Goal: Task Accomplishment & Management: Use online tool/utility

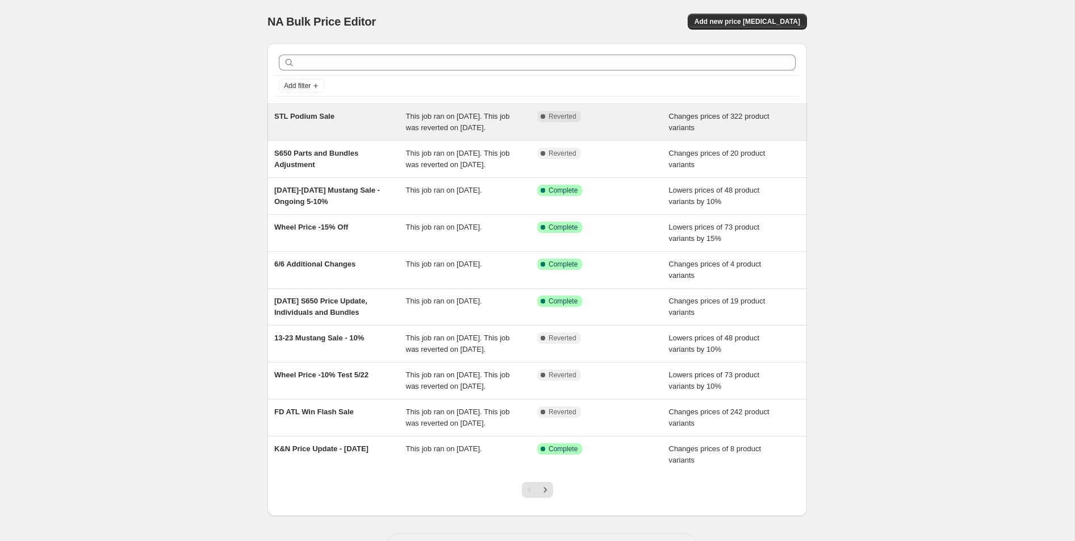
click at [330, 118] on span "STL Podium Sale" at bounding box center [304, 116] width 60 height 9
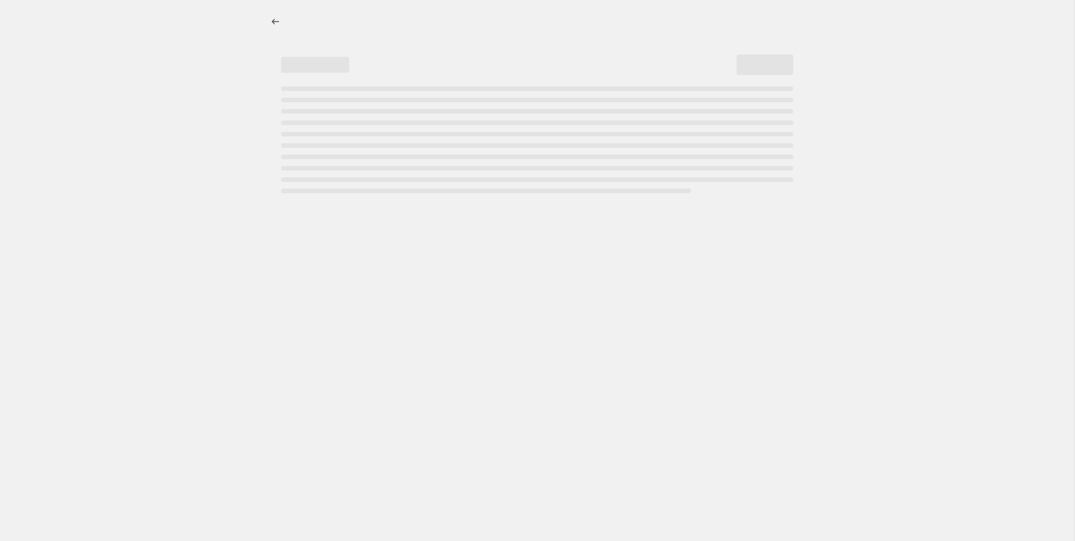
select select "product_status"
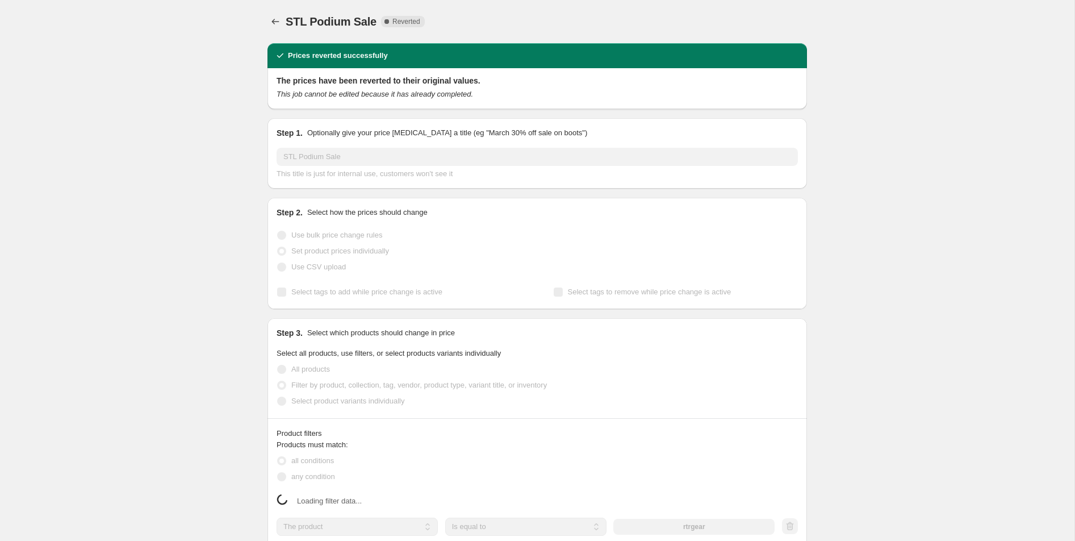
select select "tag"
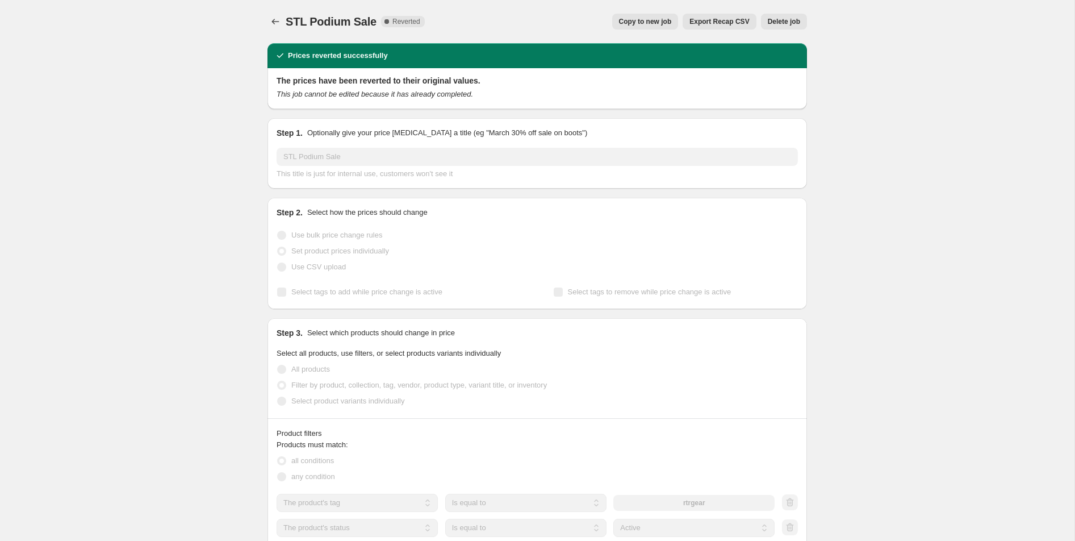
click at [620, 17] on button "Copy to new job" at bounding box center [645, 22] width 66 height 16
select select "tag"
select select "product_status"
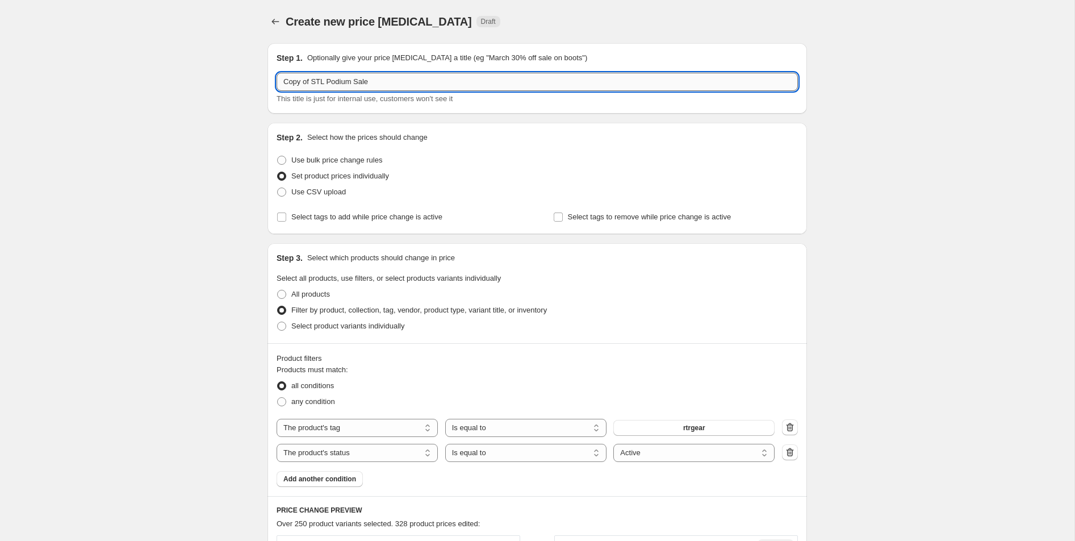
click at [371, 82] on input "Copy of STL Podium Sale" at bounding box center [537, 82] width 521 height 18
click at [305, 80] on input "Copy of STL Podium Sale" at bounding box center [537, 82] width 521 height 18
drag, startPoint x: 325, startPoint y: 85, endPoint x: 266, endPoint y: 82, distance: 58.6
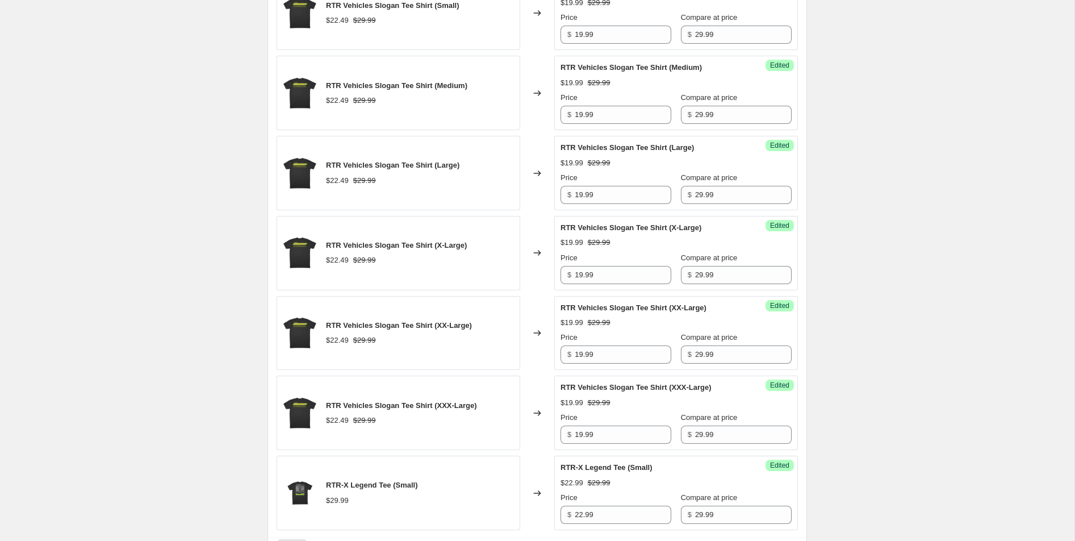
scroll to position [1705, 0]
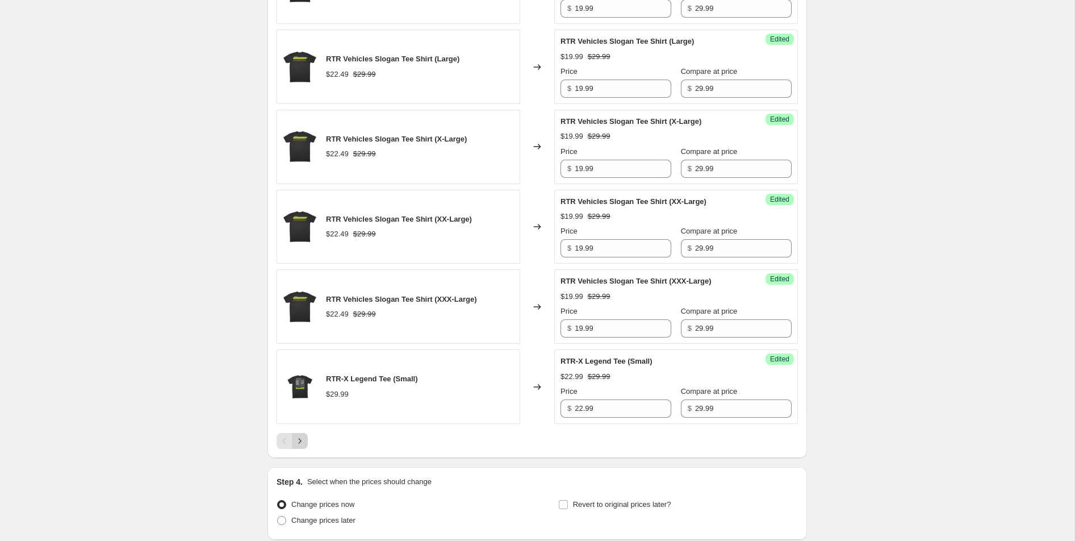
type input "Seattle Podium Sale"
click at [299, 442] on icon "Next" at bounding box center [299, 440] width 11 height 11
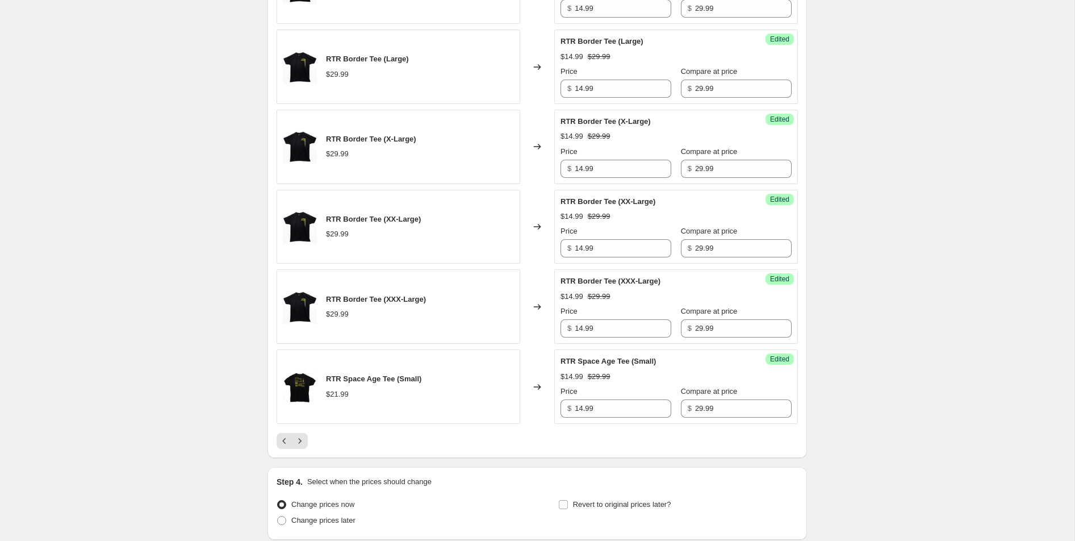
click at [298, 435] on icon "Next" at bounding box center [299, 440] width 11 height 11
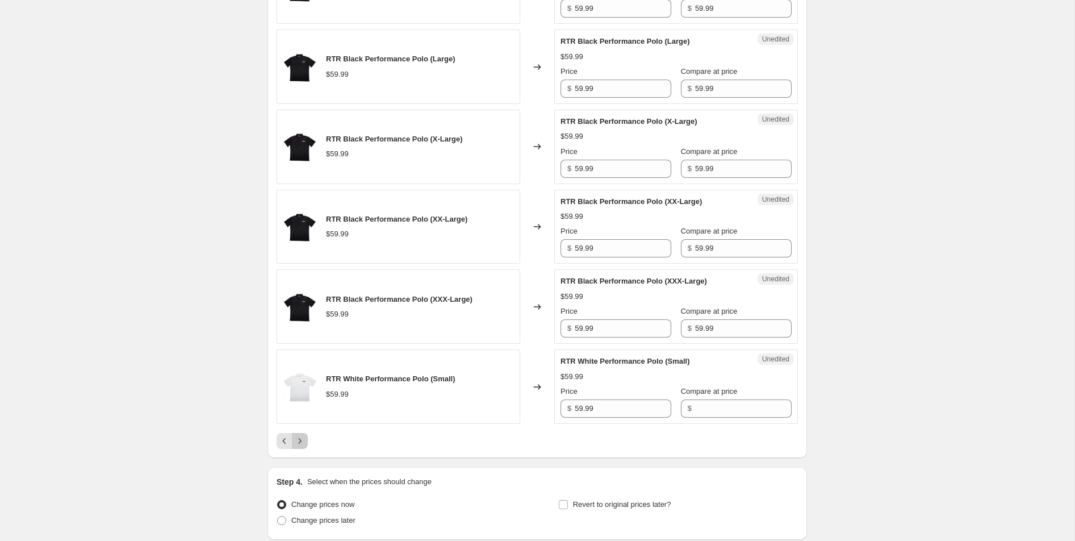
click at [298, 435] on icon "Next" at bounding box center [299, 440] width 11 height 11
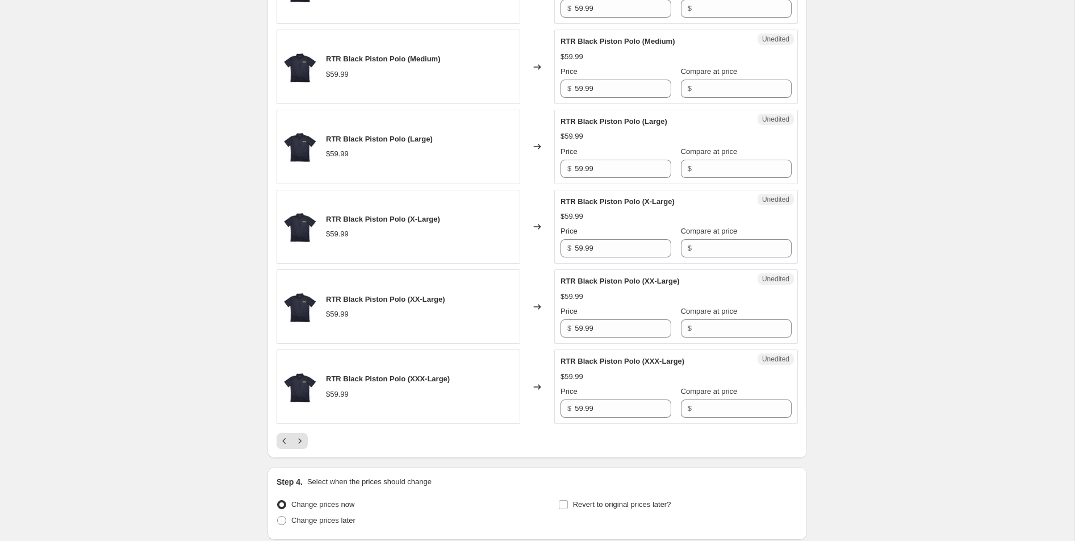
click at [298, 404] on img at bounding box center [300, 387] width 34 height 34
click at [301, 446] on icon "Next" at bounding box center [299, 440] width 11 height 11
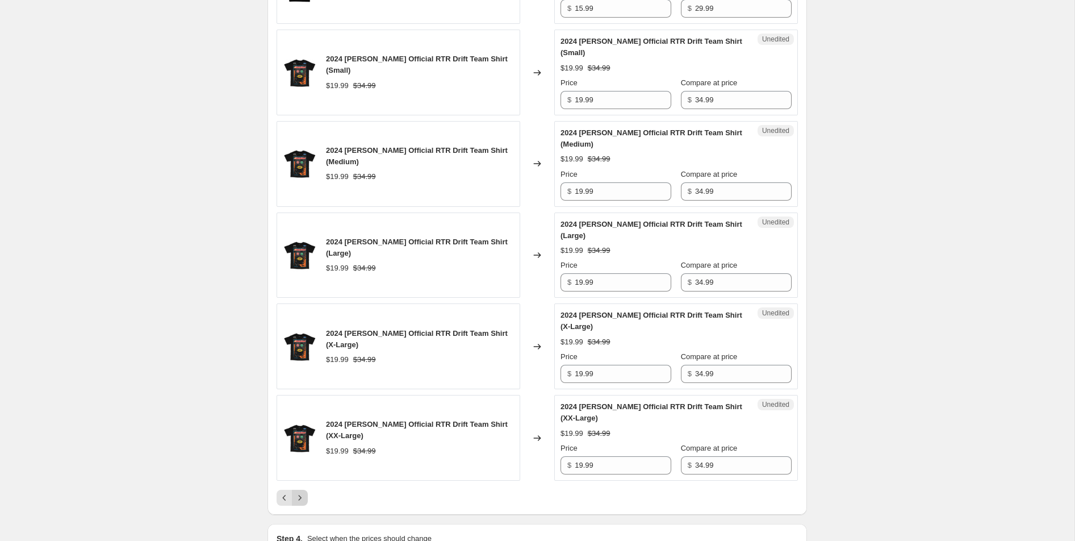
click at [303, 492] on icon "Next" at bounding box center [299, 497] width 11 height 11
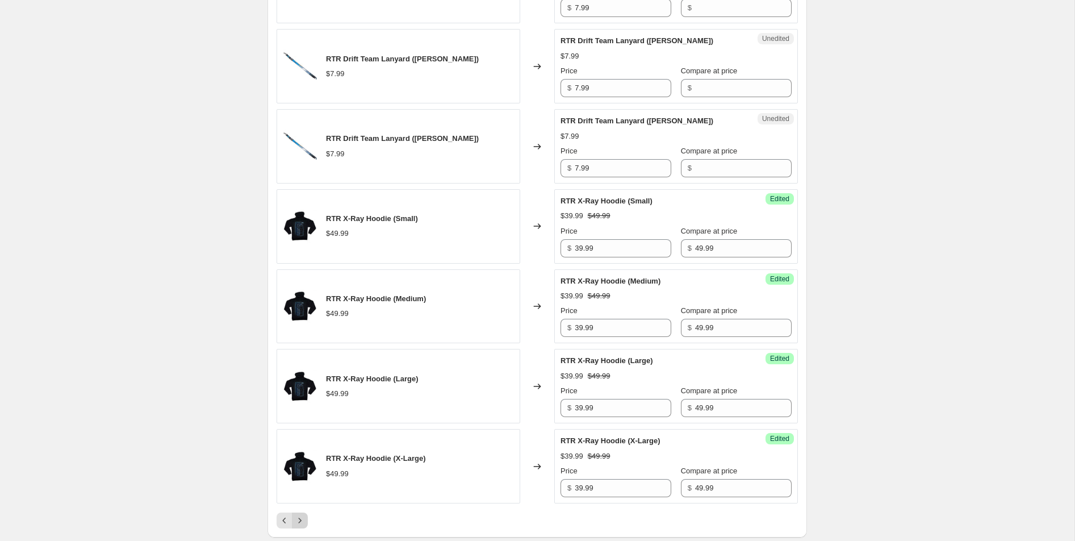
click at [302, 515] on icon "Next" at bounding box center [299, 520] width 11 height 11
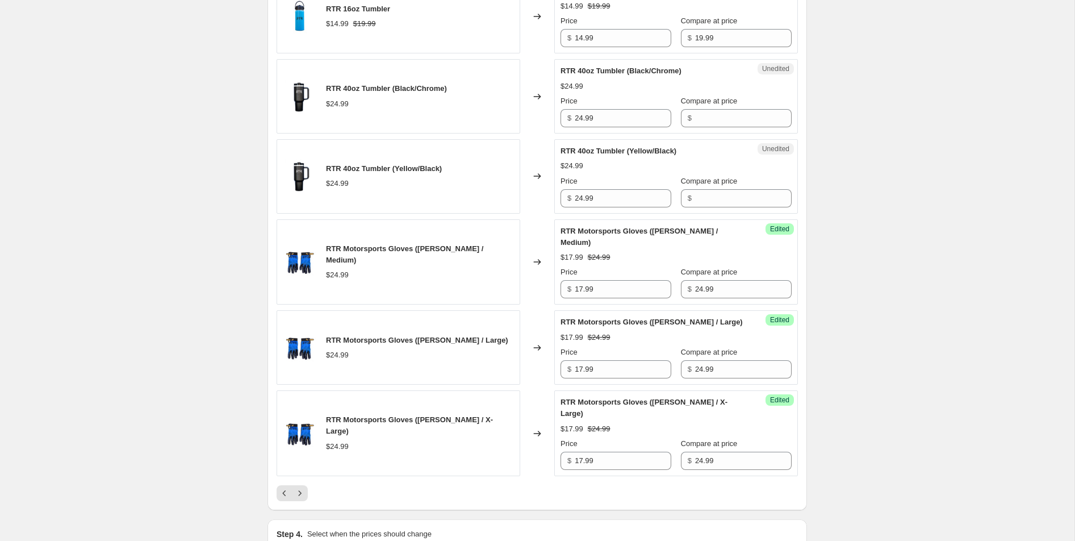
scroll to position [1957, 0]
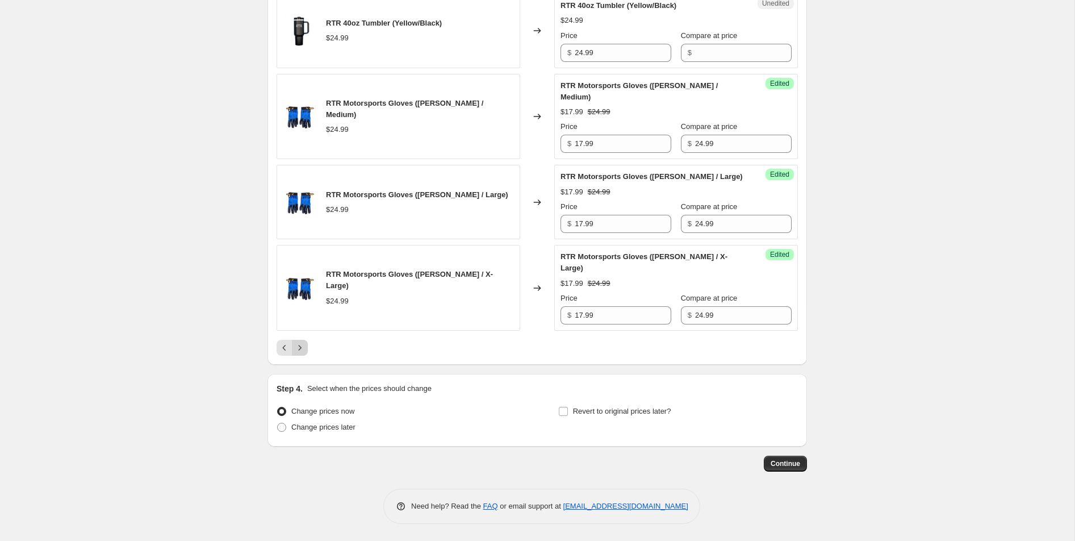
click at [296, 350] on icon "Next" at bounding box center [299, 347] width 11 height 11
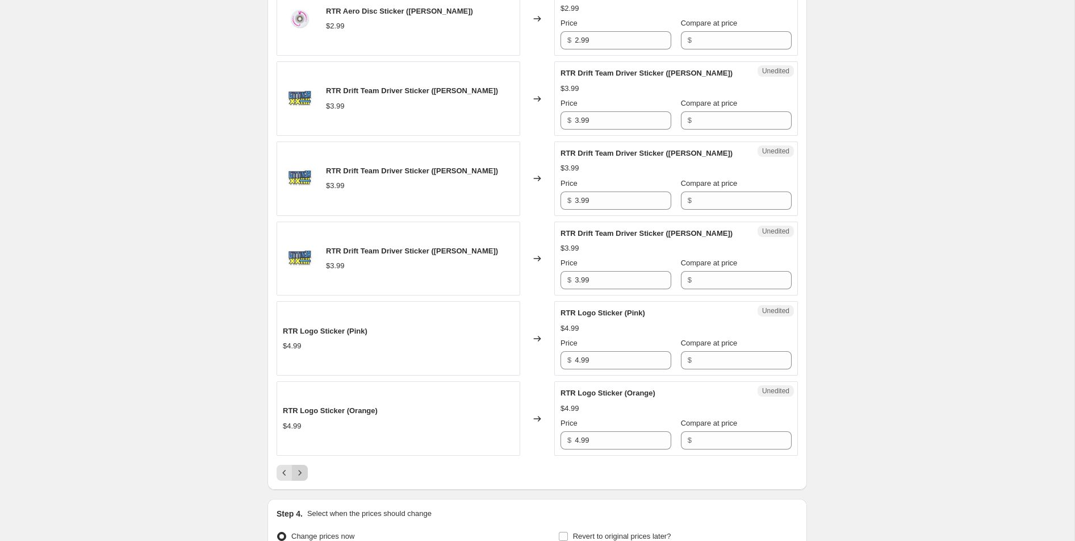
scroll to position [1946, 0]
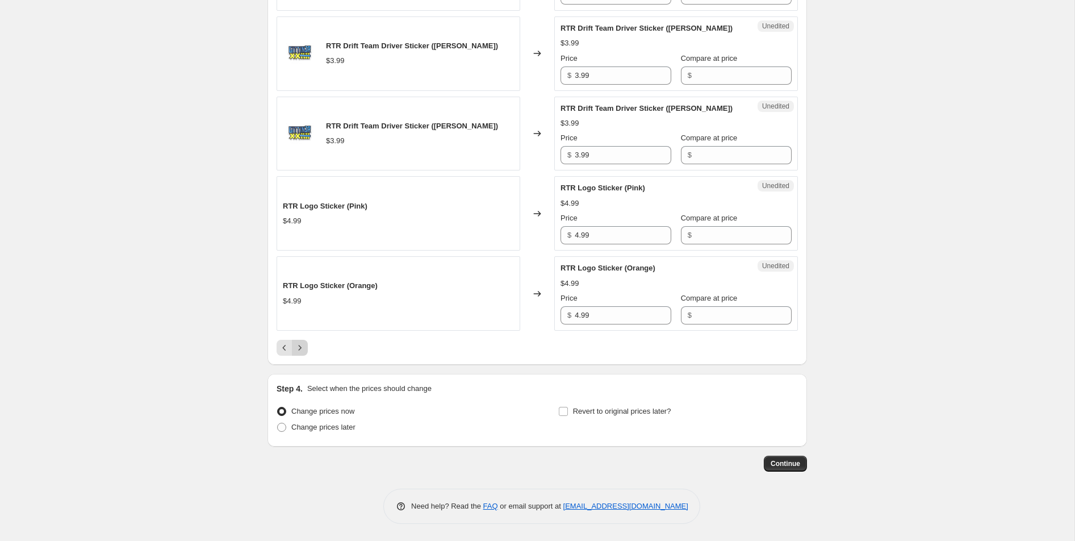
click at [297, 350] on icon "Next" at bounding box center [299, 347] width 11 height 11
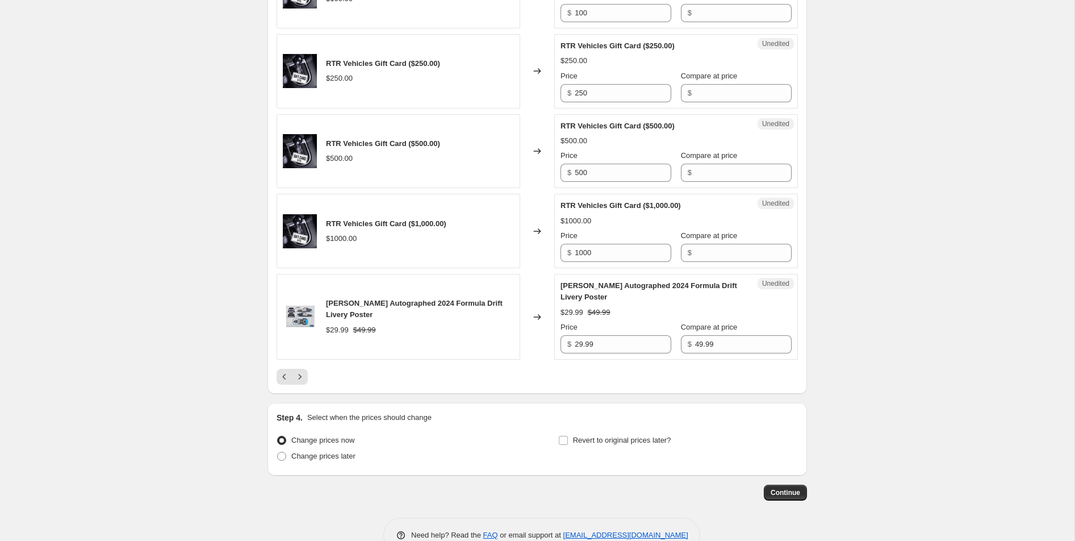
scroll to position [1889, 0]
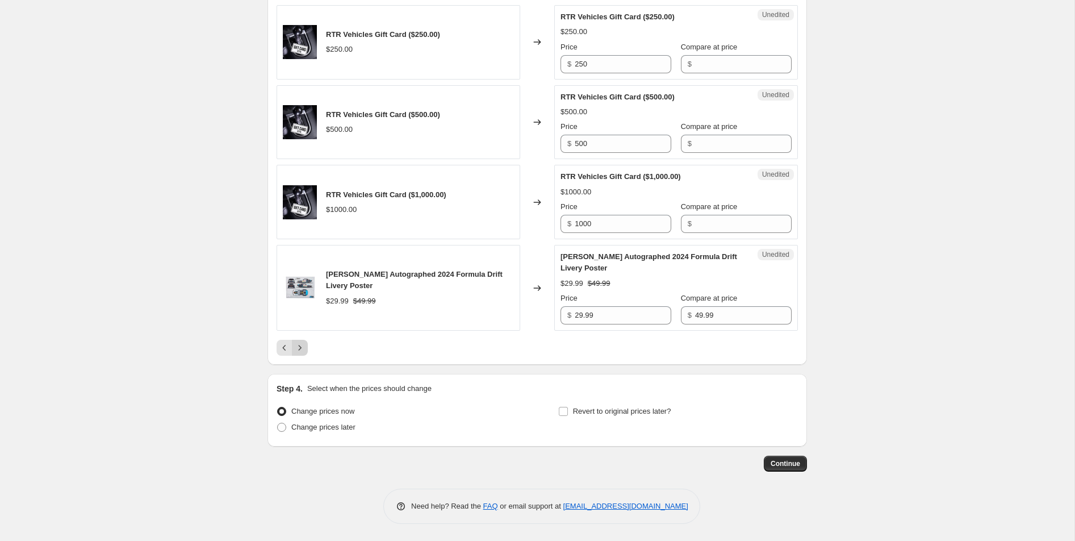
click at [301, 345] on icon "Next" at bounding box center [299, 347] width 11 height 11
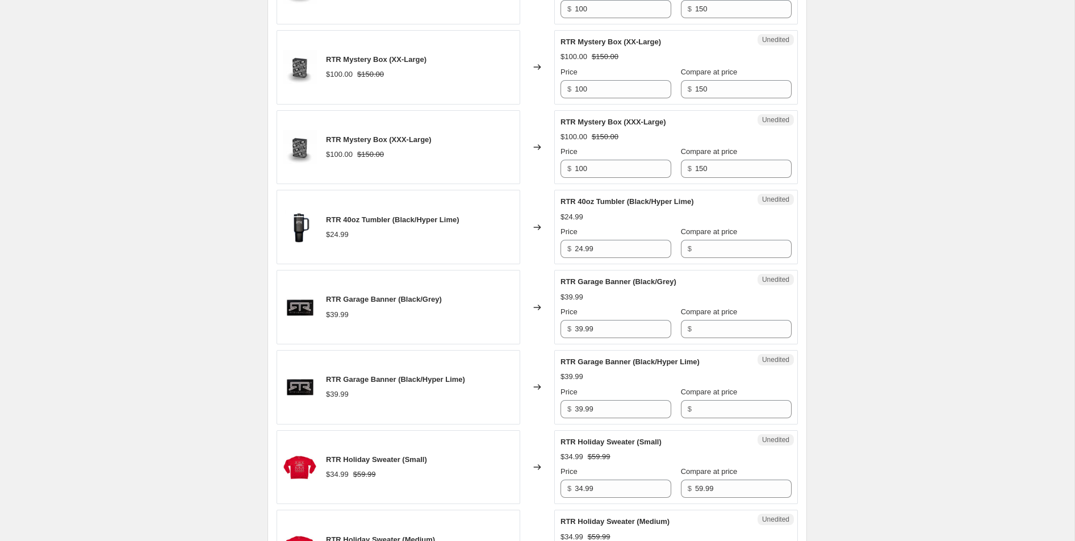
scroll to position [1544, 0]
click at [598, 240] on input "24.99" at bounding box center [623, 249] width 97 height 18
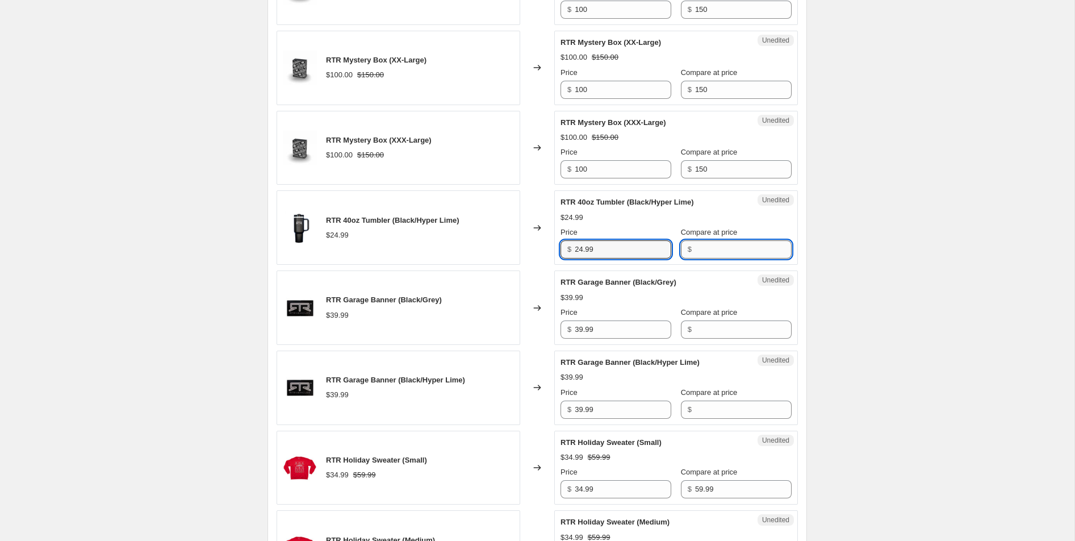
click at [699, 240] on input "Compare at price" at bounding box center [743, 249] width 97 height 18
paste input "24.99"
type input "24.99"
click at [596, 240] on input "24.99" at bounding box center [623, 249] width 97 height 18
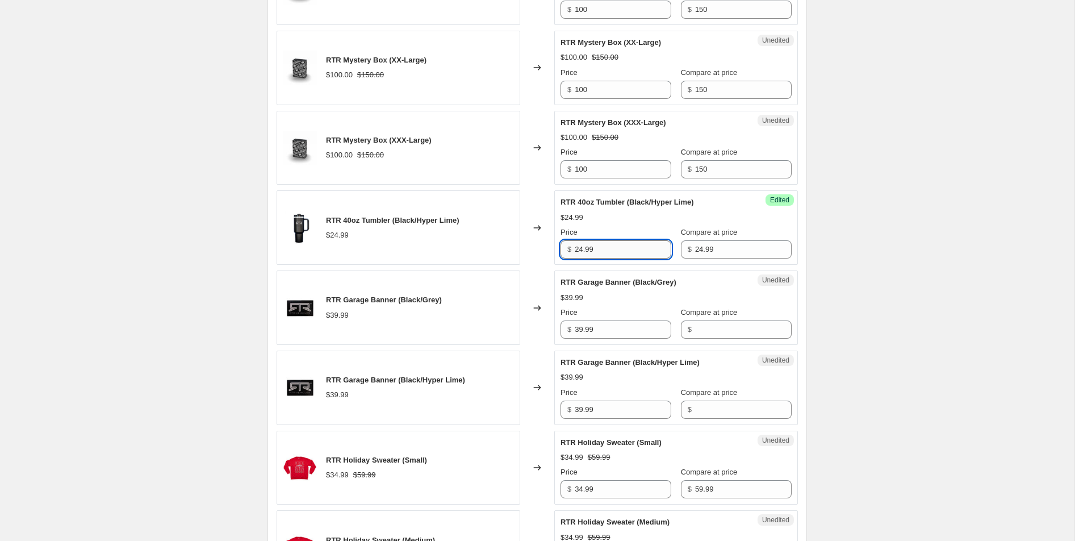
click at [596, 240] on input "24.99" at bounding box center [623, 249] width 97 height 18
type input "19.99"
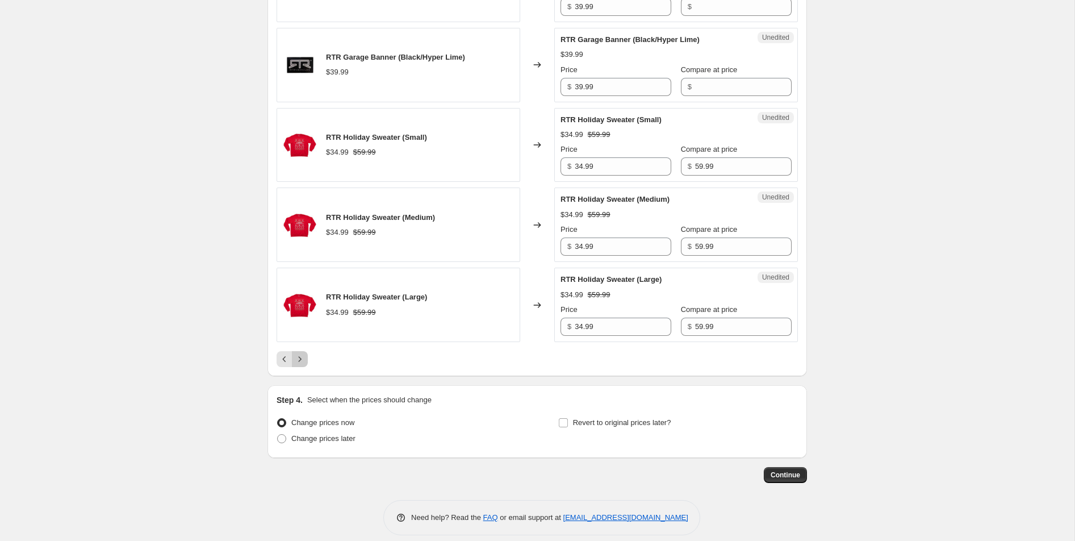
click at [299, 353] on icon "Next" at bounding box center [299, 358] width 11 height 11
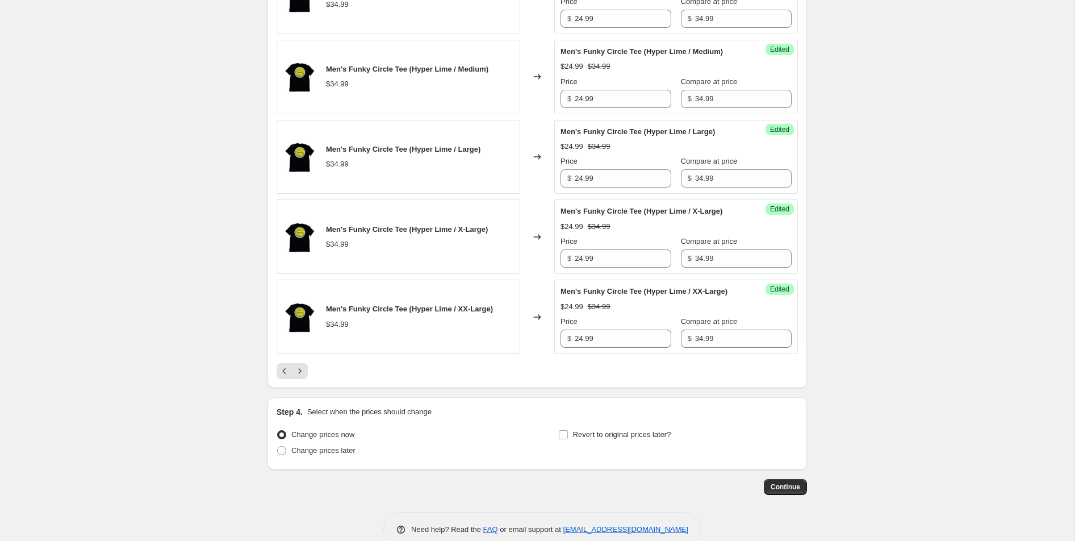
scroll to position [1806, 0]
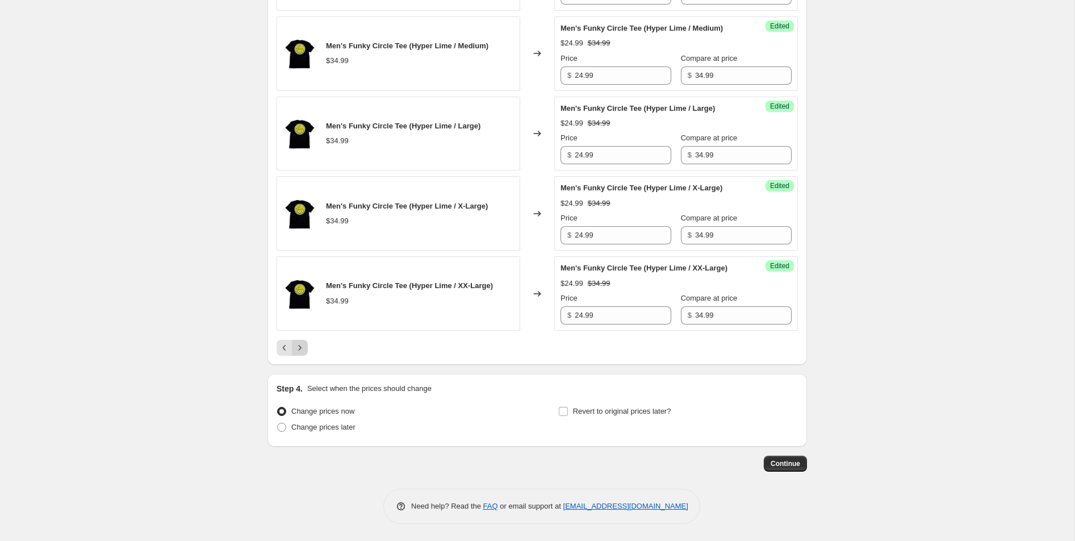
click at [295, 353] on icon "Next" at bounding box center [299, 347] width 11 height 11
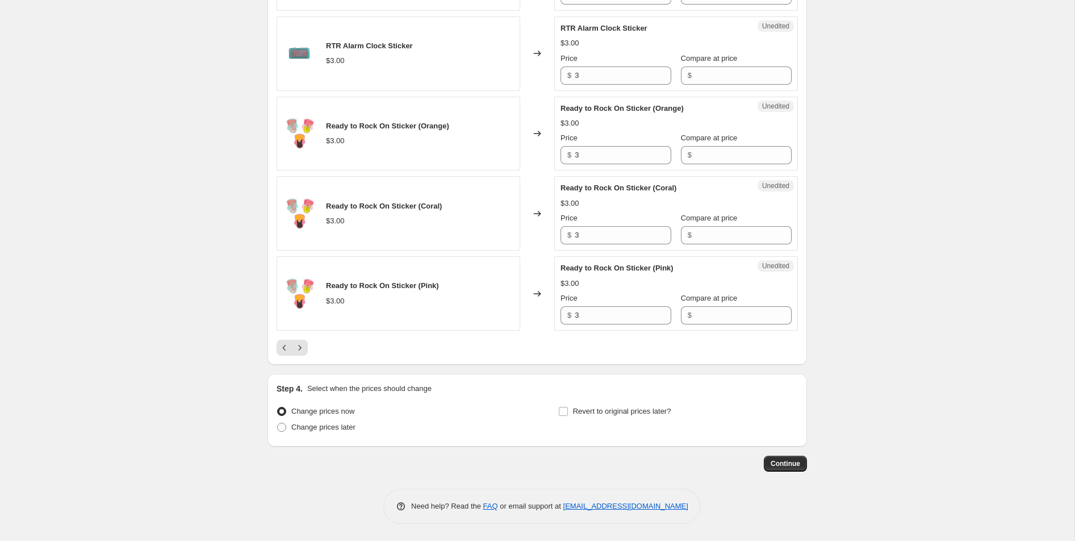
scroll to position [1889, 0]
click at [298, 349] on icon "Next" at bounding box center [299, 347] width 11 height 11
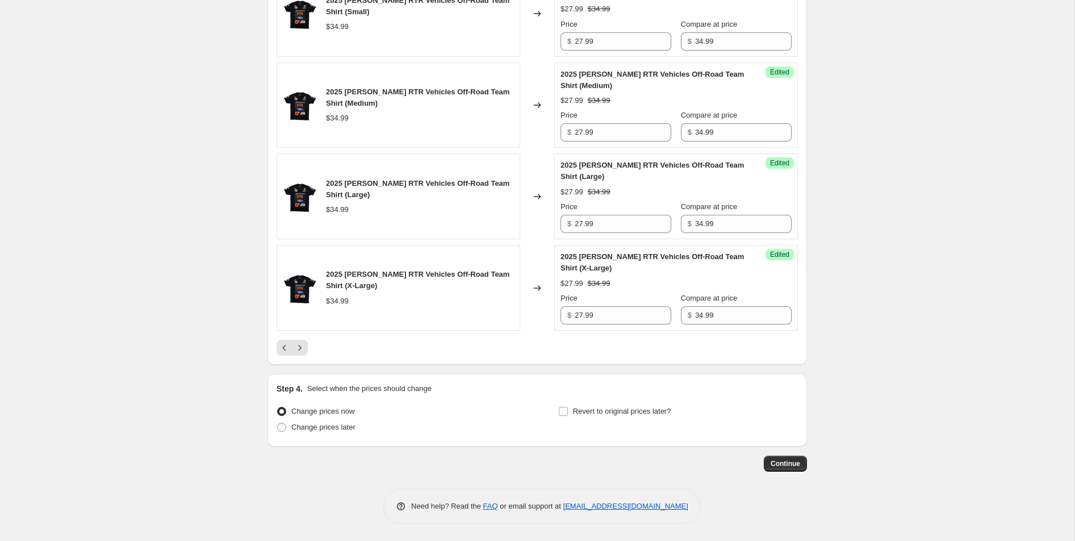
scroll to position [1867, 0]
click at [795, 457] on button "Continue" at bounding box center [785, 464] width 43 height 16
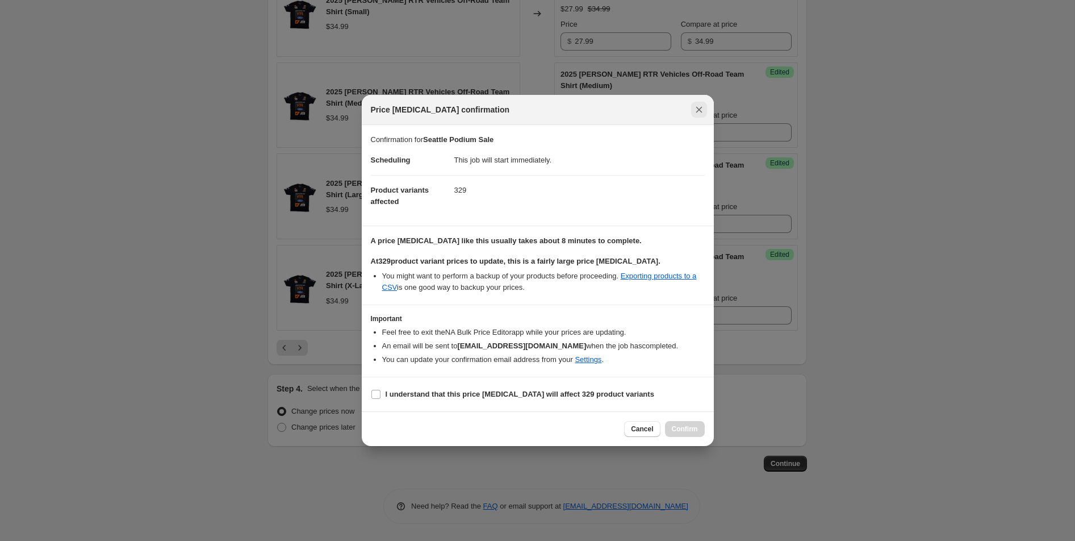
click at [702, 106] on icon "Close" at bounding box center [699, 109] width 11 height 11
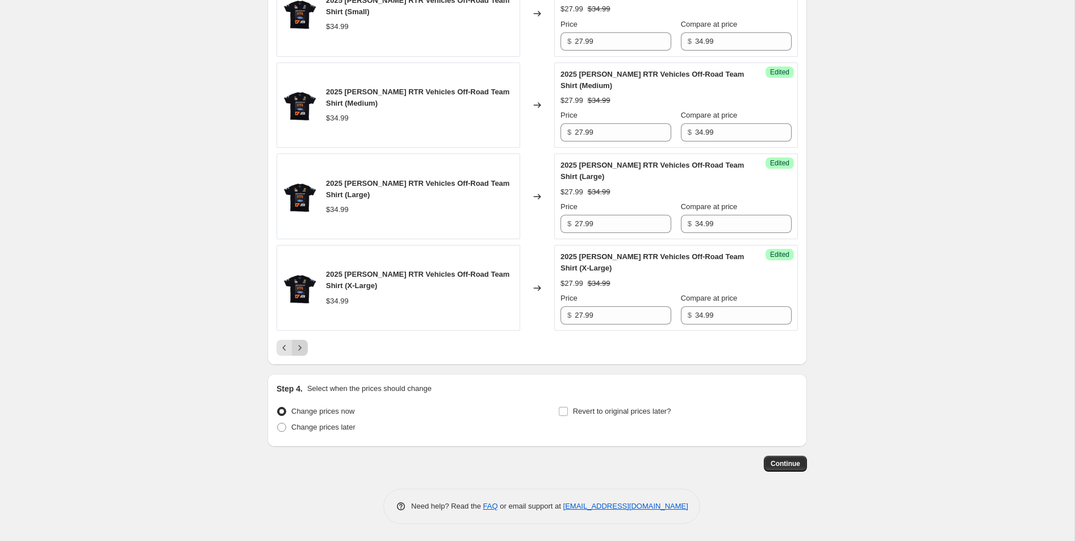
click at [295, 353] on icon "Next" at bounding box center [299, 347] width 11 height 11
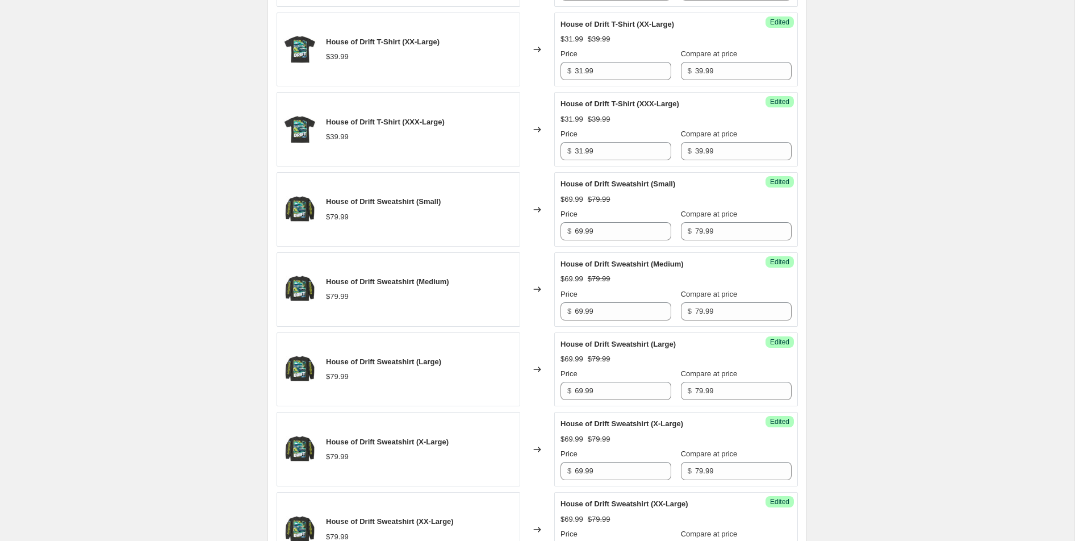
scroll to position [1889, 0]
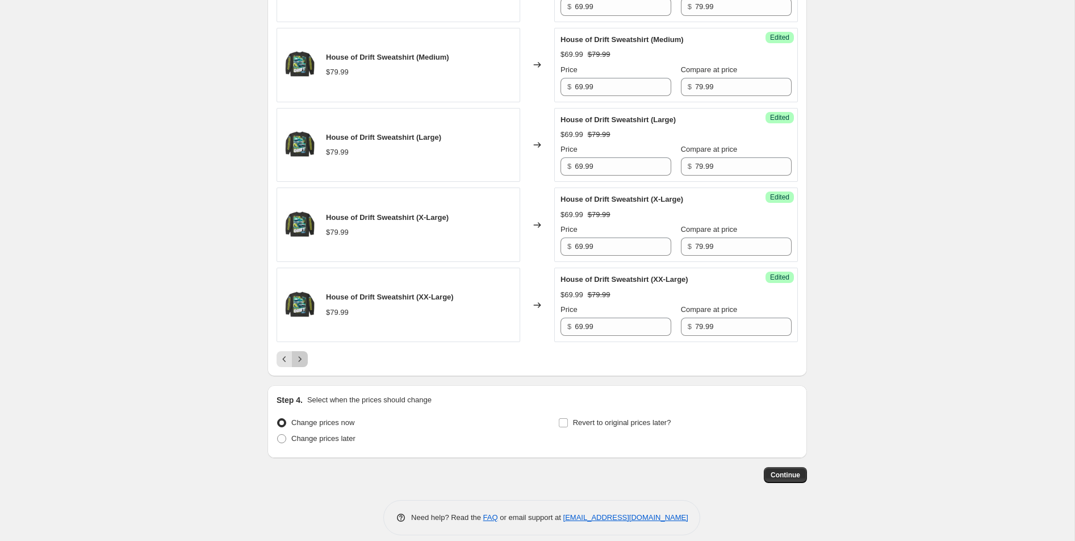
click at [303, 353] on icon "Next" at bounding box center [299, 358] width 11 height 11
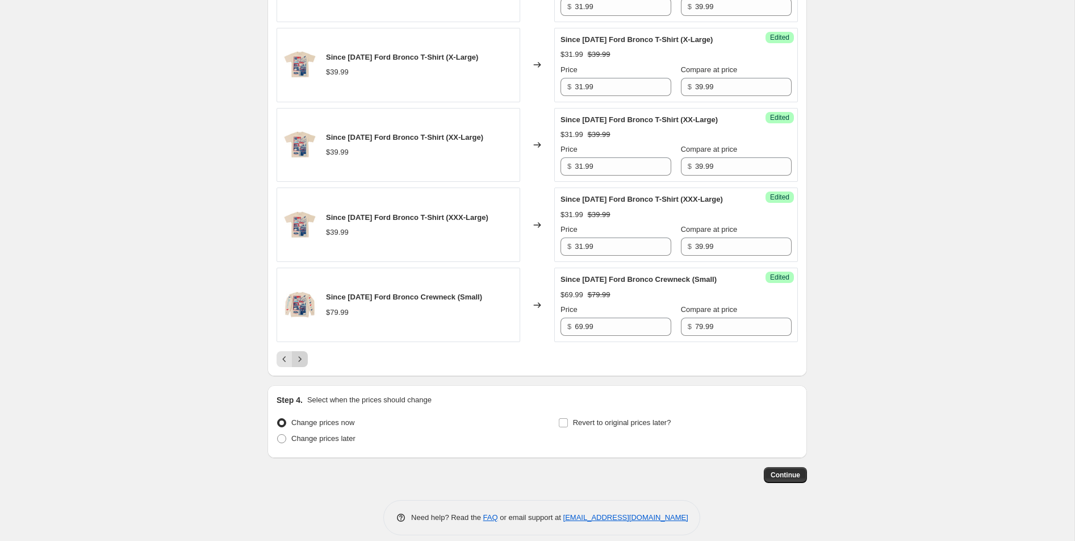
click at [303, 353] on icon "Next" at bounding box center [299, 358] width 11 height 11
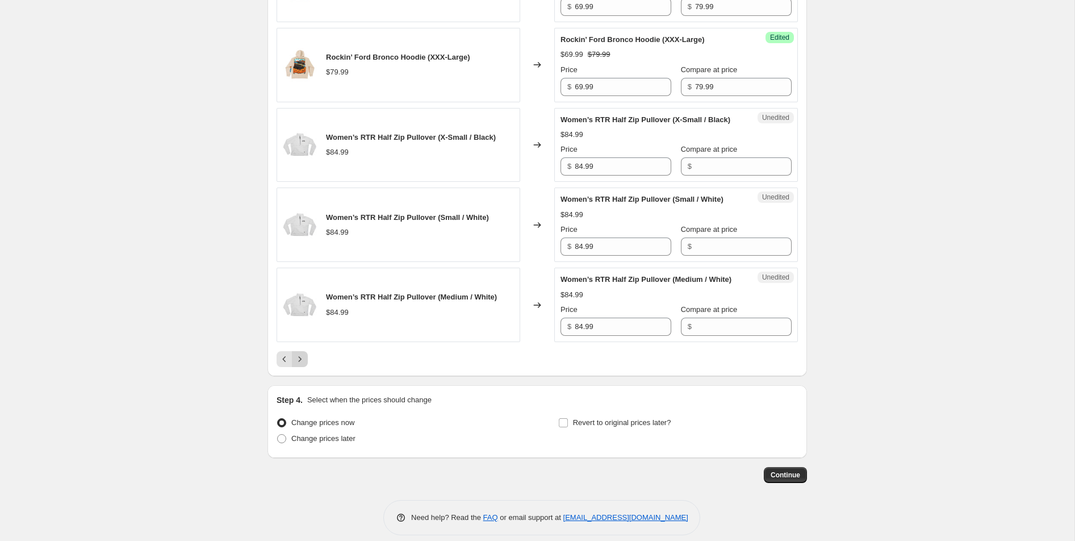
click at [300, 365] on icon "Next" at bounding box center [299, 358] width 11 height 11
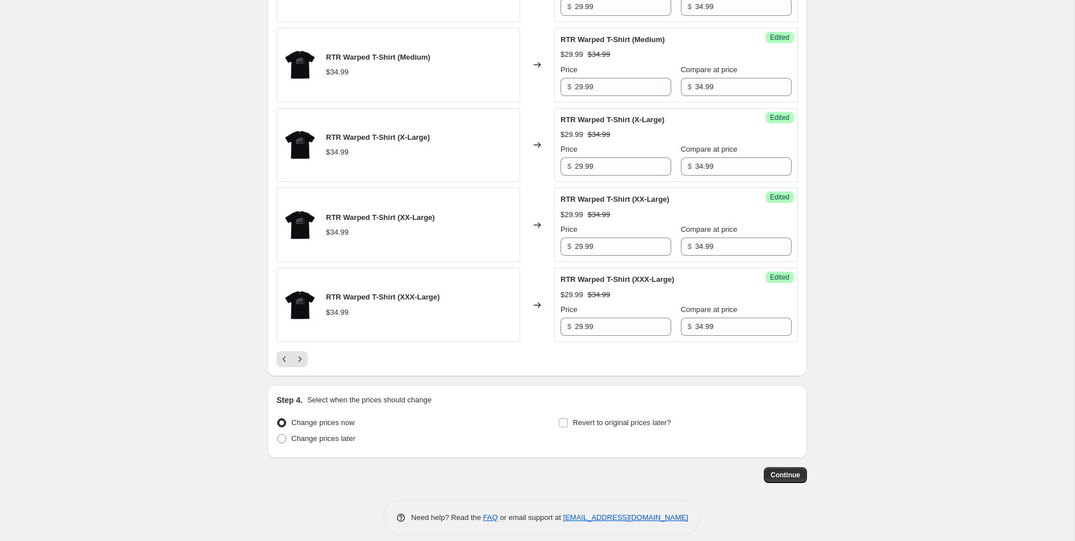
click at [298, 365] on icon "Next" at bounding box center [299, 358] width 11 height 11
click at [299, 353] on icon "Next" at bounding box center [299, 358] width 11 height 11
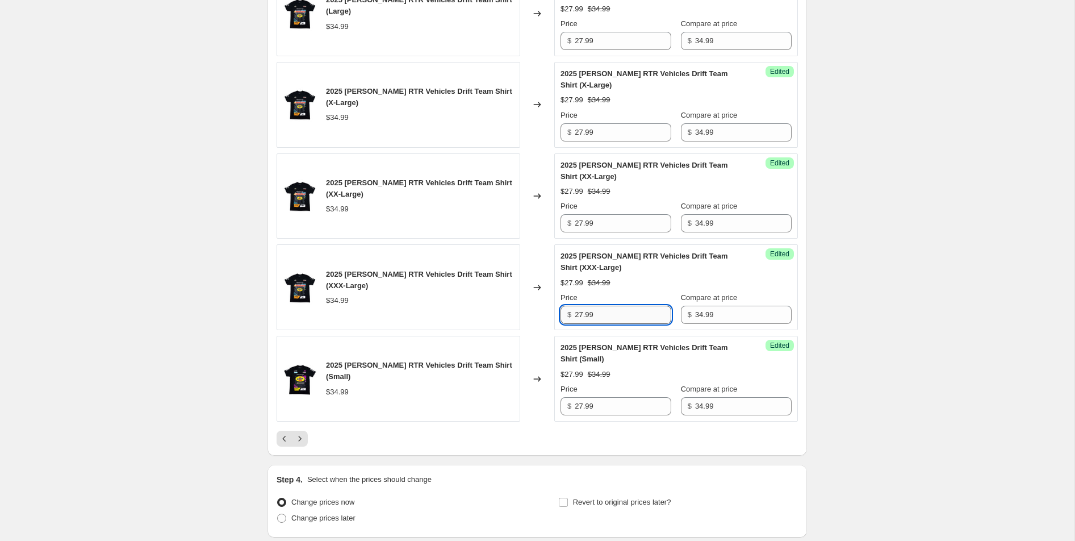
click at [582, 306] on input "27.99" at bounding box center [623, 315] width 97 height 18
type input "24.99"
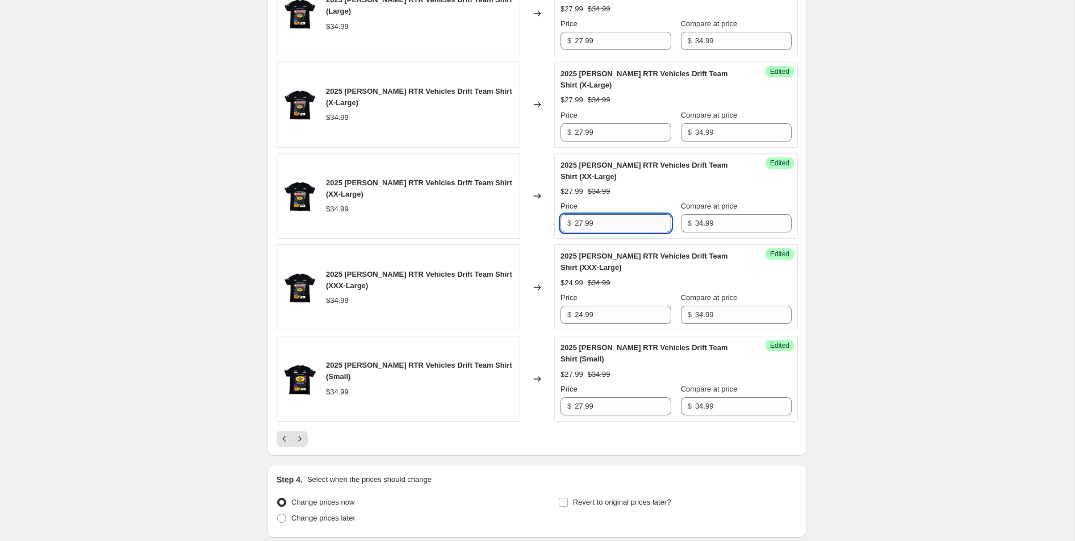
click at [581, 214] on input "27.99" at bounding box center [623, 223] width 97 height 18
click at [595, 307] on input "24.99" at bounding box center [623, 315] width 97 height 18
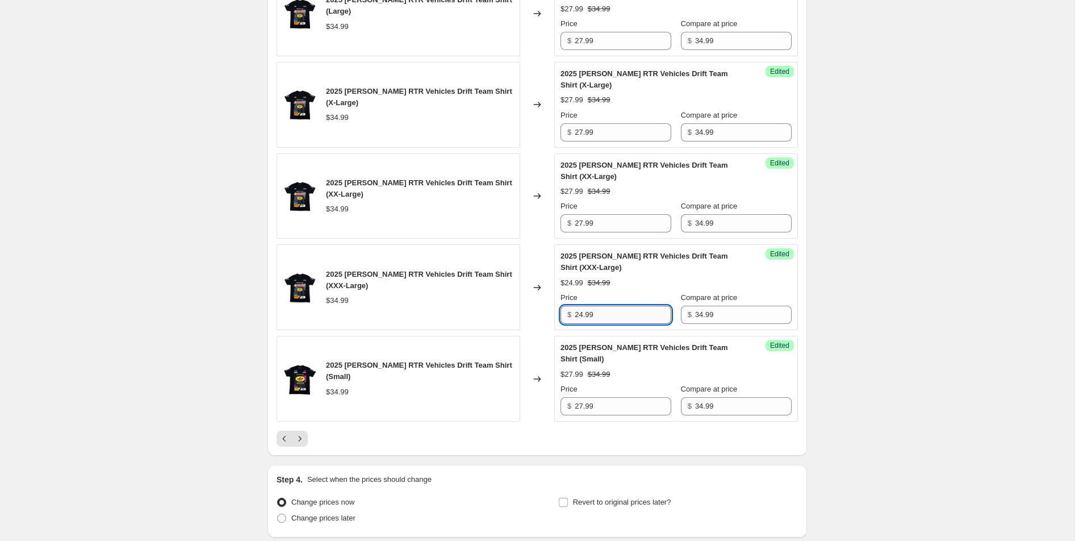
click at [595, 307] on input "24.99" at bounding box center [623, 315] width 97 height 18
click at [582, 215] on input "27.99" at bounding box center [623, 223] width 97 height 18
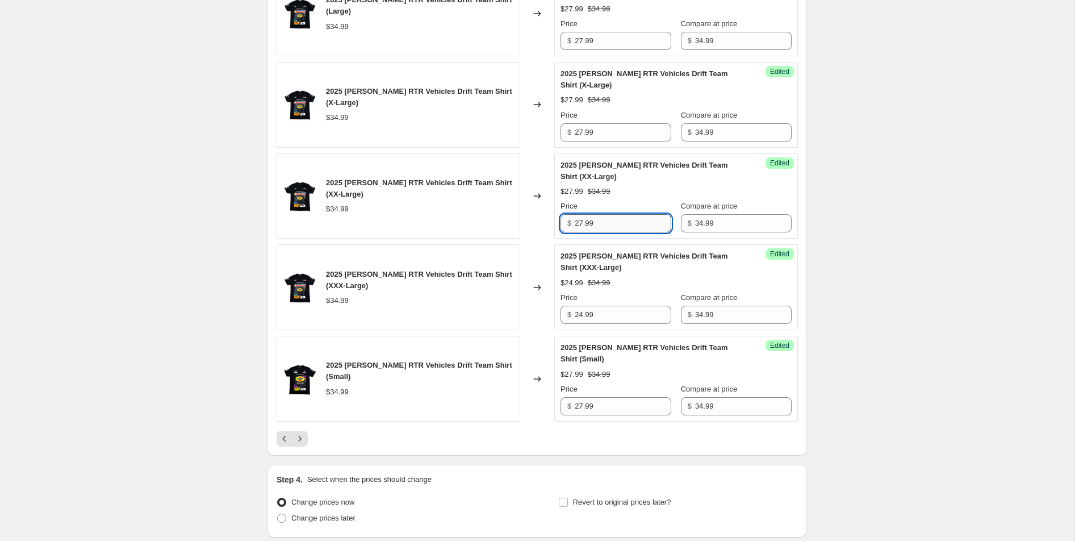
click at [582, 215] on input "27.99" at bounding box center [623, 223] width 97 height 18
paste input "4"
type input "24.99"
click at [625, 123] on input "27.99" at bounding box center [623, 132] width 97 height 18
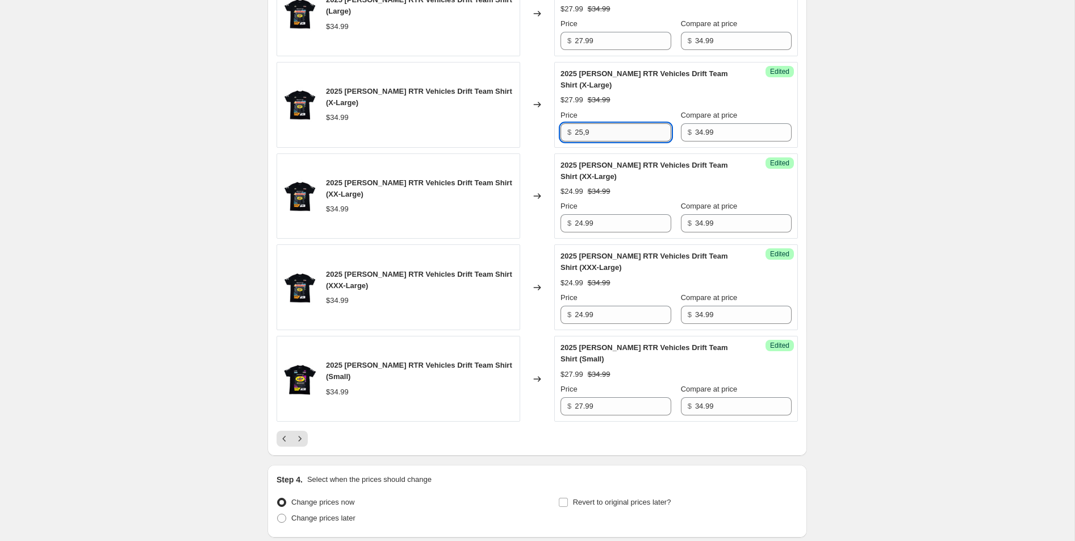
type input "25,99"
click at [625, 123] on input "25,99" at bounding box center [623, 132] width 97 height 18
click at [610, 123] on input "25.99" at bounding box center [623, 132] width 97 height 18
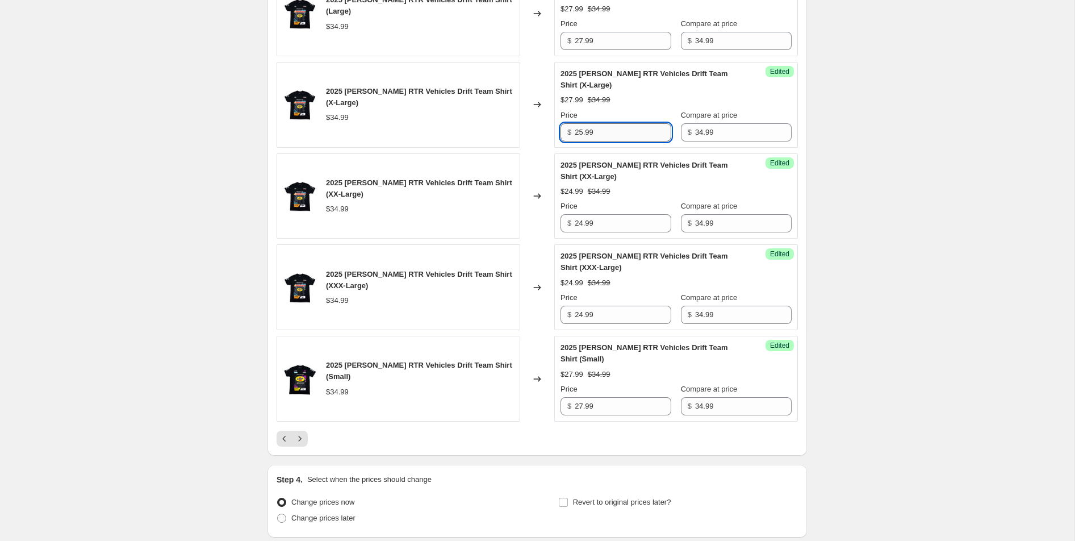
click at [610, 123] on input "25.99" at bounding box center [623, 132] width 97 height 18
type input "25.99"
click at [590, 215] on input "24.99" at bounding box center [623, 223] width 97 height 18
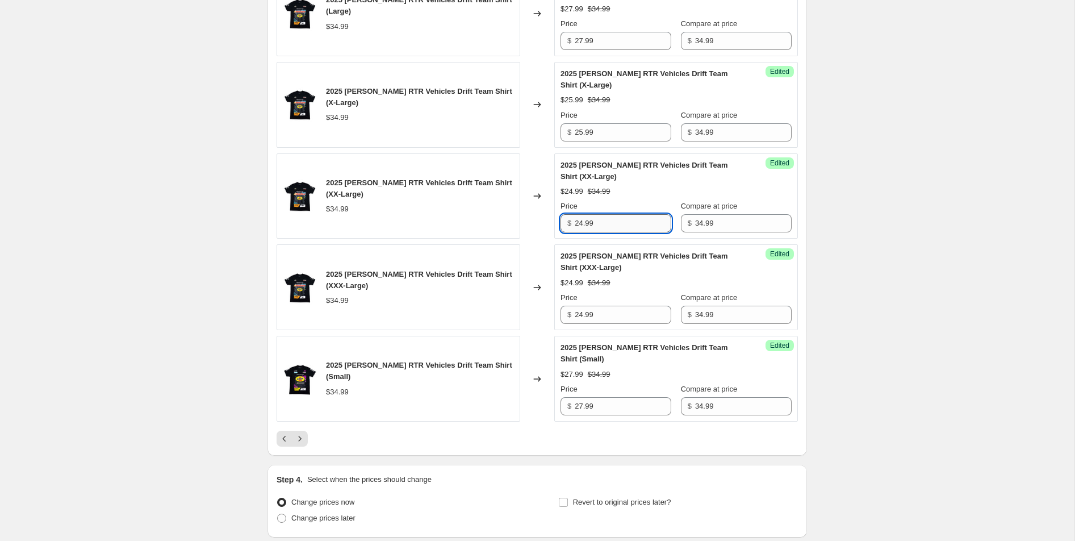
paste input "5"
type input "25.99"
click at [583, 315] on div "Success Edited 2025 [PERSON_NAME] RTR Vehicles Drift Team Shirt (XXX-Large) $24…" at bounding box center [676, 287] width 244 height 86
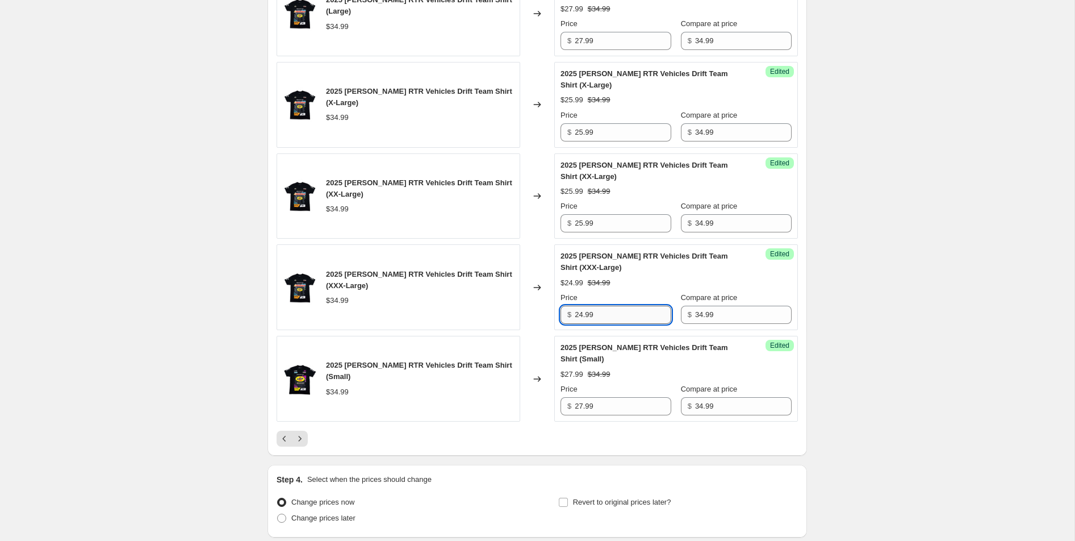
click at [583, 312] on input "24.99" at bounding box center [623, 315] width 97 height 18
paste input "5"
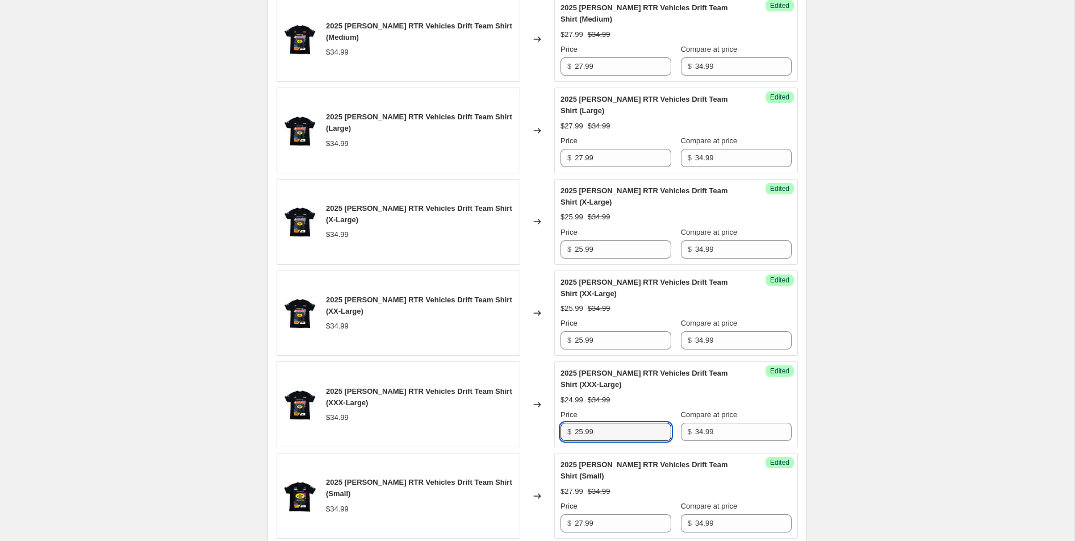
scroll to position [1650, 0]
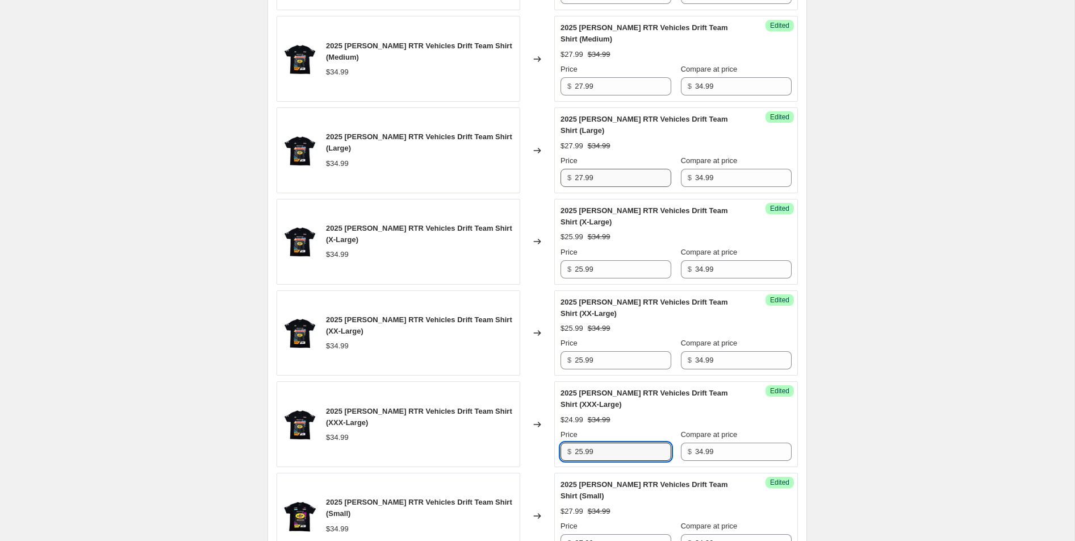
type input "25.99"
click at [597, 169] on input "27.99" at bounding box center [623, 178] width 97 height 18
paste input "5"
type input "25.99"
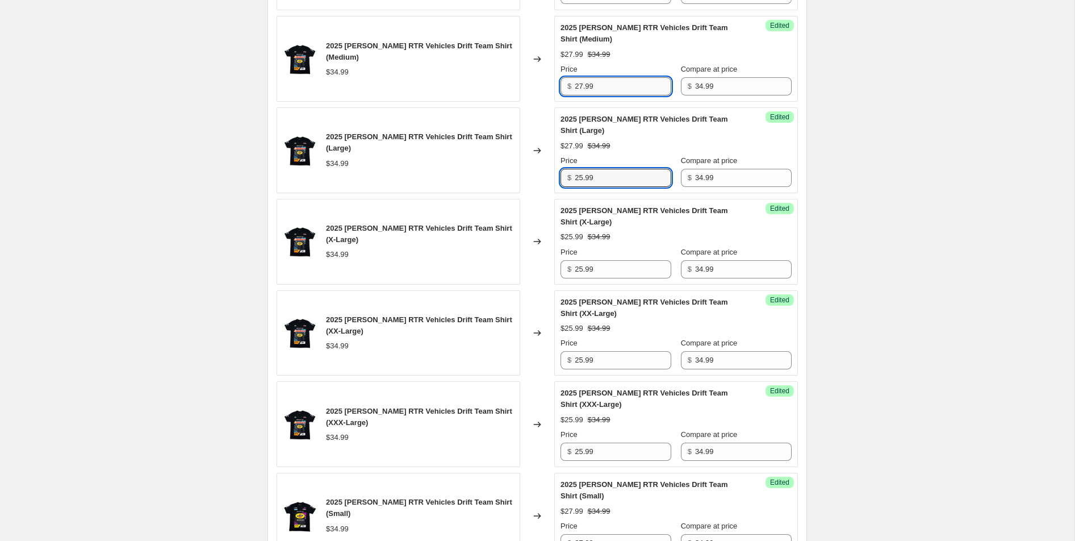
click at [598, 78] on input "27.99" at bounding box center [623, 86] width 97 height 18
paste input "5"
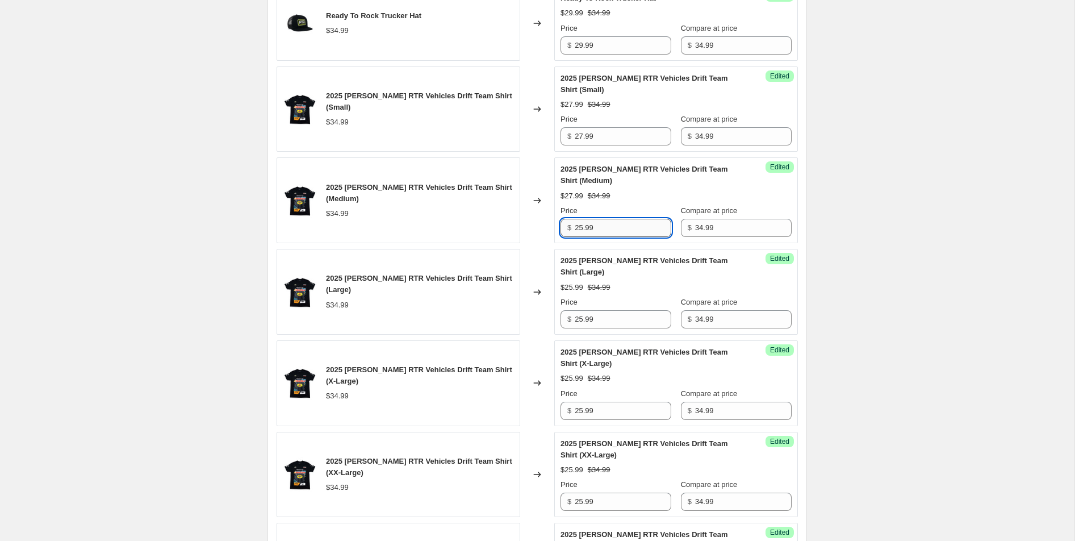
scroll to position [1497, 0]
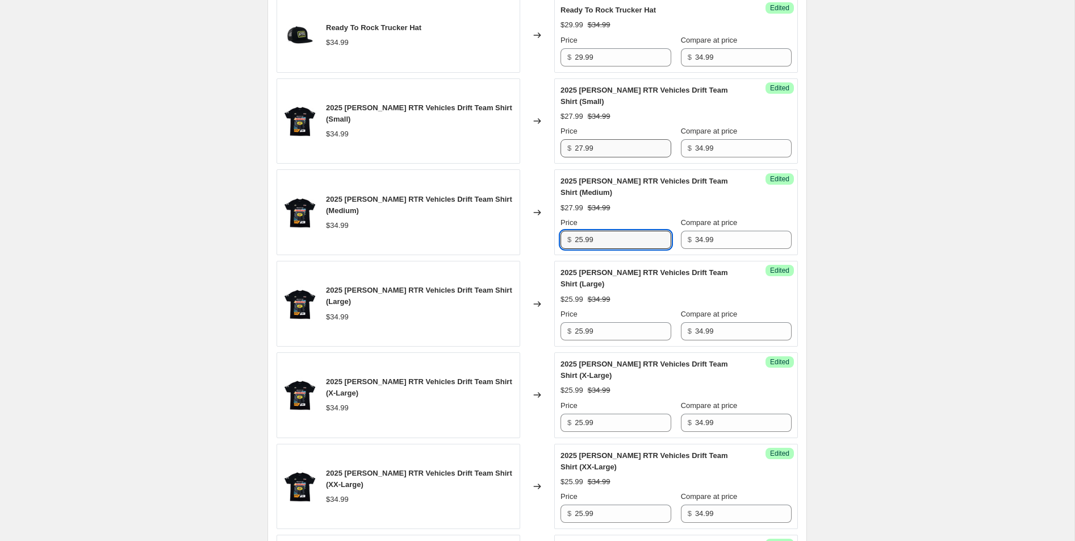
type input "25.99"
click at [592, 141] on input "27.99" at bounding box center [623, 148] width 97 height 18
paste input "5"
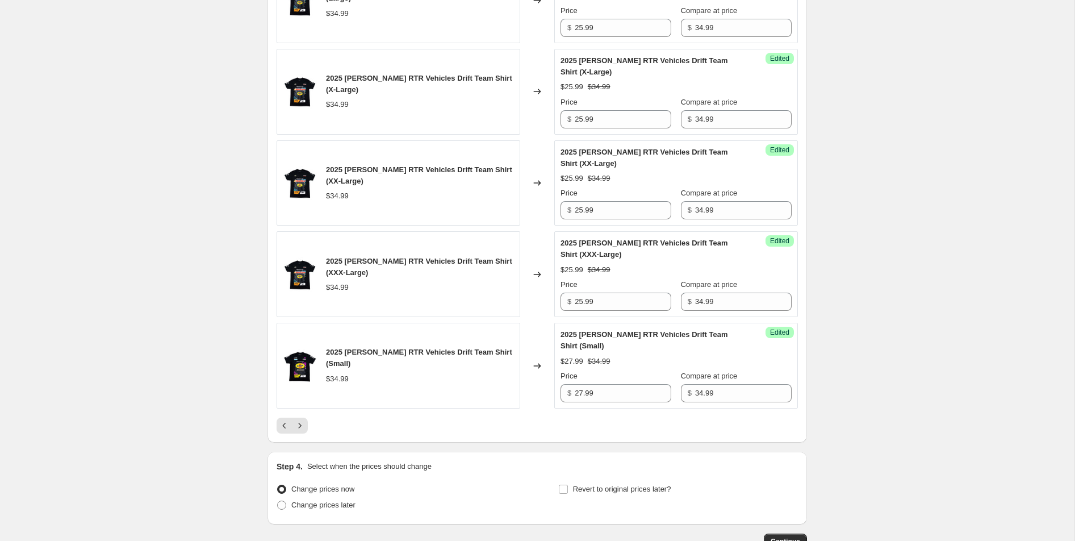
scroll to position [1867, 0]
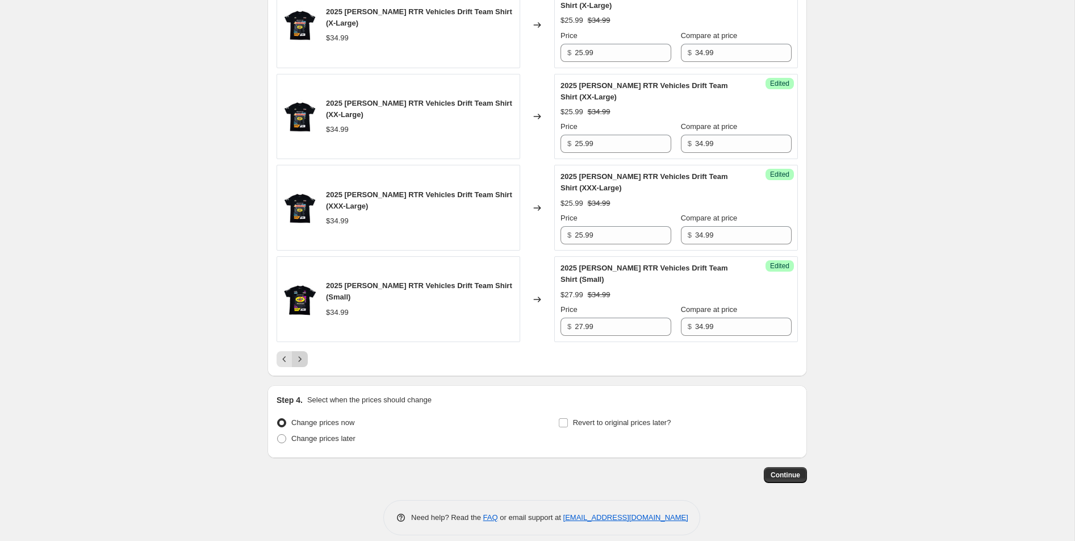
type input "25.99"
click at [302, 353] on icon "Next" at bounding box center [299, 358] width 11 height 11
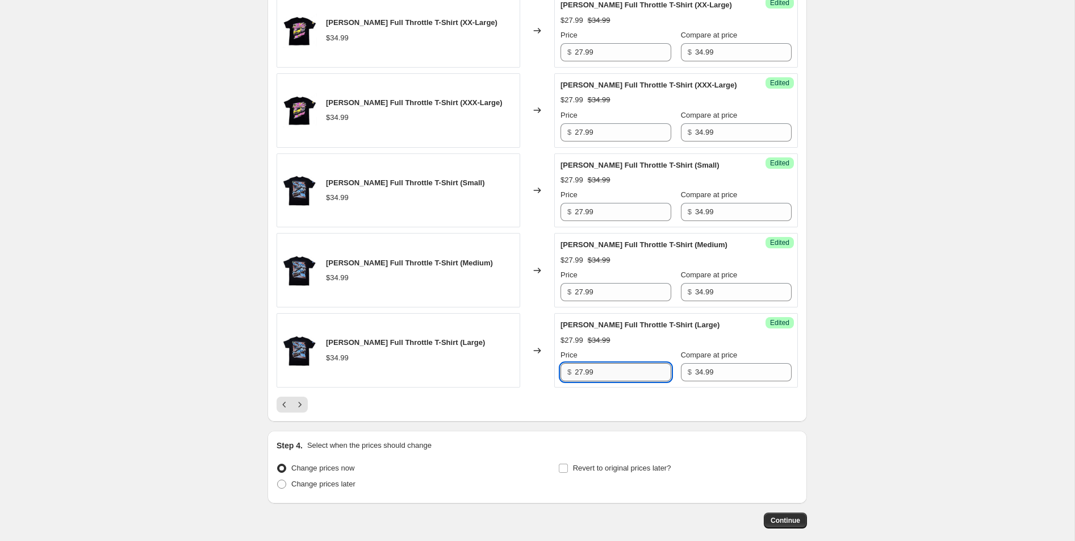
click at [600, 379] on input "27.99" at bounding box center [623, 372] width 97 height 18
type input "24.99"
click at [596, 385] on div "Success Edited [PERSON_NAME] Full Throttle T-Shirt (Large) $24.99 $34.99 Price …" at bounding box center [676, 350] width 244 height 74
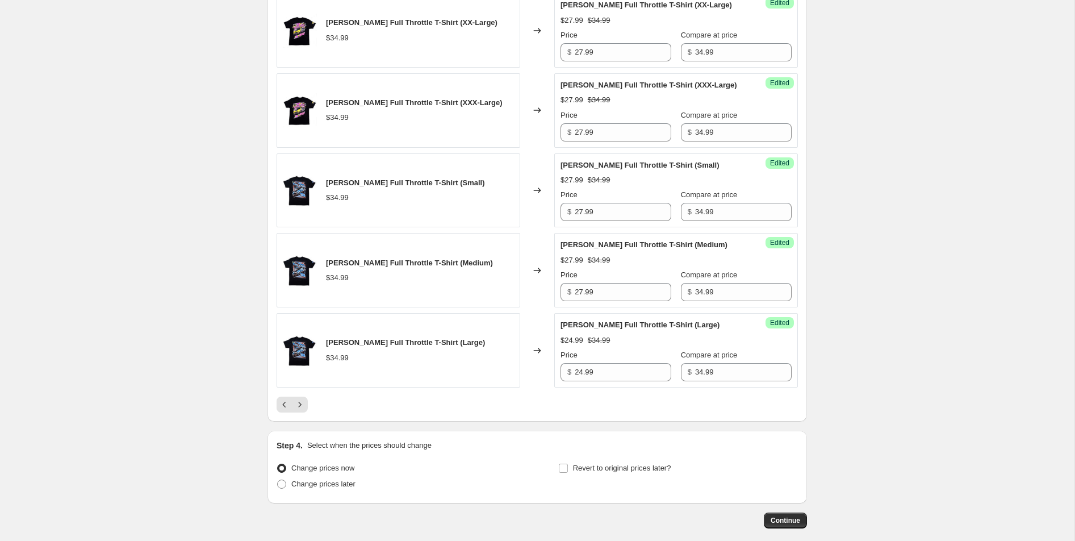
click at [596, 386] on div "Success Edited [PERSON_NAME] Full Throttle T-Shirt (Large) $24.99 $34.99 Price …" at bounding box center [676, 350] width 244 height 74
click at [594, 375] on input "24.99" at bounding box center [623, 372] width 97 height 18
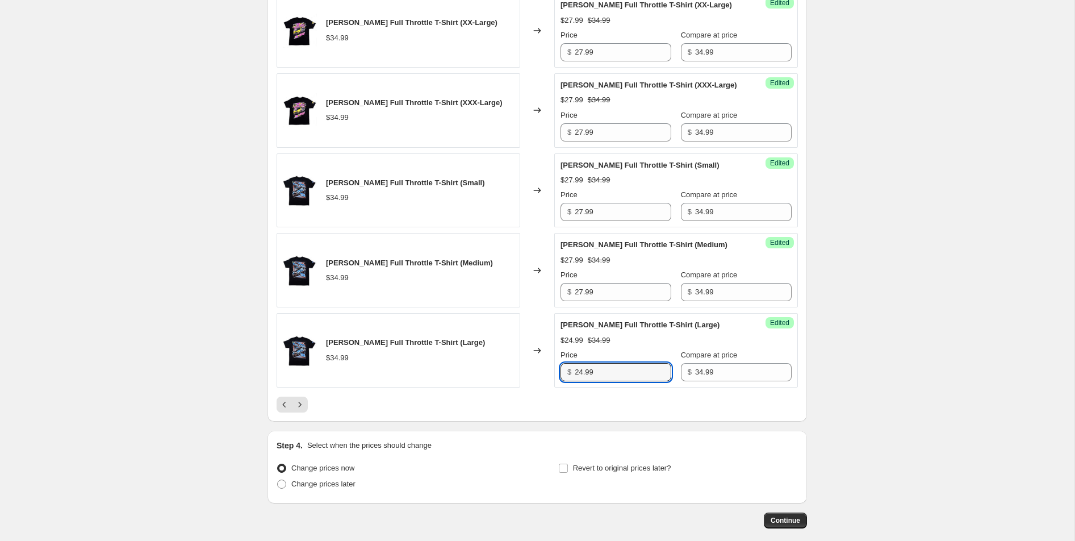
click at [609, 281] on div "Price" at bounding box center [616, 274] width 111 height 11
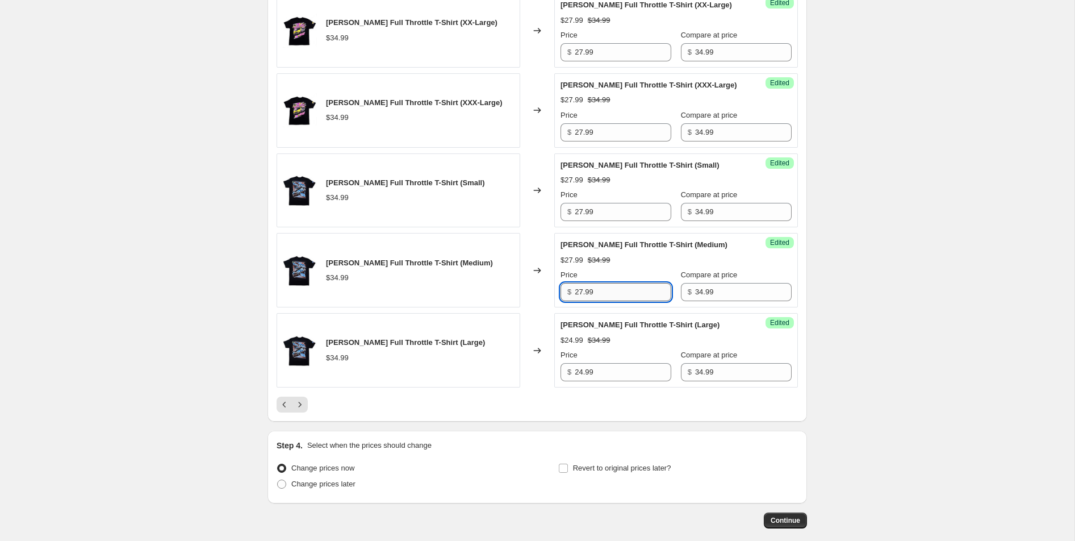
click at [609, 294] on input "27.99" at bounding box center [623, 292] width 97 height 18
paste input "4"
type input "24.99"
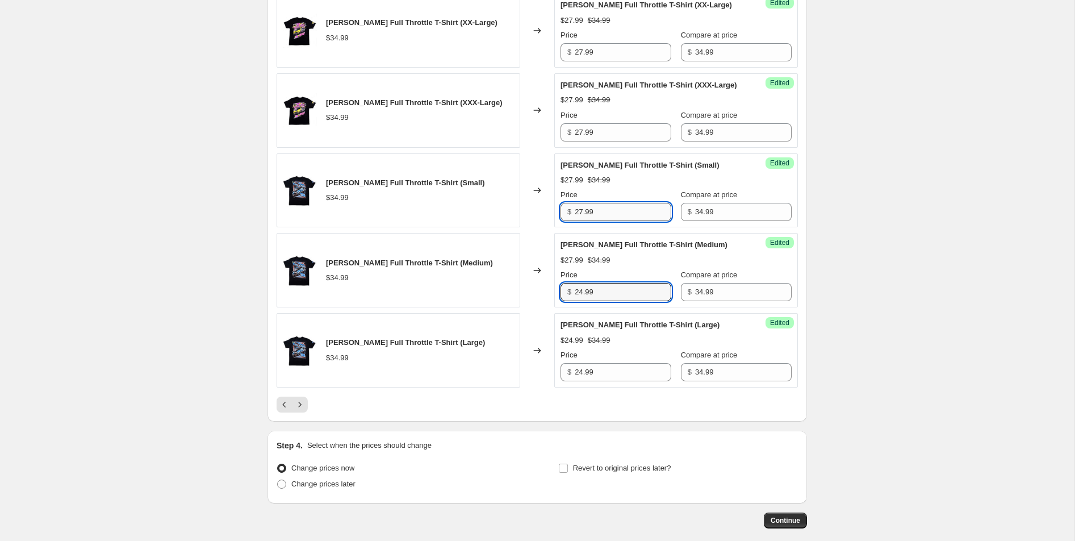
click at [608, 219] on input "27.99" at bounding box center [623, 212] width 97 height 18
paste input "4"
type input "24.99"
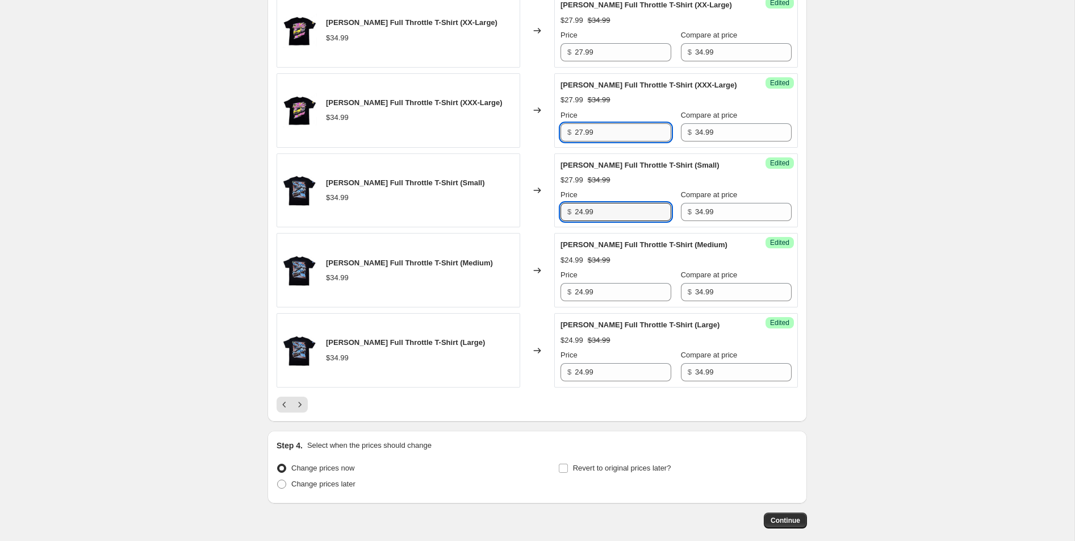
click at [610, 141] on input "27.99" at bounding box center [623, 132] width 97 height 18
paste input "4"
type input "24.99"
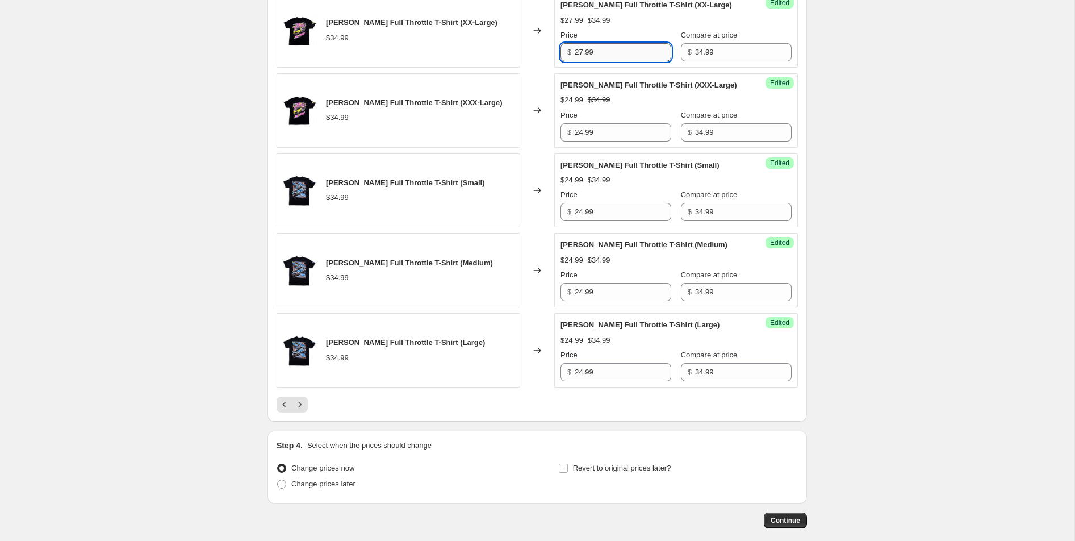
click at [599, 43] on input "27.99" at bounding box center [623, 52] width 97 height 18
paste input "4"
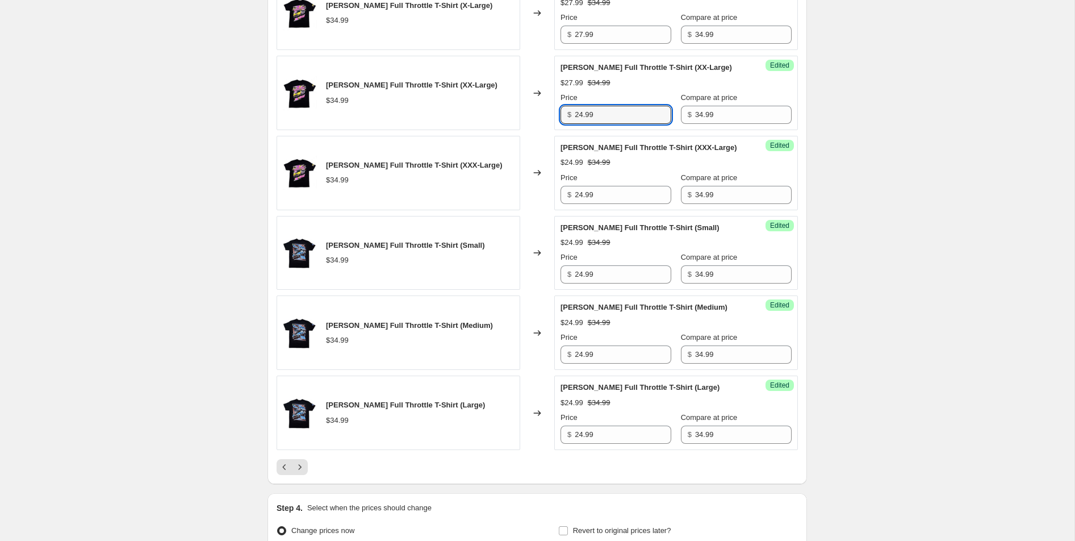
scroll to position [1748, 0]
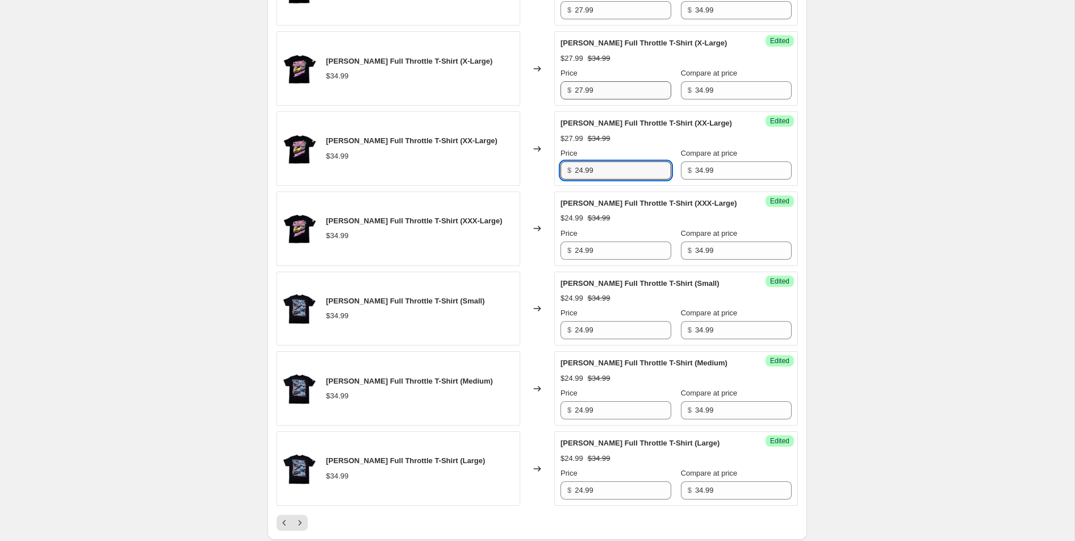
type input "24.99"
click at [600, 86] on input "27.99" at bounding box center [623, 90] width 97 height 18
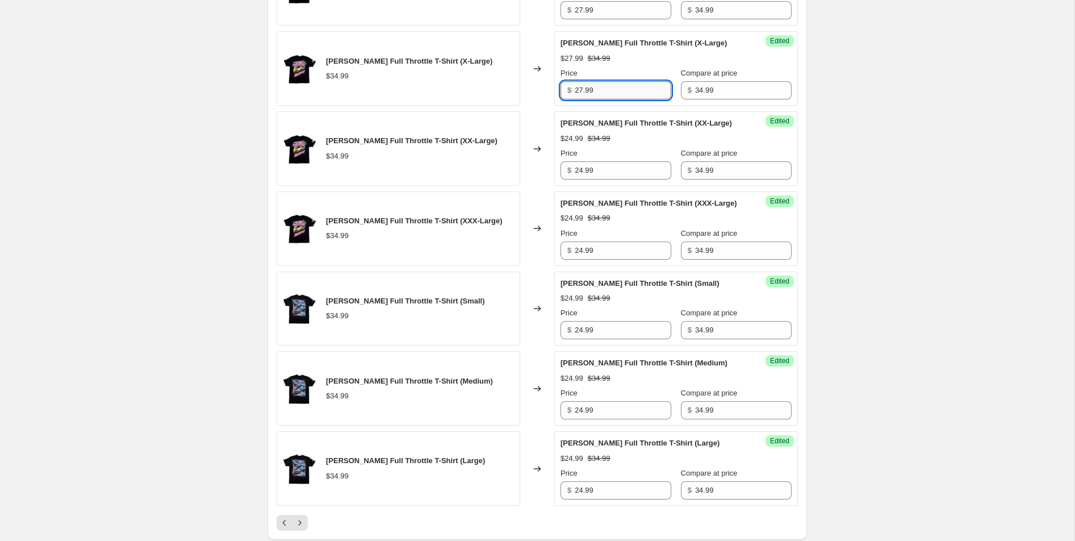
click at [600, 86] on input "27.99" at bounding box center [623, 90] width 97 height 18
paste input "4"
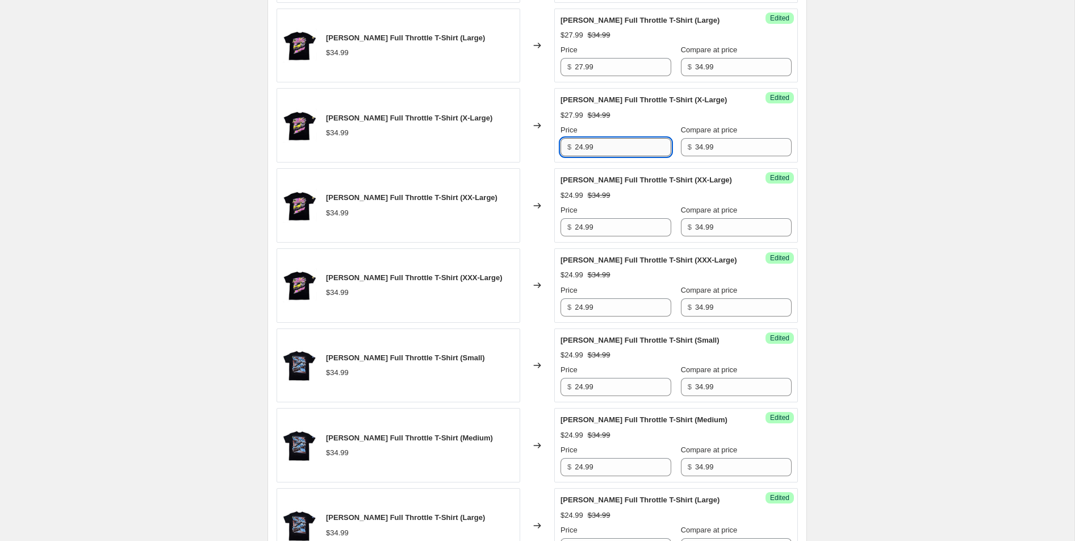
scroll to position [1651, 0]
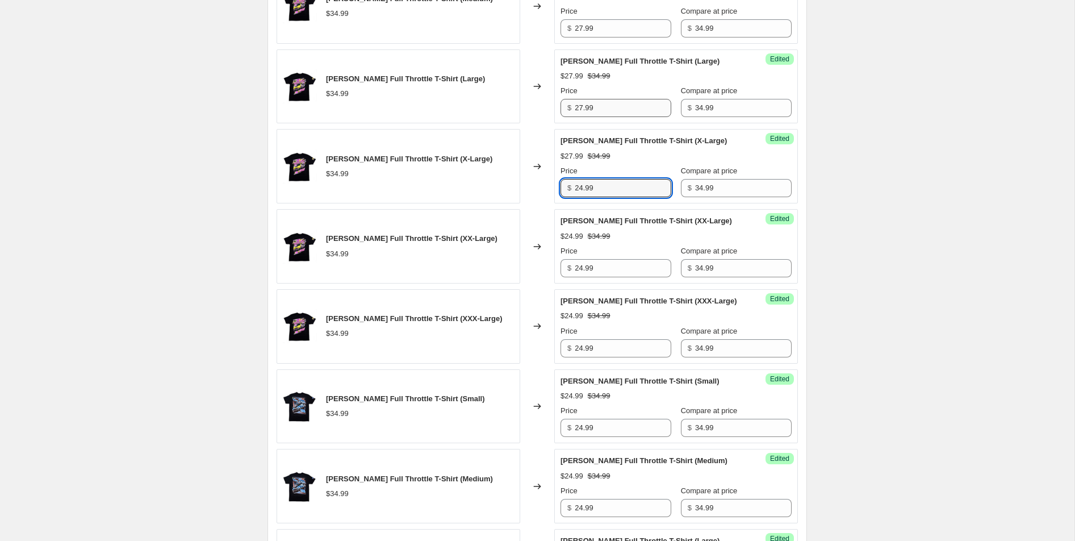
type input "24.99"
click at [607, 108] on input "27.99" at bounding box center [623, 108] width 97 height 18
paste input "4"
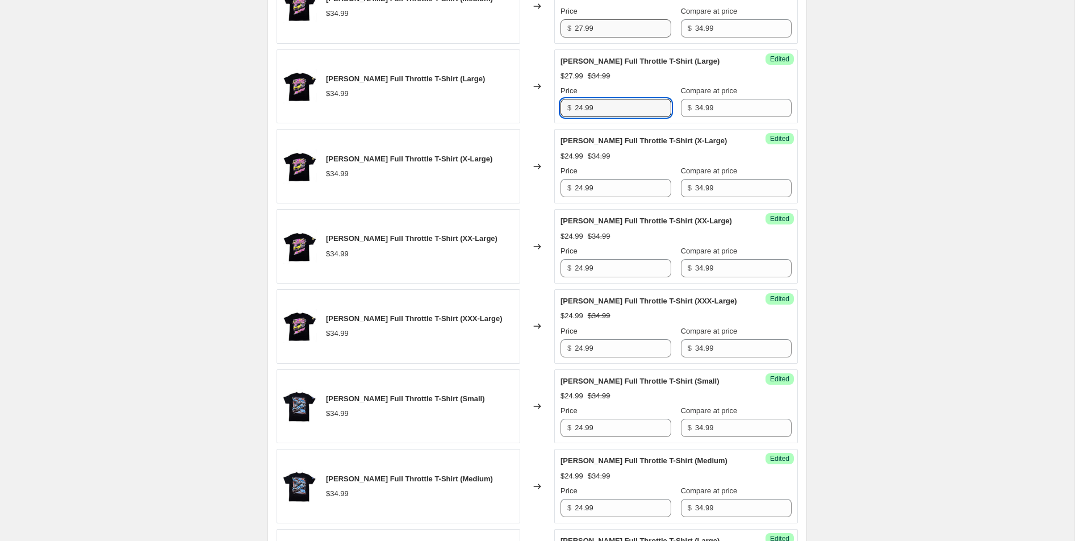
type input "24.99"
click at [603, 19] on input "27.99" at bounding box center [623, 28] width 97 height 18
type input "\"
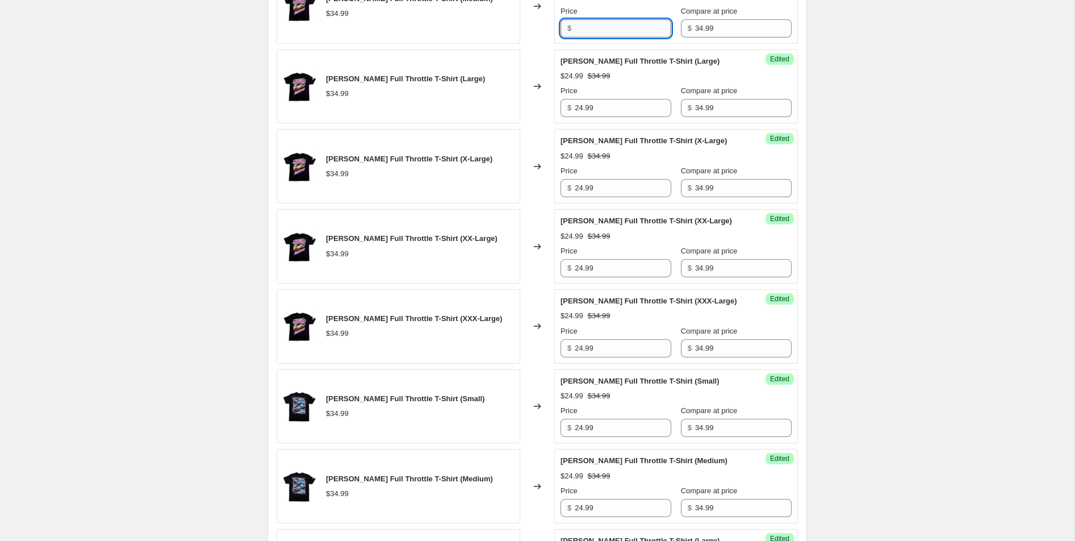
paste input "24.99"
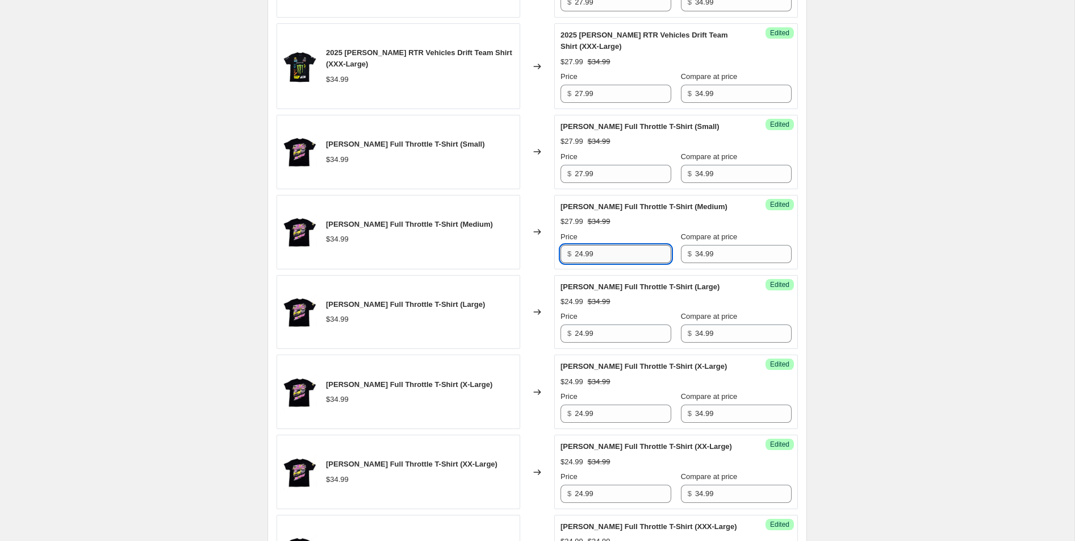
scroll to position [1388, 0]
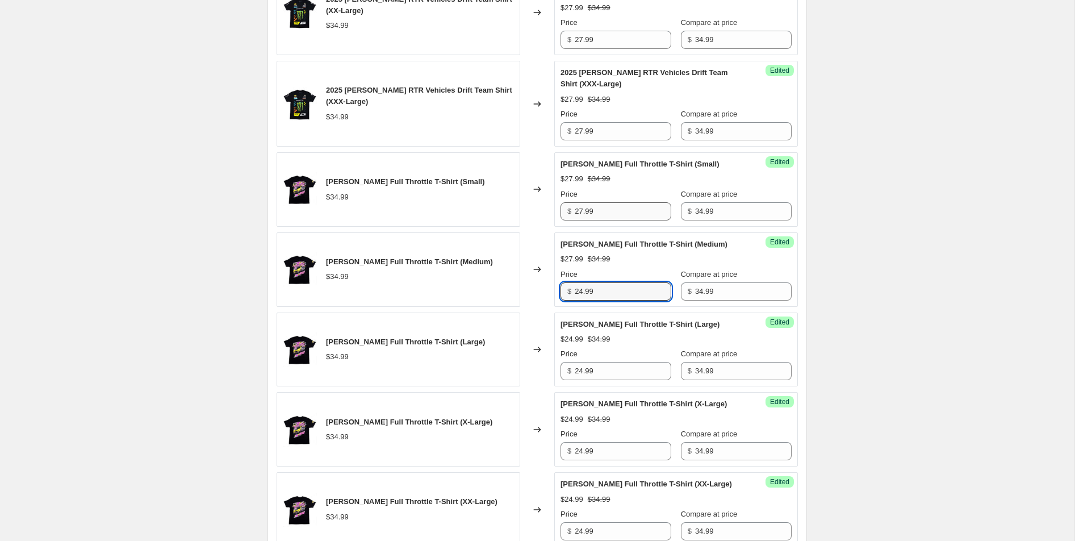
type input "24.99"
click at [614, 206] on input "27.99" at bounding box center [623, 211] width 97 height 18
paste input "4"
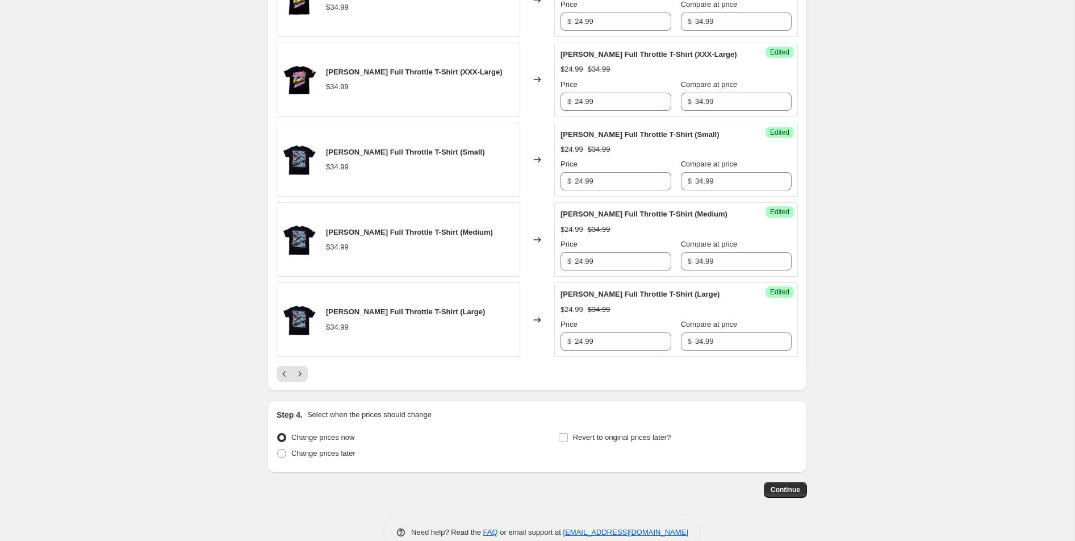
scroll to position [1923, 0]
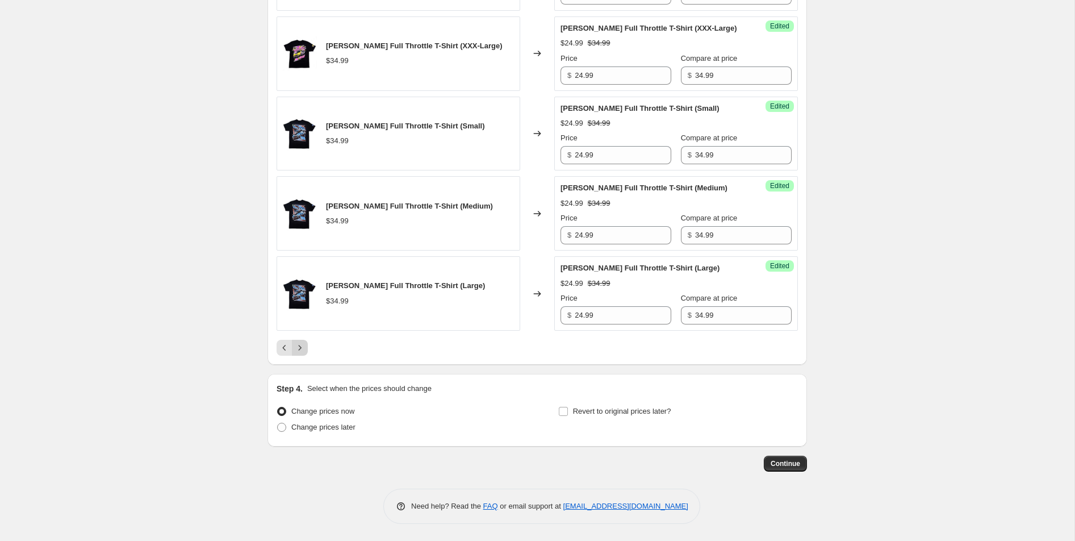
type input "24.99"
click at [302, 344] on icon "Next" at bounding box center [299, 347] width 11 height 11
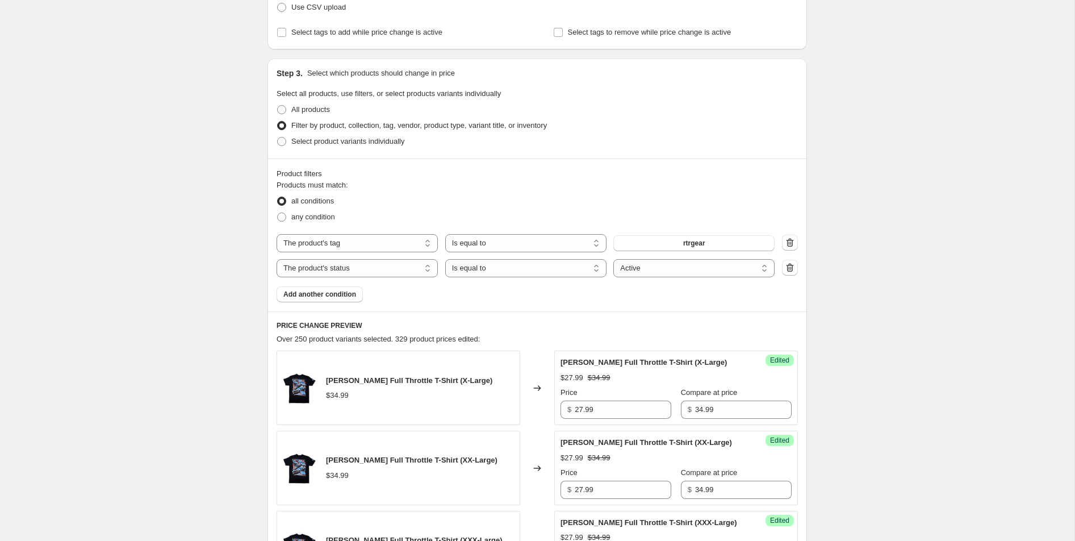
scroll to position [272, 0]
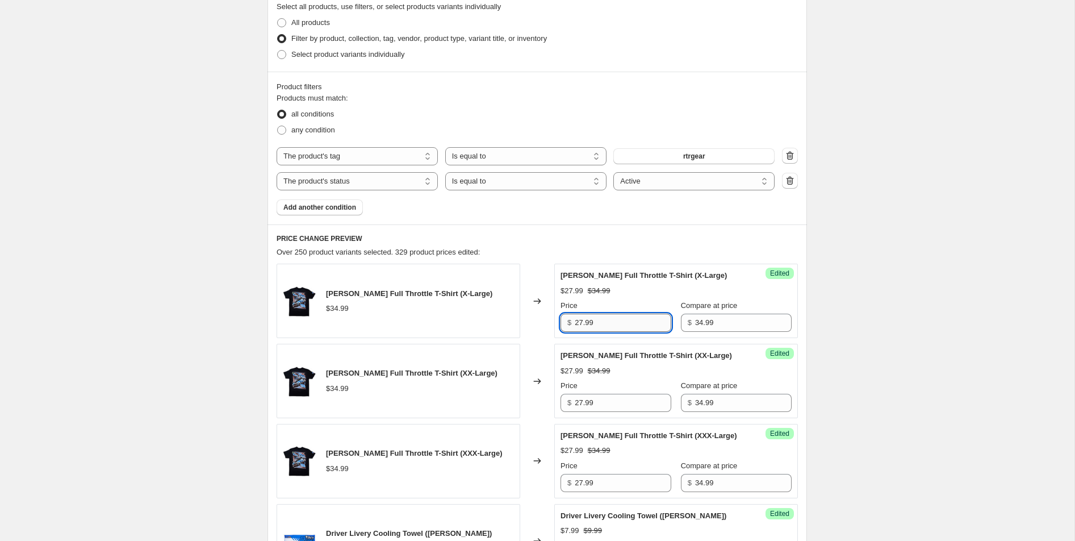
click at [626, 319] on input "27.99" at bounding box center [623, 323] width 97 height 18
paste input "4"
type input "24.99"
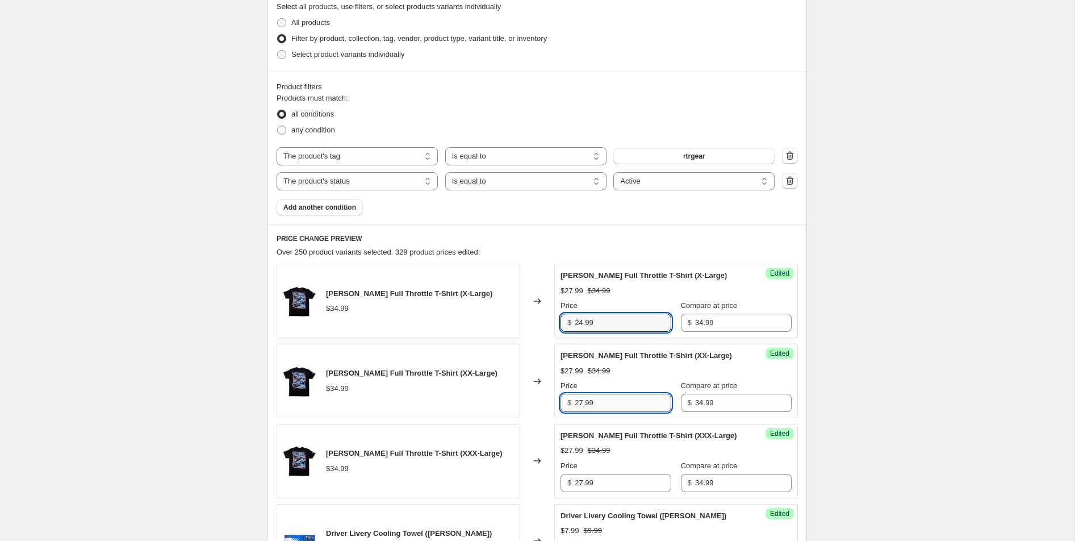
click at [620, 411] on input "27.99" at bounding box center [623, 403] width 97 height 18
paste input "4"
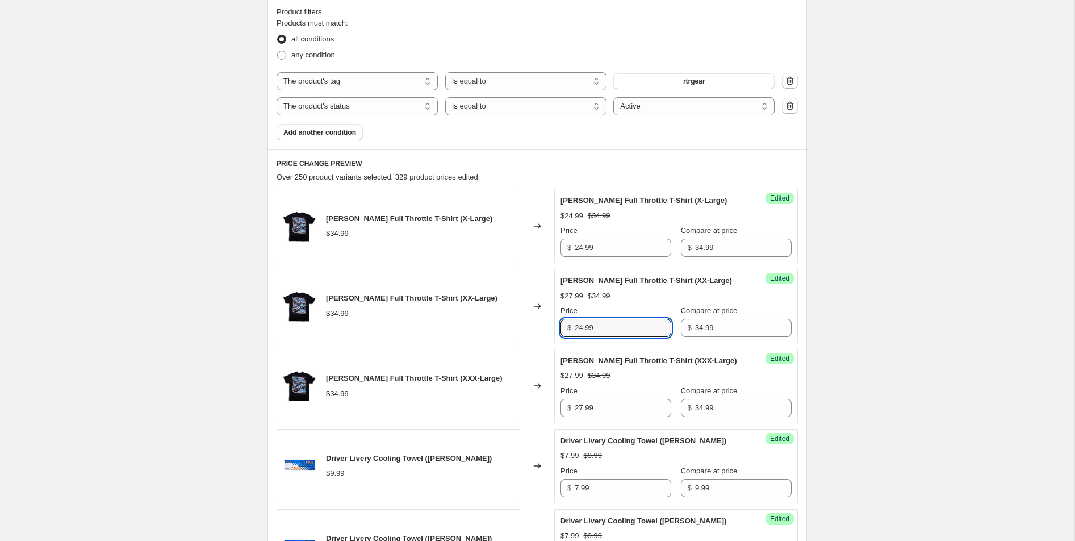
scroll to position [373, 0]
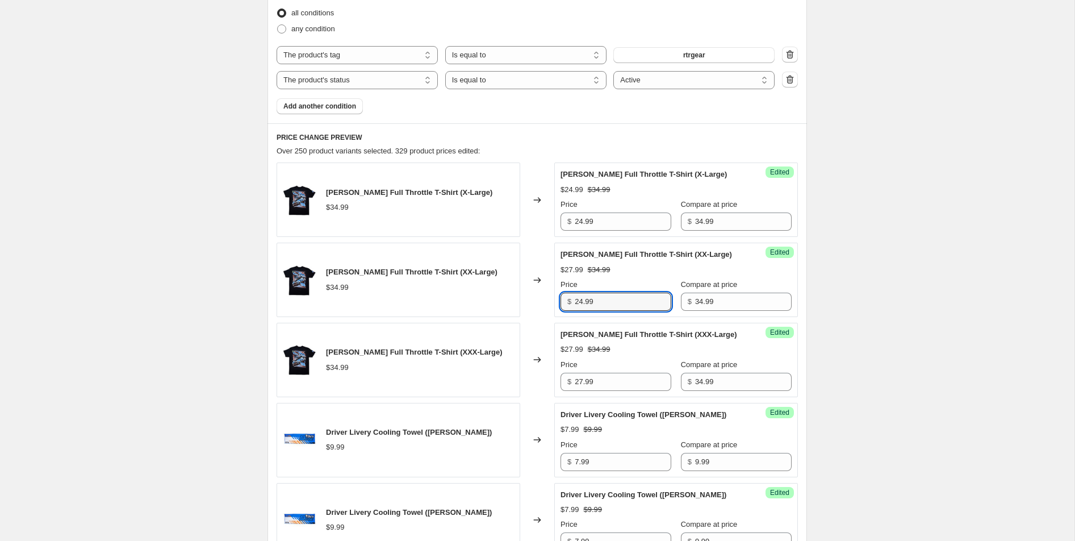
type input "24.99"
click at [612, 370] on div "Price" at bounding box center [616, 364] width 111 height 11
click at [612, 391] on input "27.99" at bounding box center [623, 382] width 97 height 18
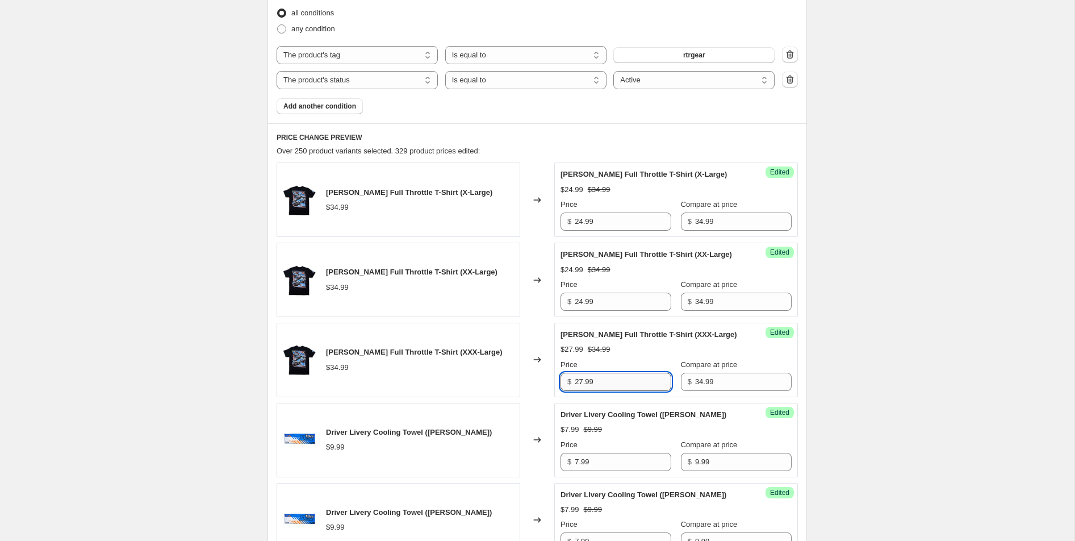
paste input "4"
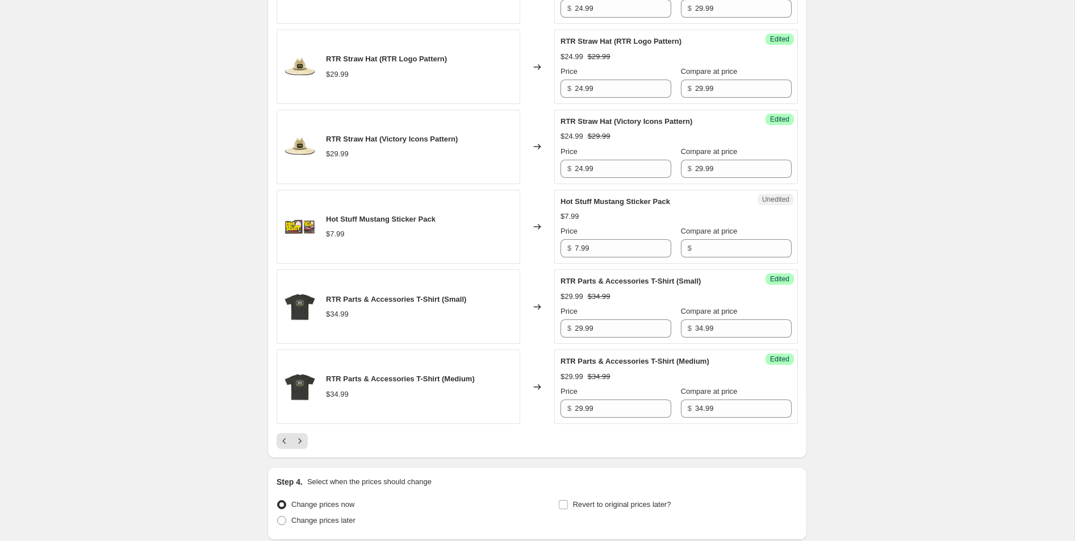
scroll to position [1821, 0]
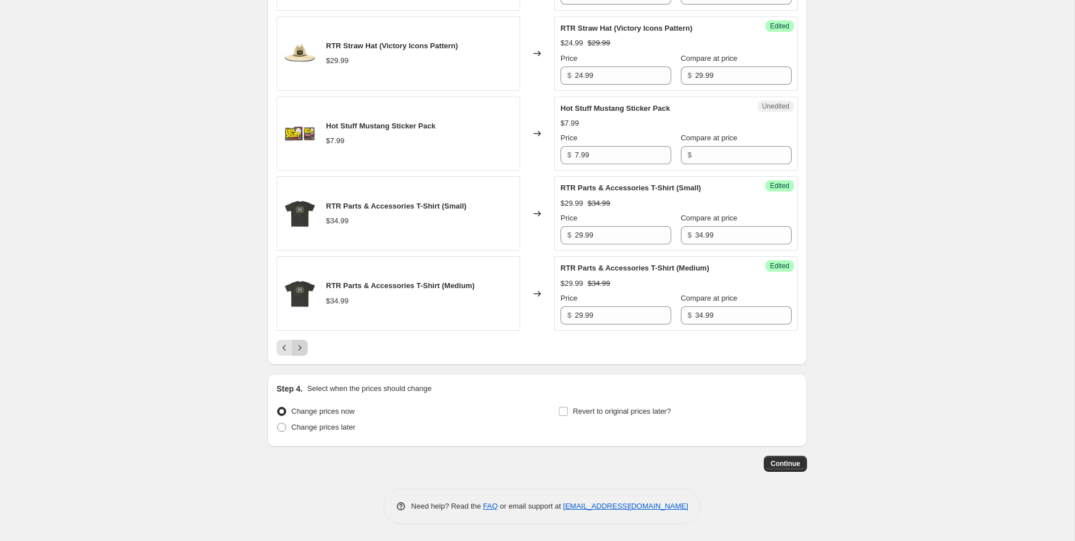
type input "24.99"
click at [296, 352] on icon "Next" at bounding box center [299, 347] width 11 height 11
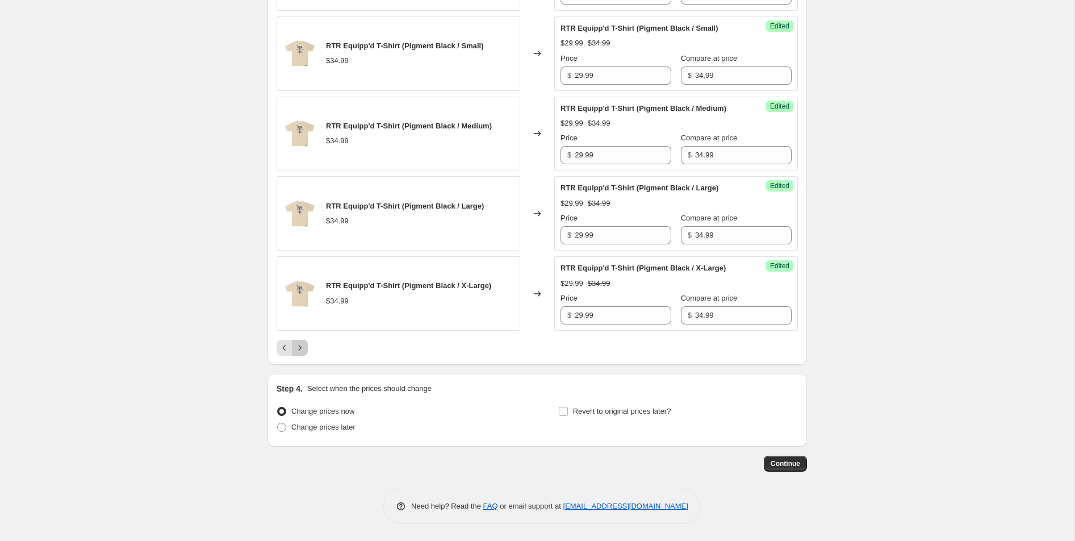
click at [298, 353] on icon "Next" at bounding box center [299, 347] width 11 height 11
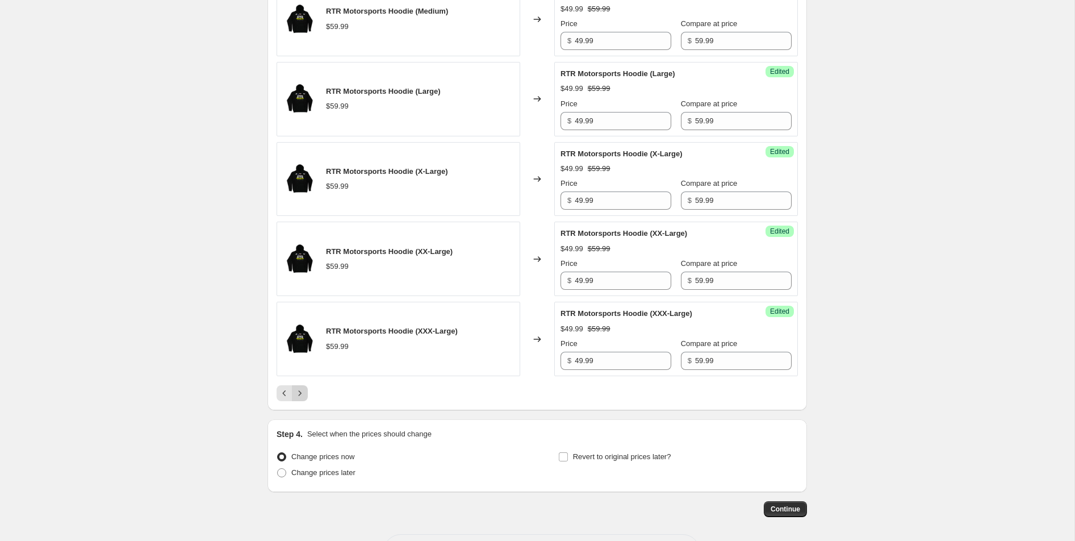
click at [301, 399] on icon "Next" at bounding box center [299, 392] width 11 height 11
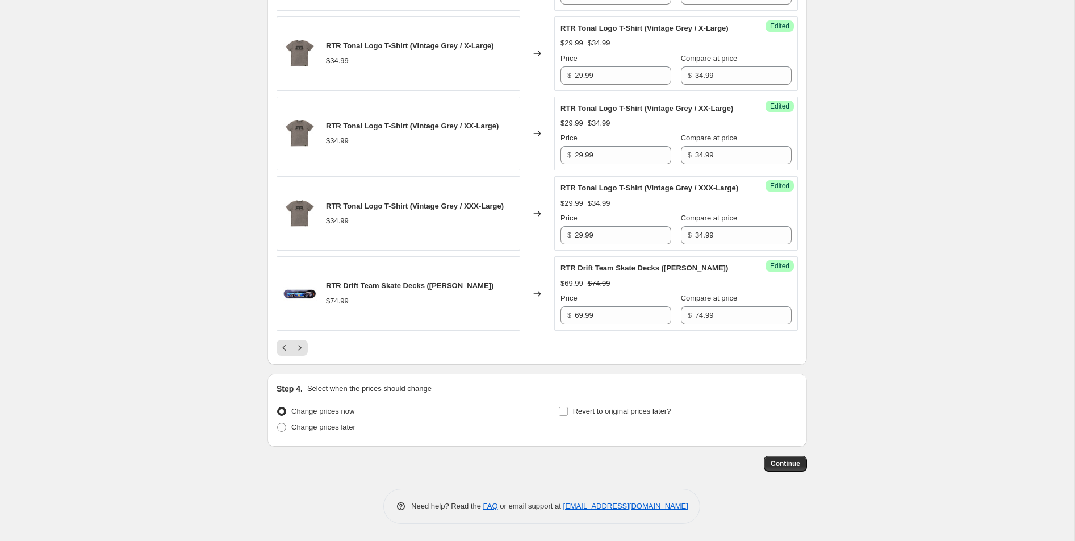
scroll to position [1957, 0]
click at [304, 347] on icon "Next" at bounding box center [299, 347] width 11 height 11
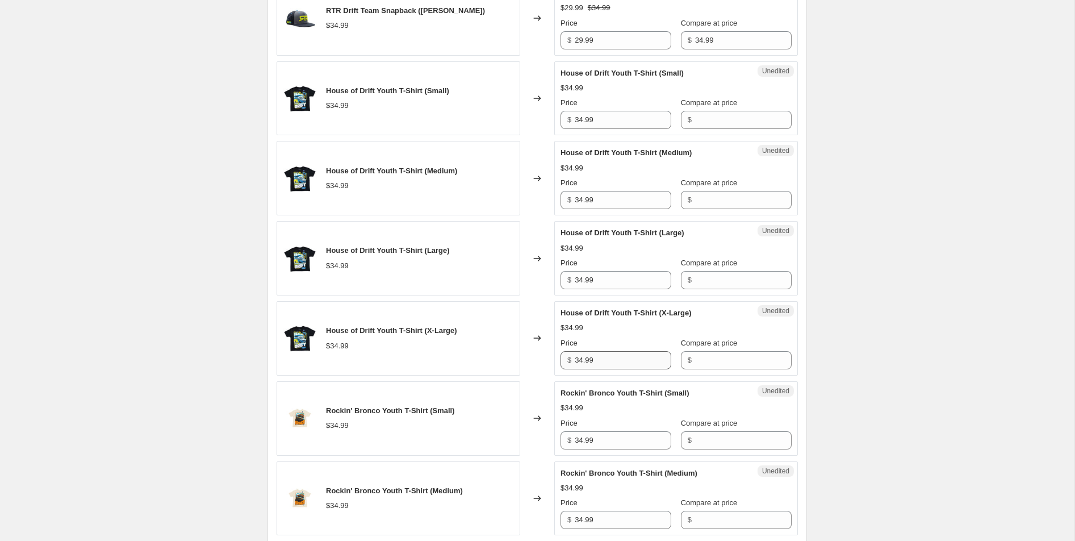
scroll to position [1120, 0]
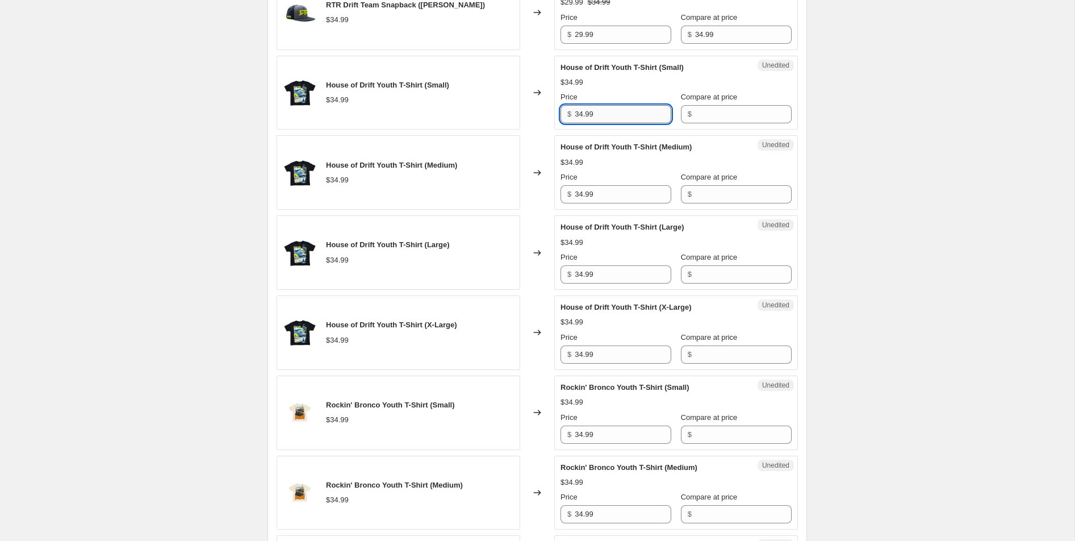
click at [616, 115] on input "34.99" at bounding box center [623, 114] width 97 height 18
click at [616, 116] on input "34.99" at bounding box center [623, 114] width 97 height 18
type input "29.99"
click at [708, 117] on input "Compare at price" at bounding box center [743, 114] width 97 height 18
click at [708, 117] on input "34.99" at bounding box center [743, 114] width 97 height 18
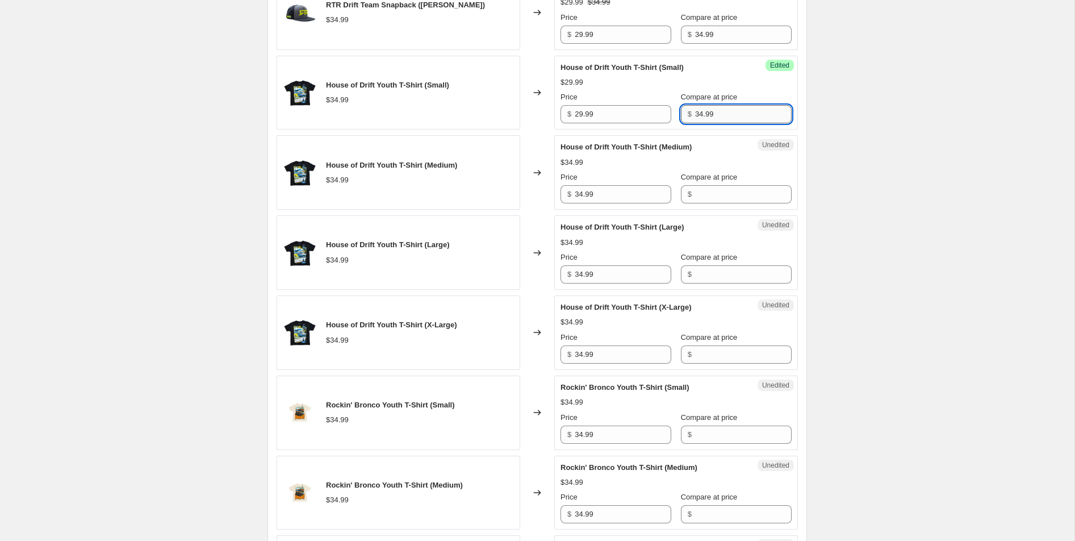
click at [708, 117] on input "34.99" at bounding box center [743, 114] width 97 height 18
type input "34.99"
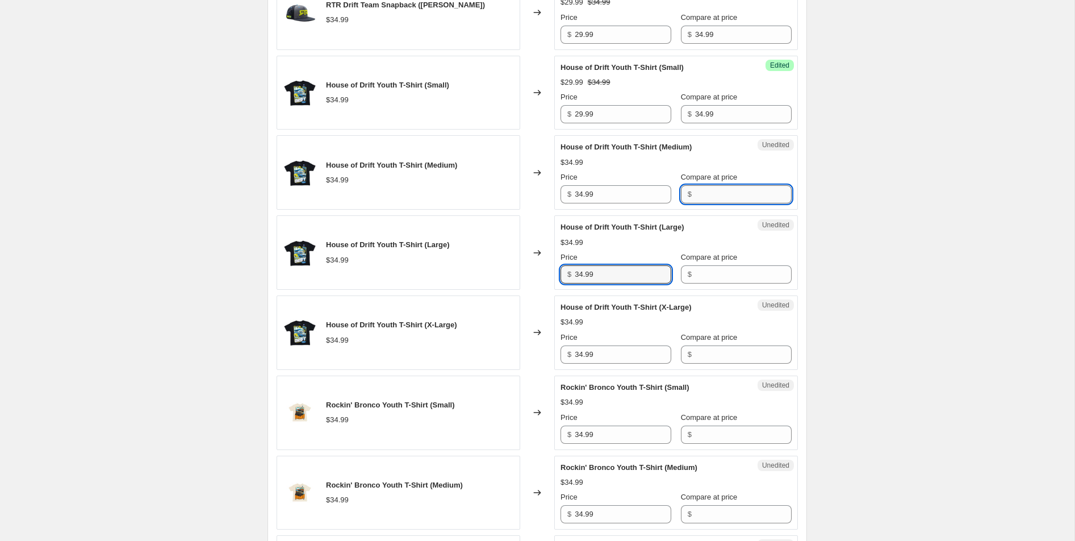
click at [695, 200] on input "Compare at price" at bounding box center [743, 194] width 97 height 18
click at [695, 197] on input "Compare at price" at bounding box center [743, 194] width 97 height 18
paste input "34.99"
type input "34.99"
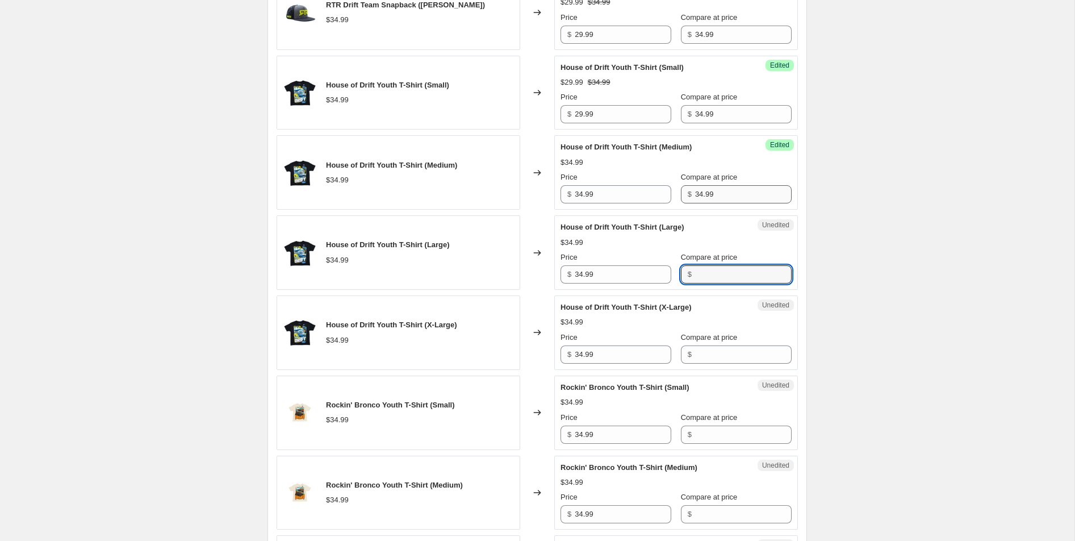
paste input "34.99"
type input "34.99"
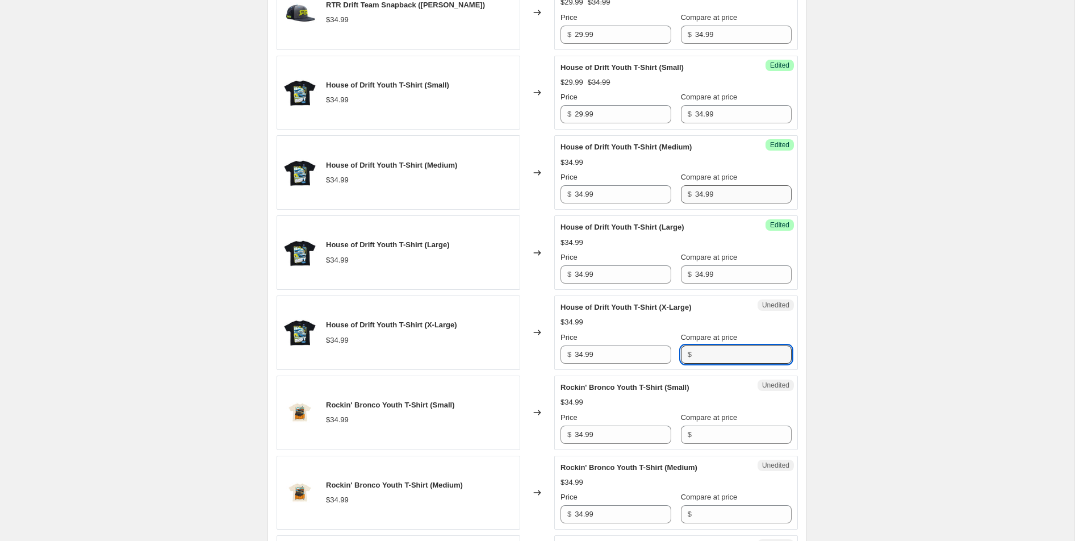
paste input "34.99"
type input "34.99"
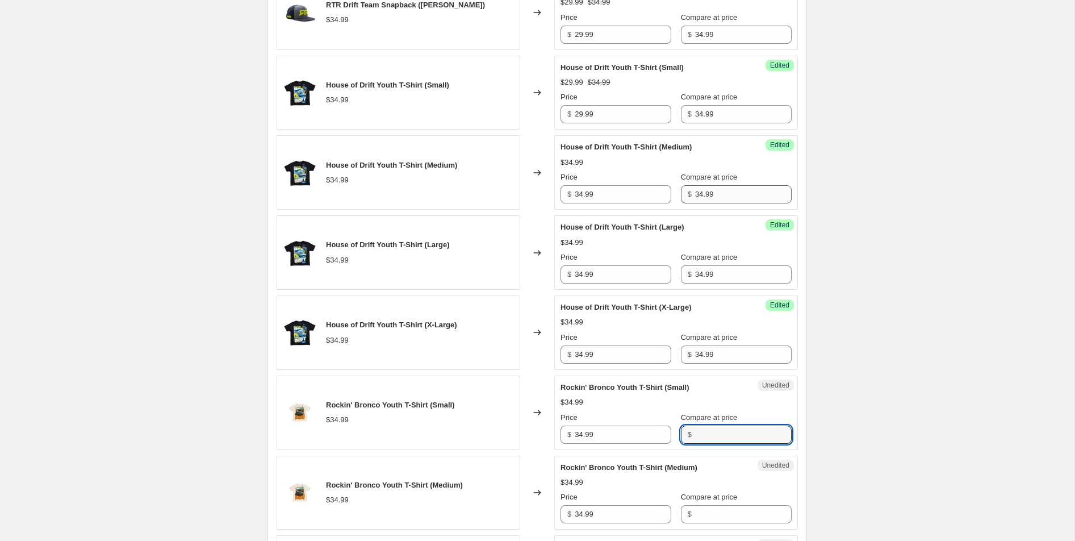
paste input "34.99"
type input "34.99"
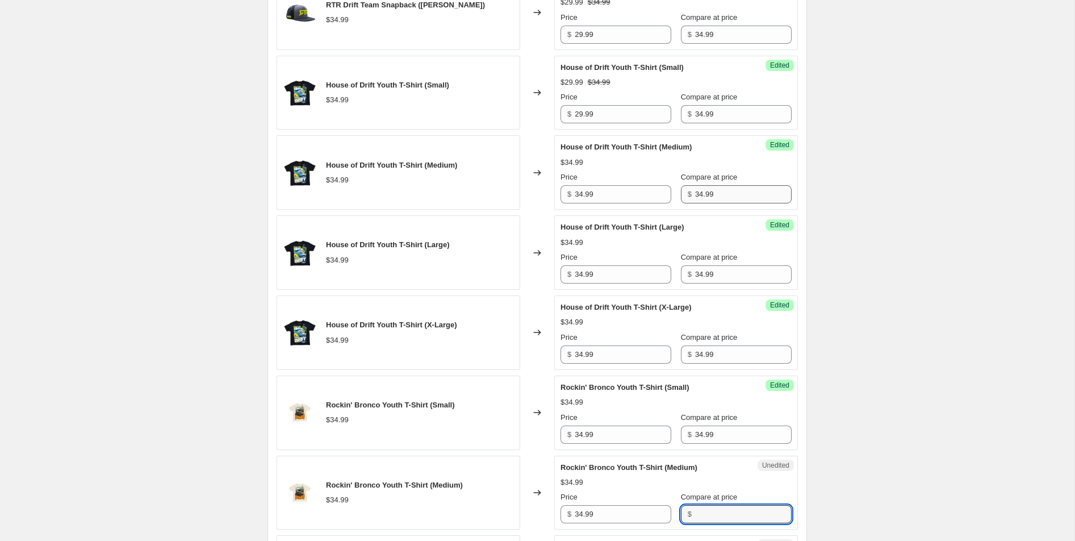
paste input "34.99"
type input "34.99"
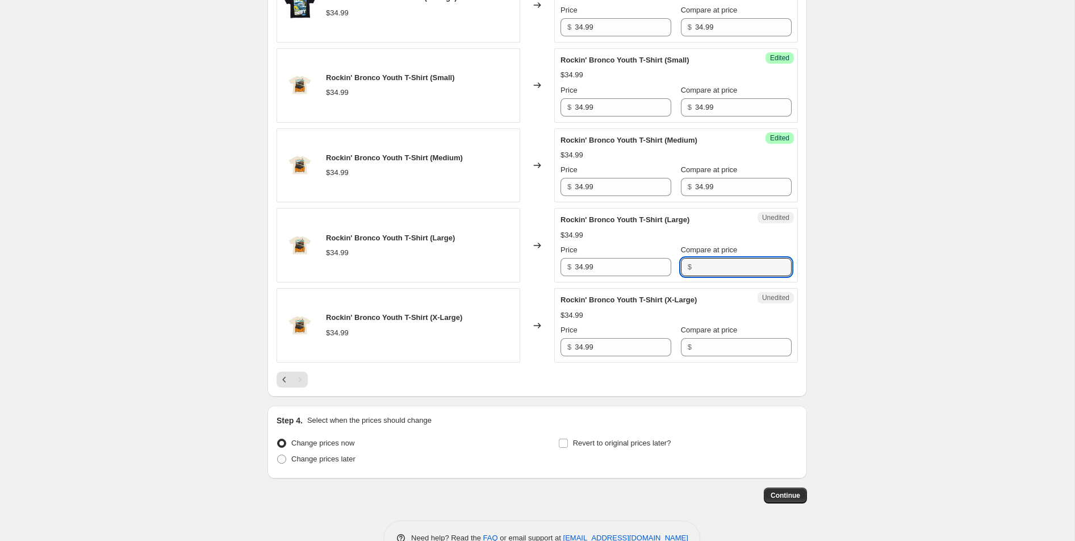
paste input "34.99"
type input "34.99"
click at [695, 349] on input "Compare at price" at bounding box center [743, 347] width 97 height 18
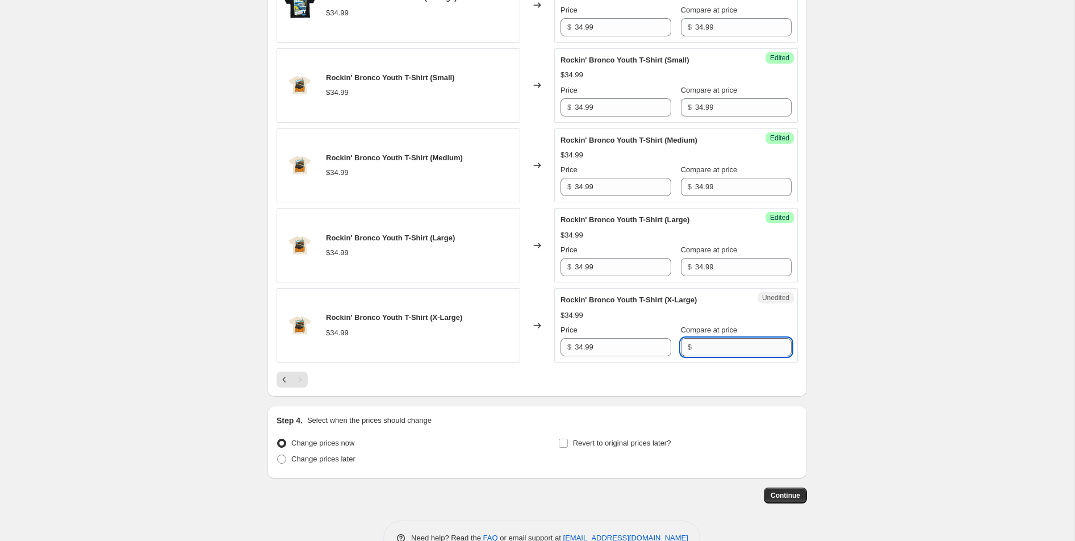
paste input "34.99"
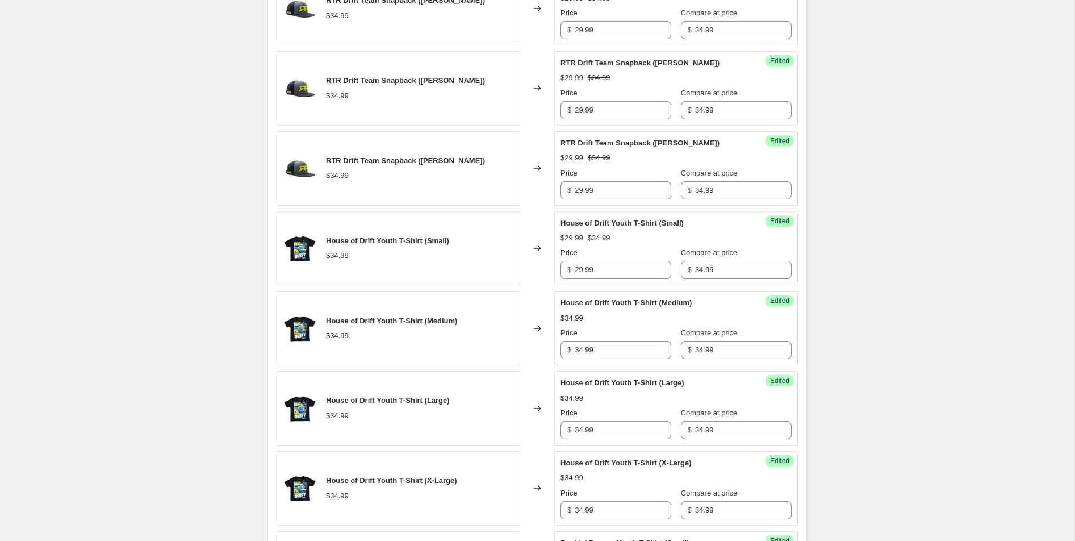
scroll to position [971, 0]
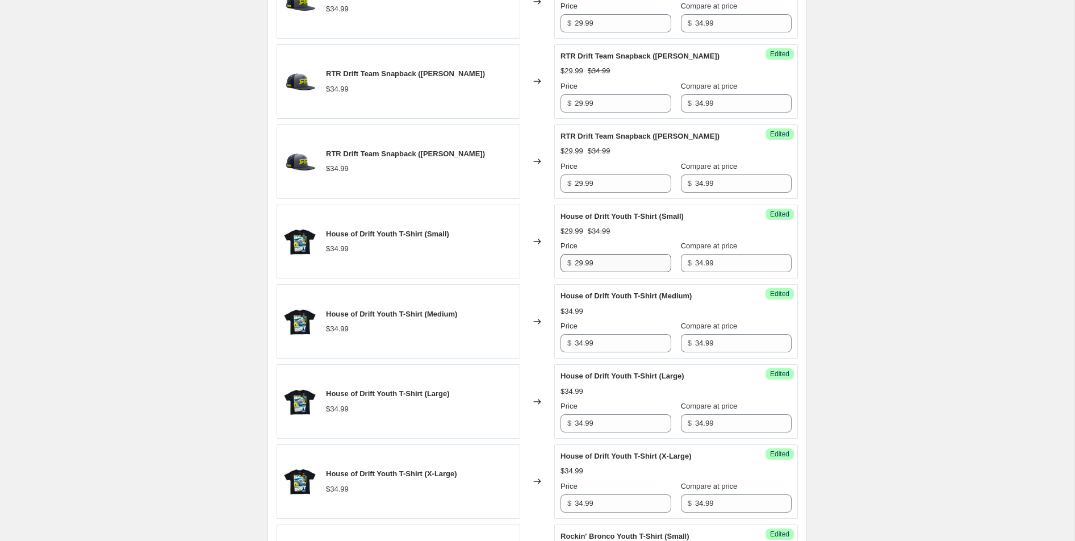
type input "34.99"
click at [602, 268] on input "29.99" at bounding box center [623, 263] width 97 height 18
click at [623, 347] on input "34.99" at bounding box center [623, 343] width 97 height 18
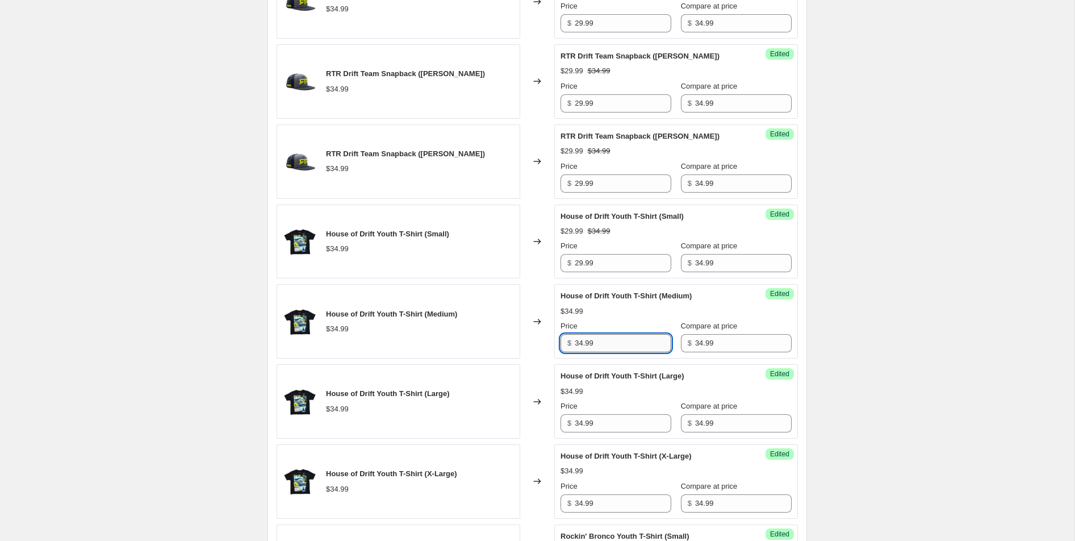
click at [623, 347] on input "34.99" at bounding box center [623, 343] width 97 height 18
paste input "29"
type input "29.99"
click at [612, 427] on input "34.99" at bounding box center [623, 423] width 97 height 18
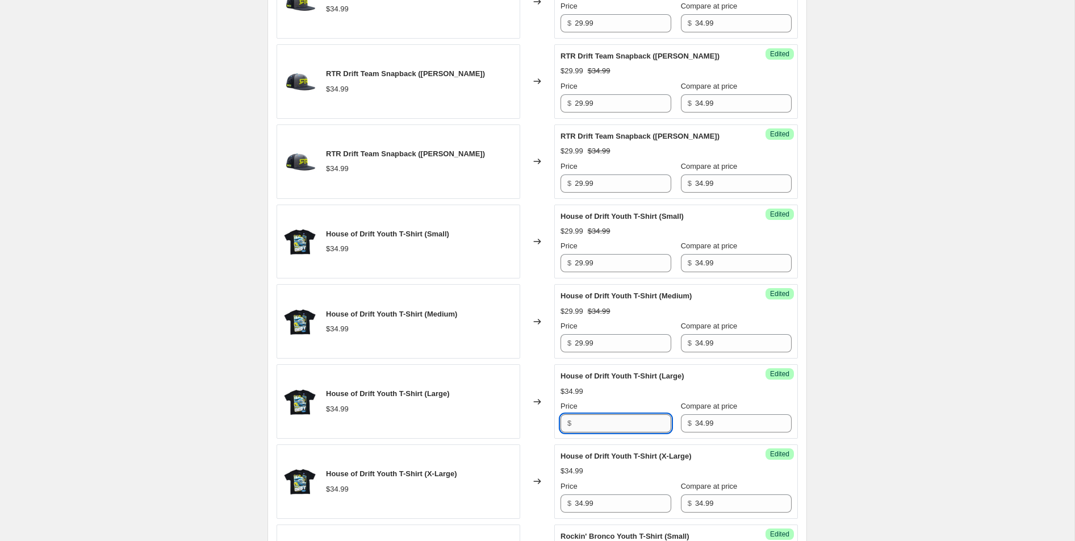
paste input "29.99"
type input "2"
paste input "29.99"
type input "29.99"
click at [615, 507] on input "34.99" at bounding box center [623, 503] width 97 height 18
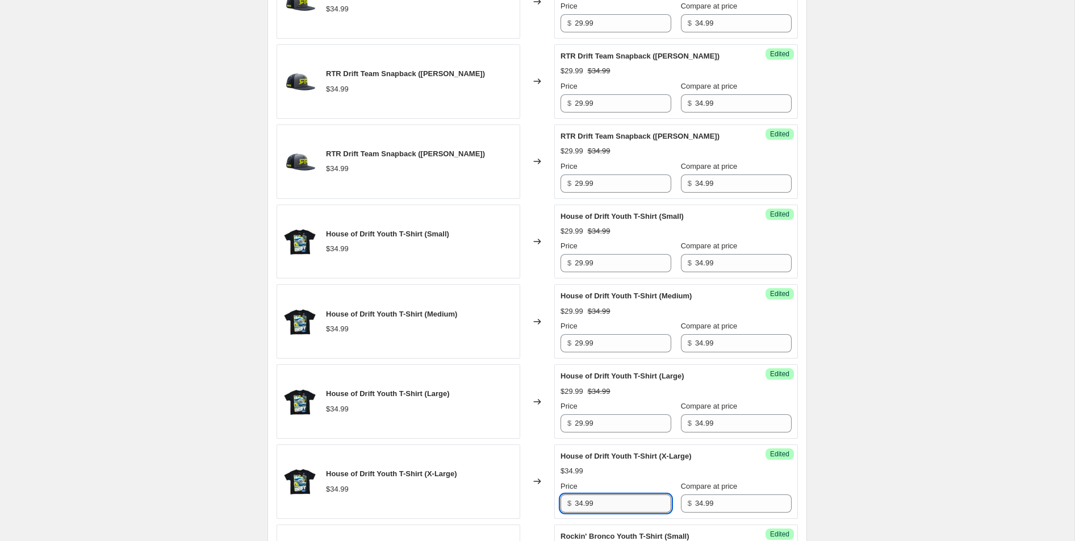
click at [615, 507] on input "34.99" at bounding box center [623, 503] width 97 height 18
paste input "29"
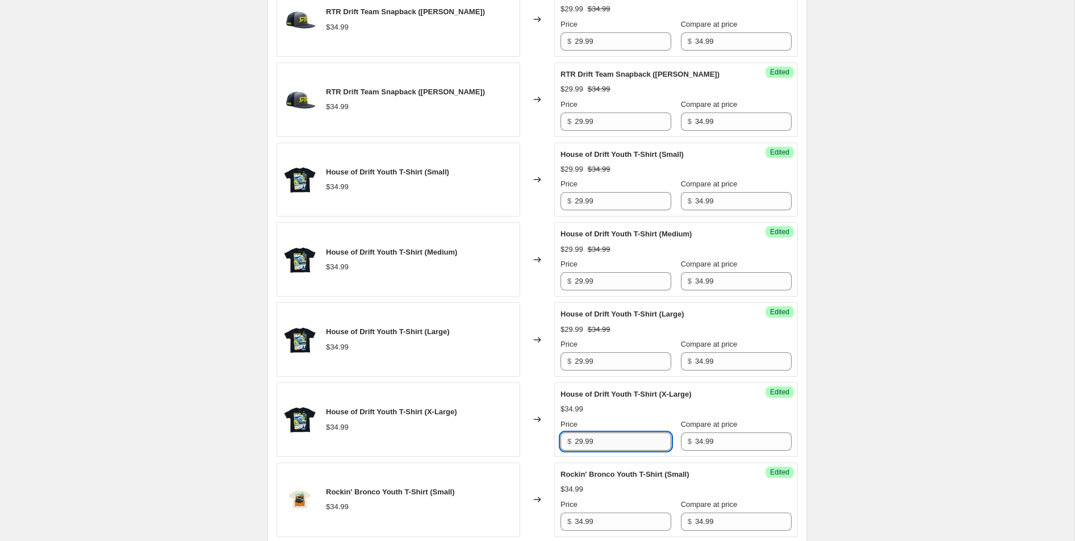
scroll to position [1036, 0]
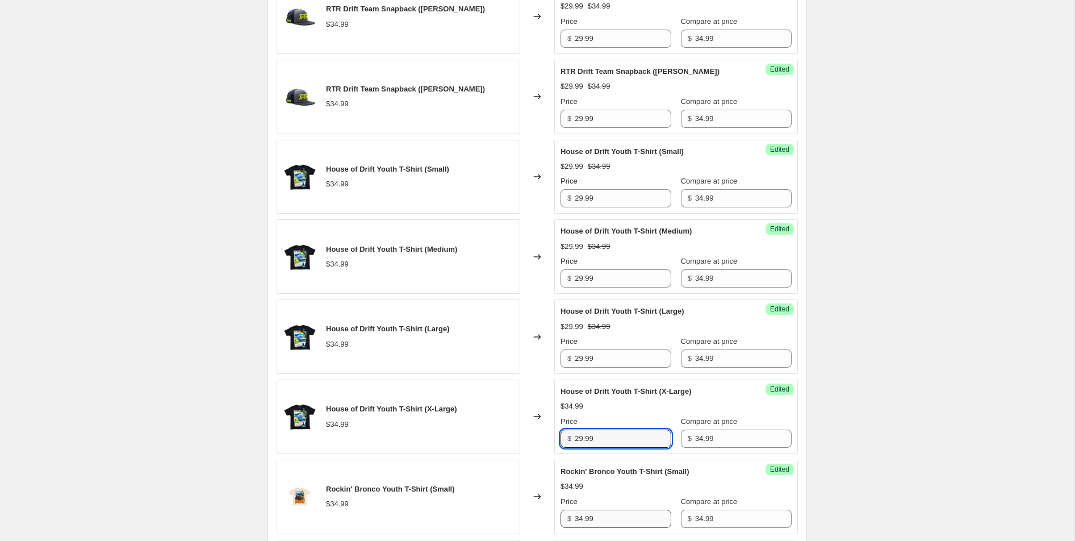
type input "29.99"
click at [602, 527] on input "34.99" at bounding box center [623, 519] width 97 height 18
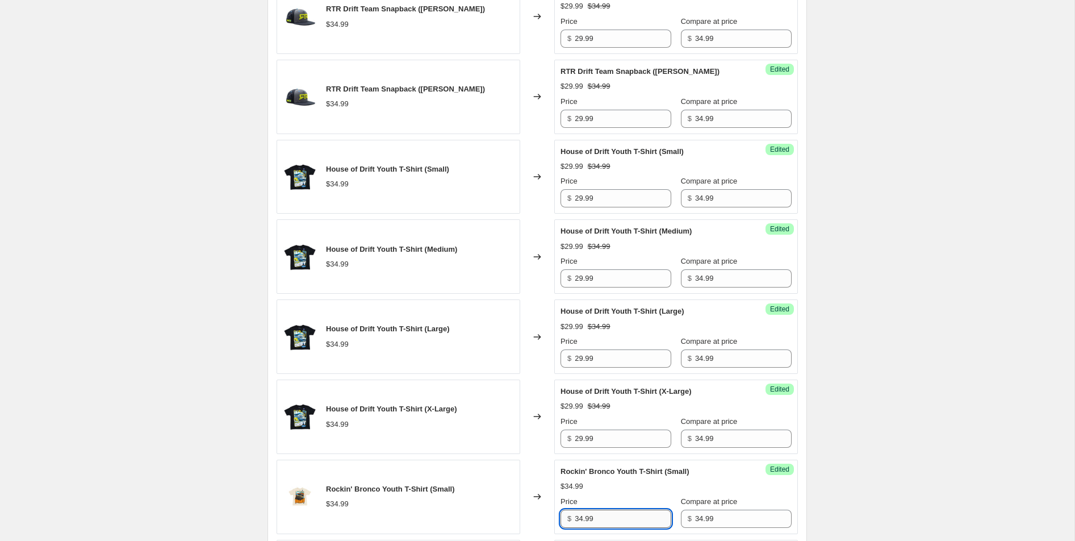
click at [602, 527] on input "34.99" at bounding box center [623, 519] width 97 height 18
paste input "29"
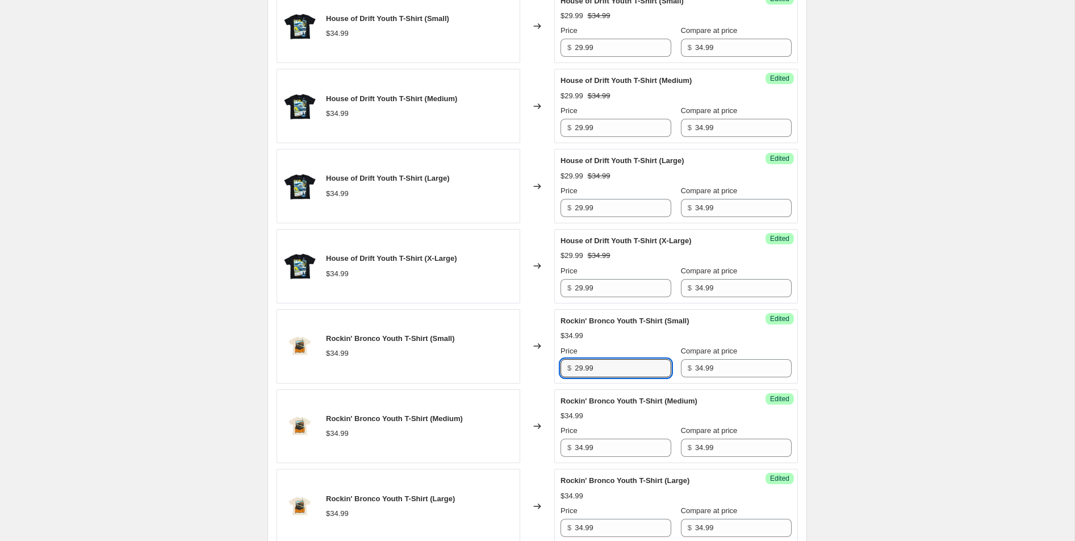
scroll to position [1217, 0]
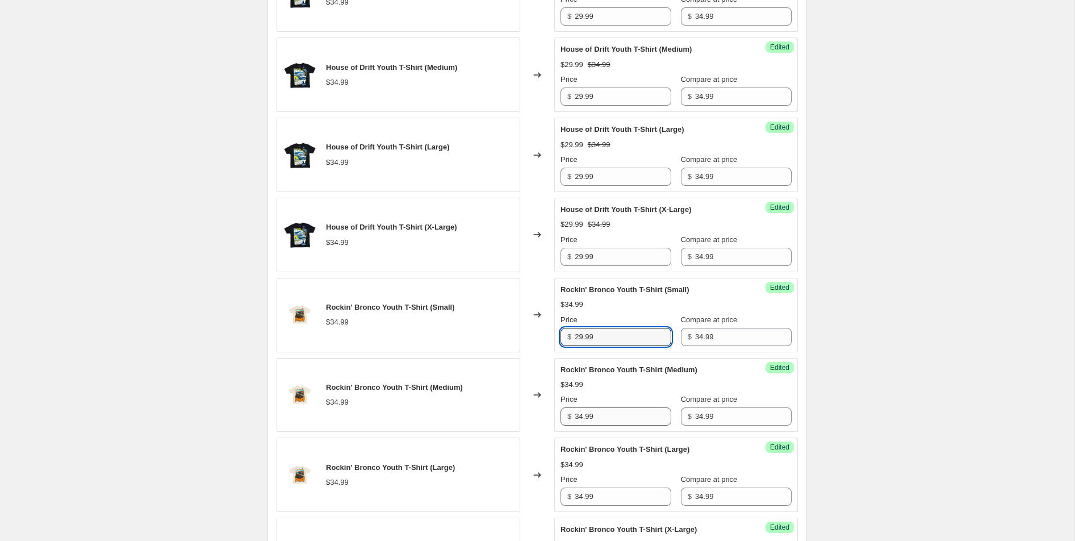
type input "29.99"
click at [613, 420] on input "34.99" at bounding box center [623, 416] width 97 height 18
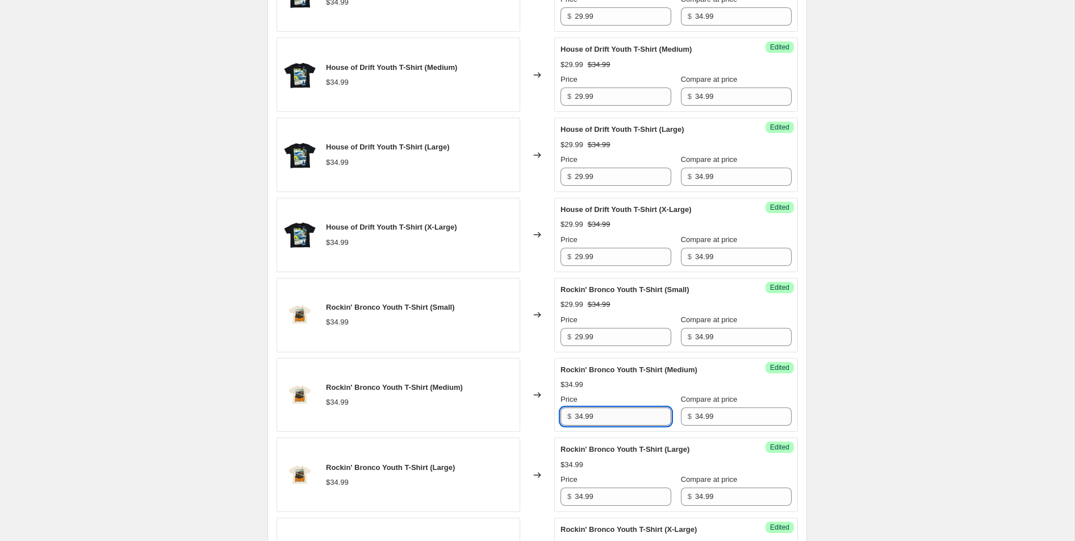
click at [613, 420] on input "34.99" at bounding box center [623, 416] width 97 height 18
paste input "29"
type input "29.99"
click at [603, 496] on input "34.99" at bounding box center [623, 496] width 97 height 18
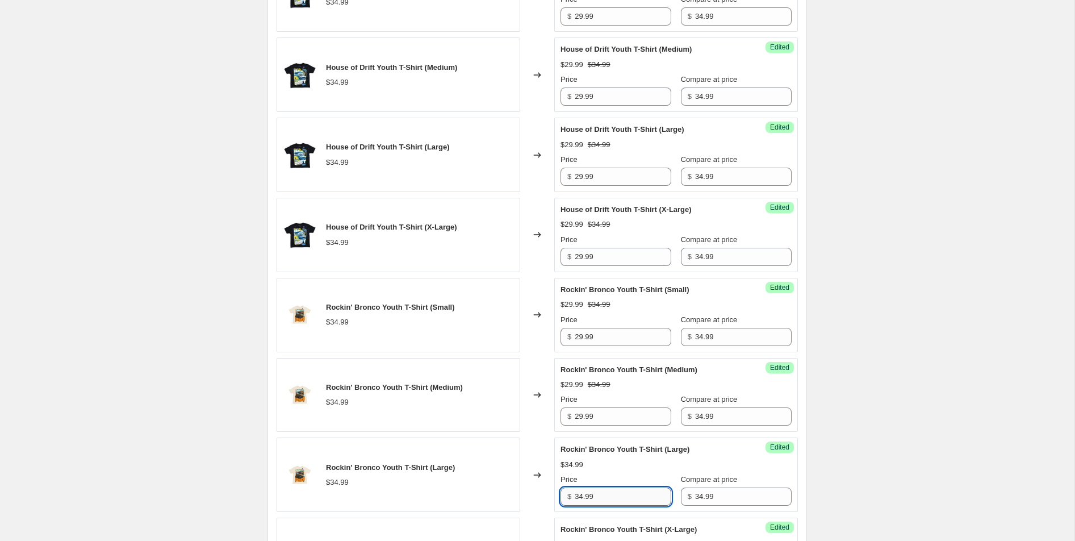
click at [603, 496] on input "34.99" at bounding box center [623, 496] width 97 height 18
paste input "29"
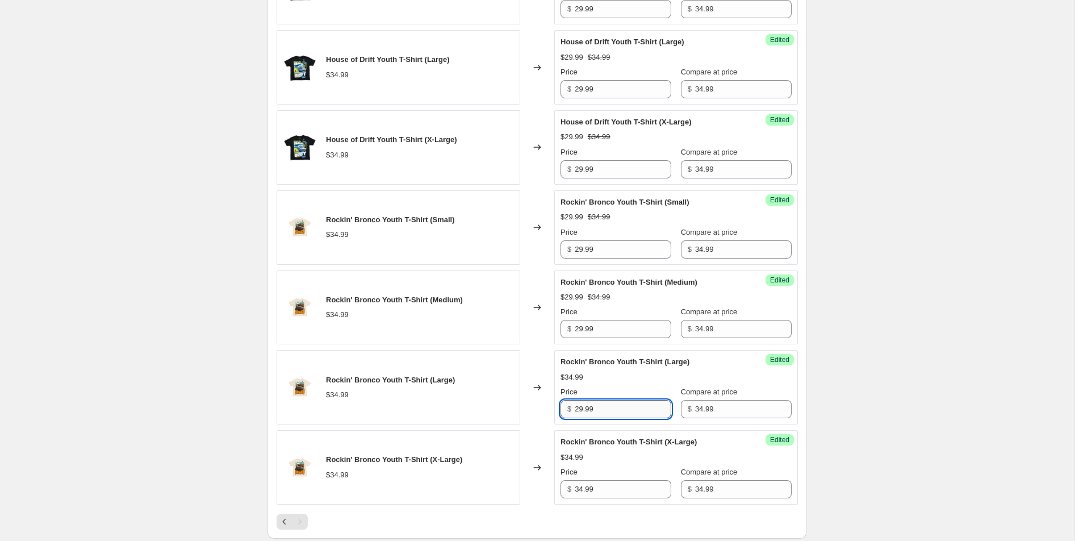
scroll to position [1413, 0]
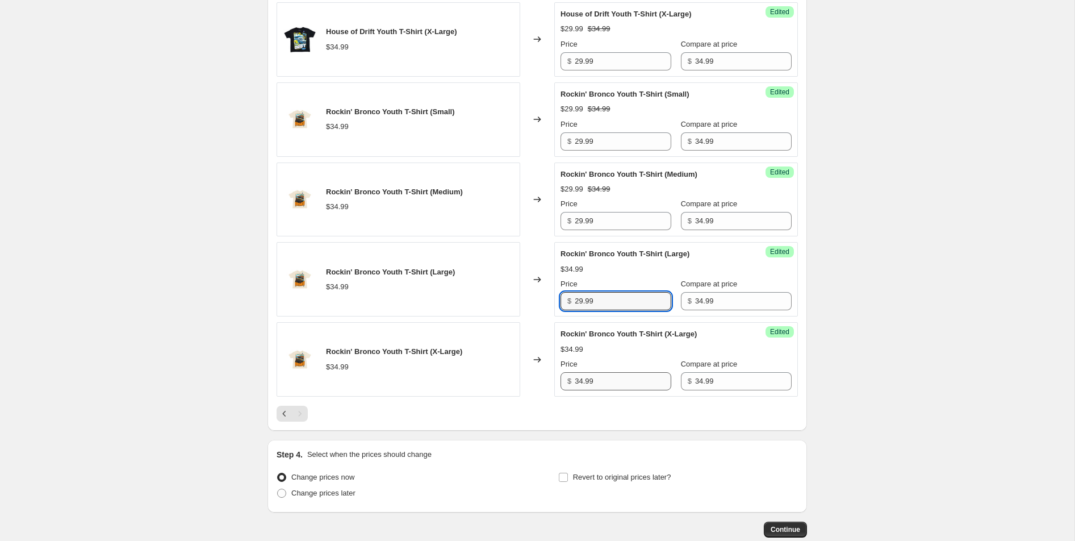
type input "29.99"
click at [607, 381] on input "34.99" at bounding box center [623, 381] width 97 height 18
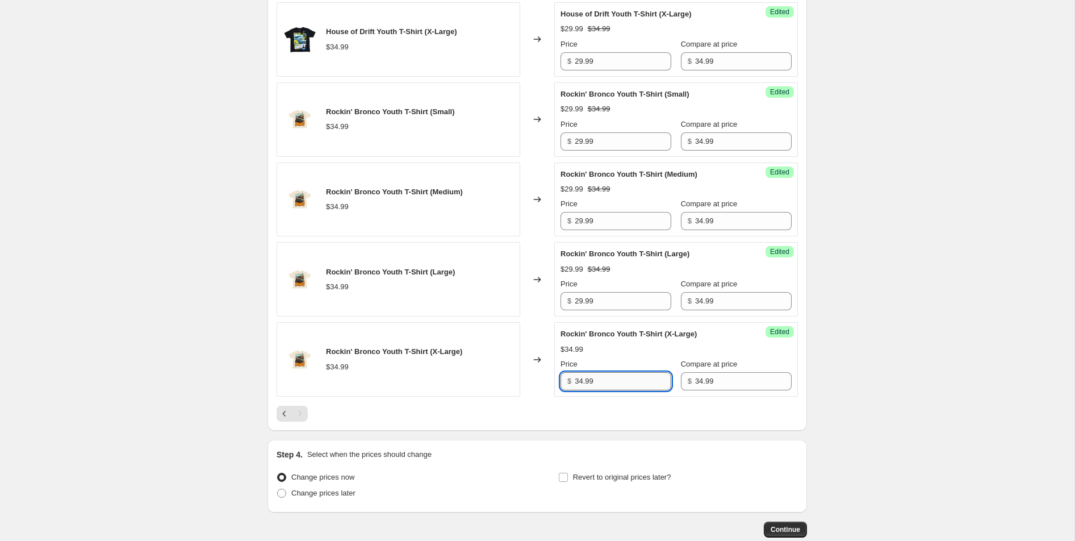
click at [607, 381] on input "34.99" at bounding box center [623, 381] width 97 height 18
paste input "29"
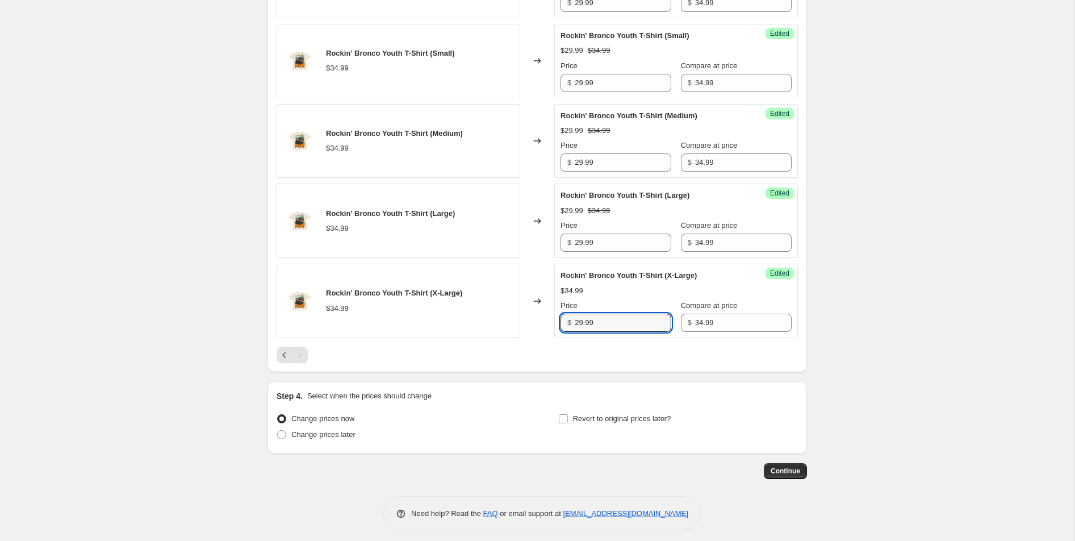
scroll to position [1480, 0]
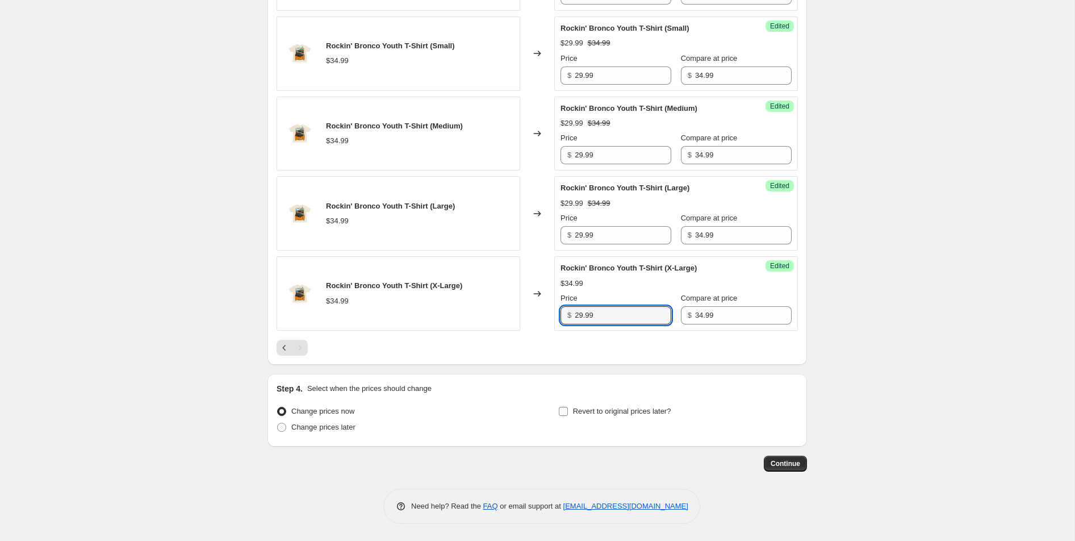
type input "29.99"
click at [667, 411] on span "Revert to original prices later?" at bounding box center [622, 411] width 98 height 9
click at [568, 411] on input "Revert to original prices later?" at bounding box center [563, 411] width 9 height 9
checkbox input "true"
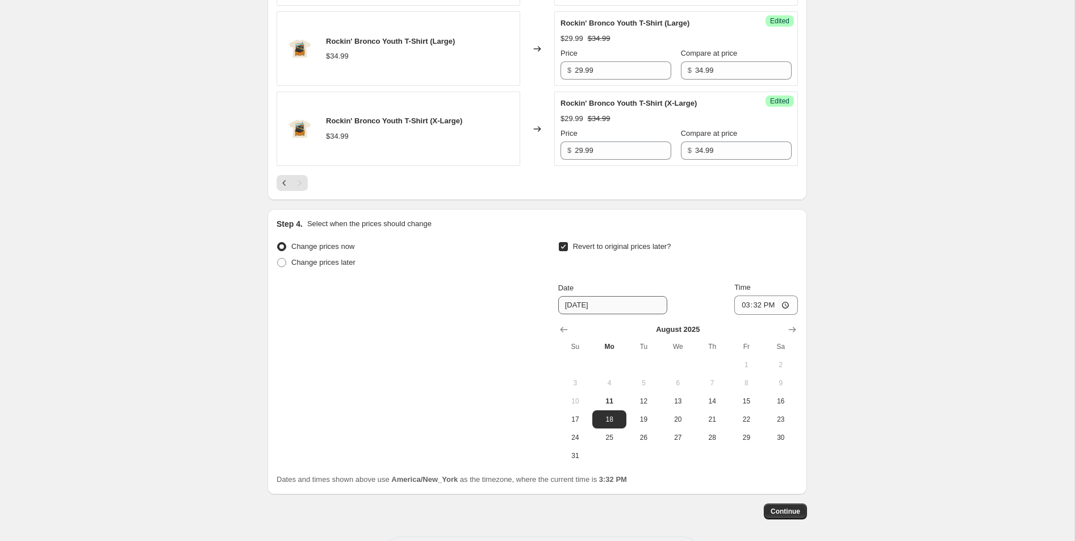
scroll to position [1693, 0]
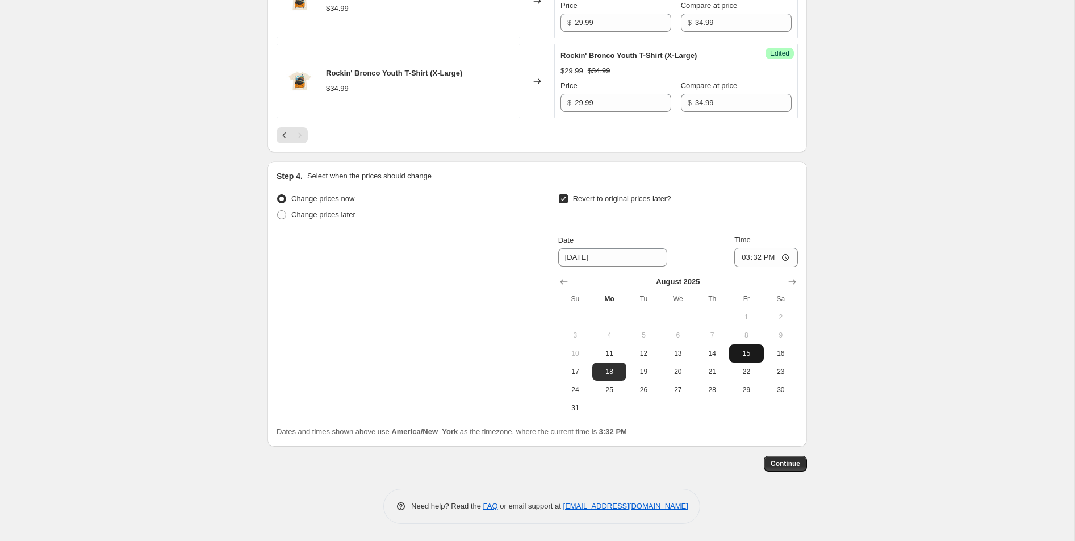
click at [741, 352] on span "15" at bounding box center [746, 353] width 25 height 9
type input "[DATE]"
click at [740, 261] on input "15:32" at bounding box center [766, 257] width 64 height 19
type input "23:59"
click at [489, 300] on div "Change prices now Change prices later Revert to original prices later? Date [DA…" at bounding box center [537, 304] width 521 height 226
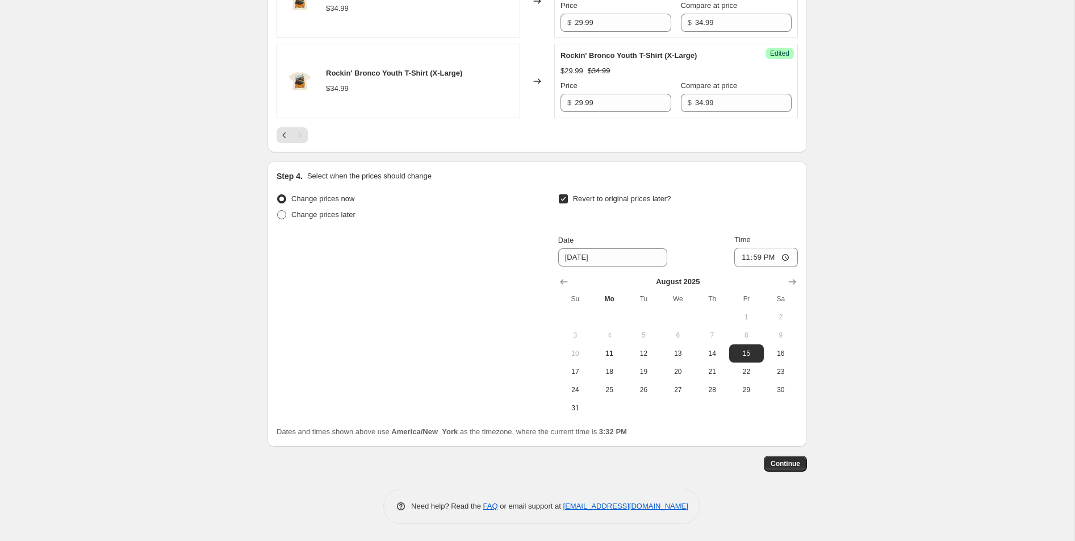
click at [329, 214] on span "Change prices later" at bounding box center [323, 214] width 64 height 9
click at [278, 211] on input "Change prices later" at bounding box center [277, 210] width 1 height 1
radio input "true"
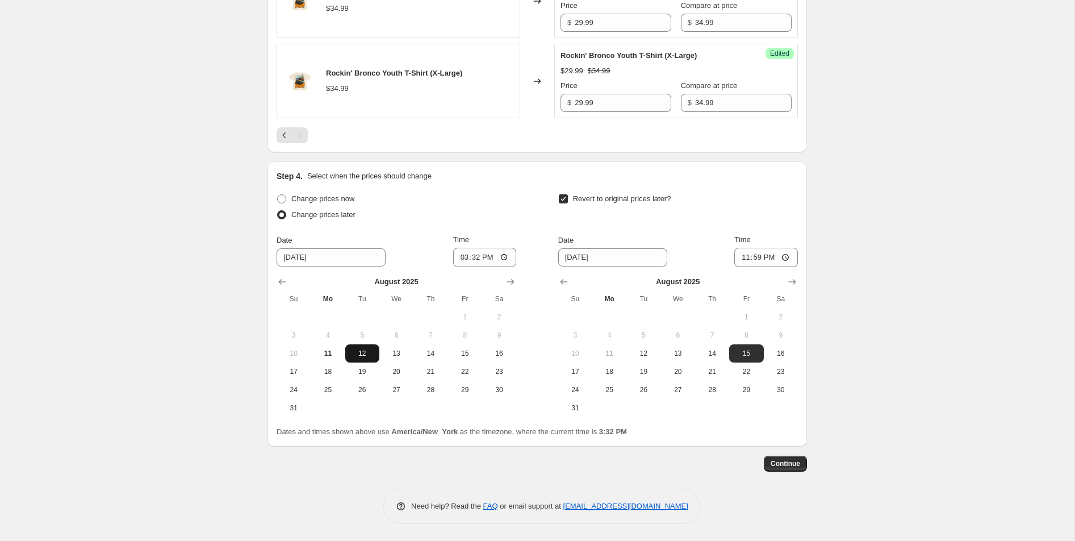
click at [358, 353] on span "12" at bounding box center [362, 353] width 25 height 9
click at [457, 257] on input "15:32" at bounding box center [485, 257] width 64 height 19
type input "12:00"
click at [775, 466] on span "Continue" at bounding box center [786, 463] width 30 height 9
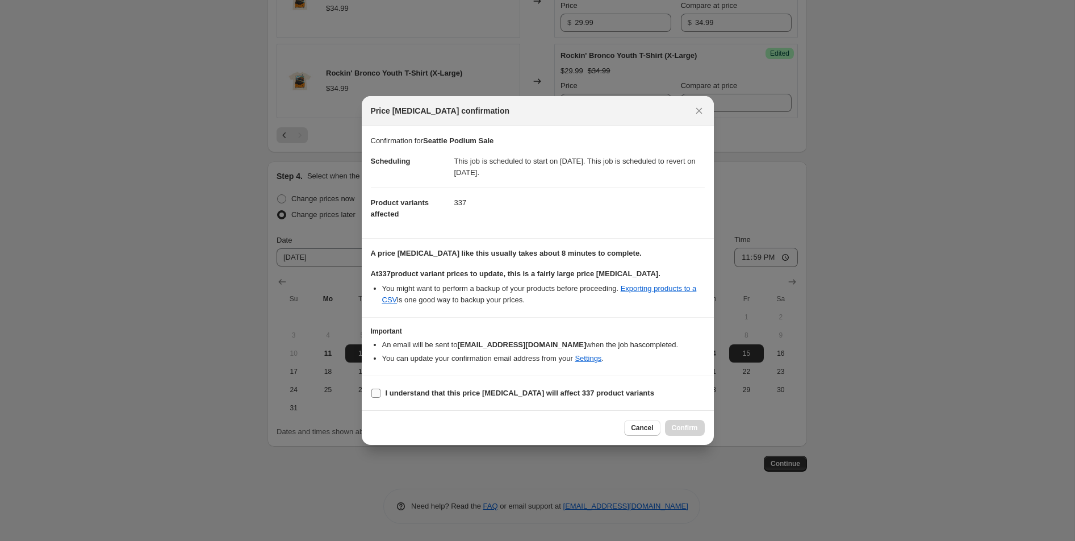
click at [468, 398] on span "I understand that this price [MEDICAL_DATA] will affect 337 product variants" at bounding box center [520, 392] width 269 height 11
click at [381, 398] on input "I understand that this price [MEDICAL_DATA] will affect 337 product variants" at bounding box center [376, 393] width 9 height 9
checkbox input "true"
click at [687, 429] on span "Confirm" at bounding box center [685, 427] width 26 height 9
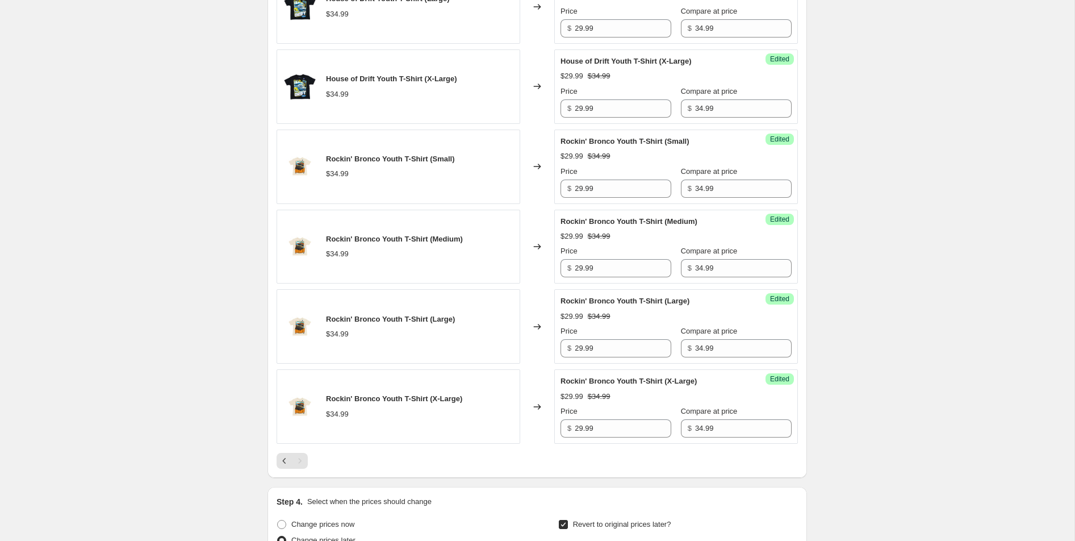
scroll to position [1762, 0]
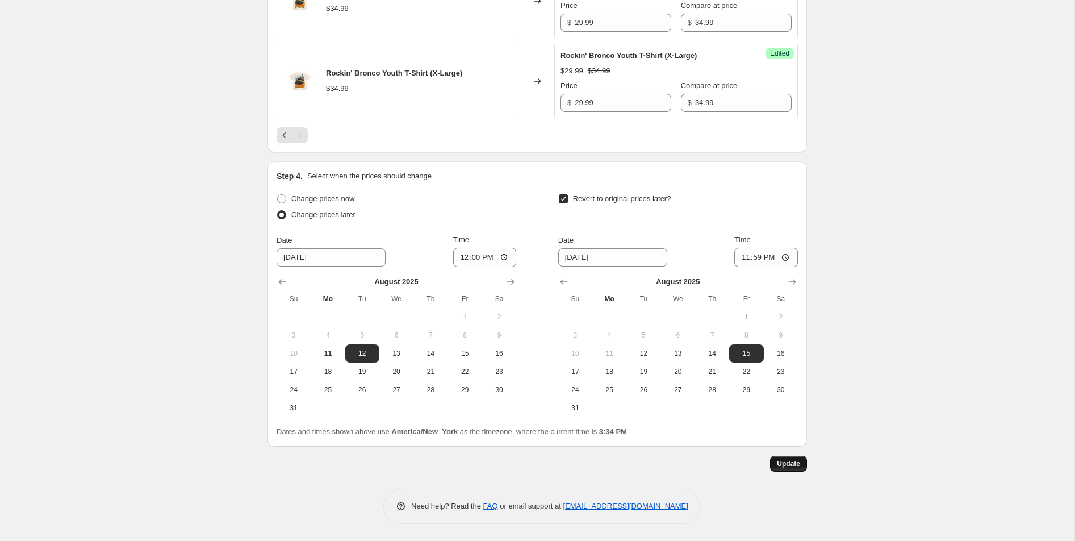
click at [784, 468] on span "Update" at bounding box center [788, 463] width 23 height 9
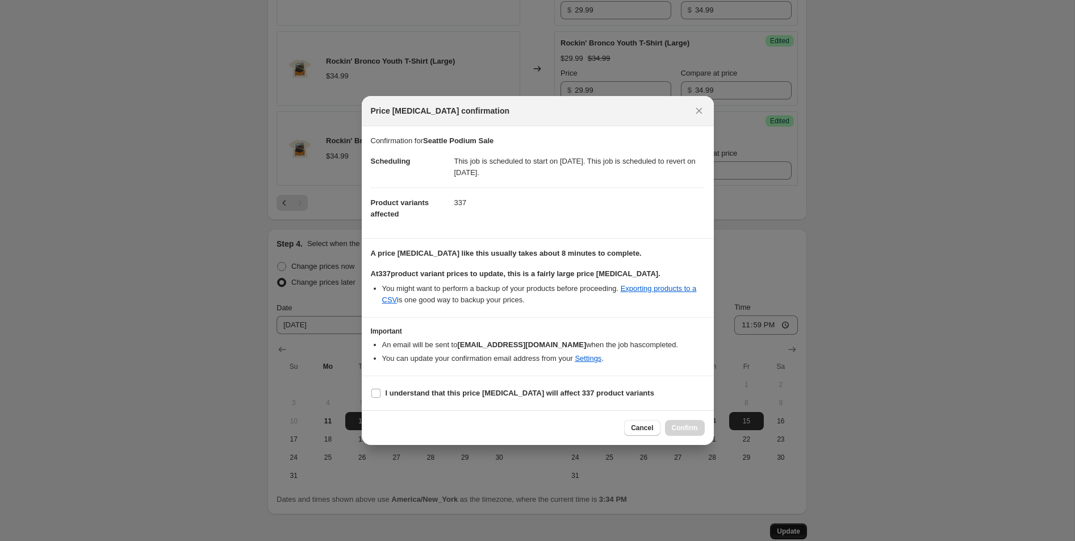
scroll to position [0, 0]
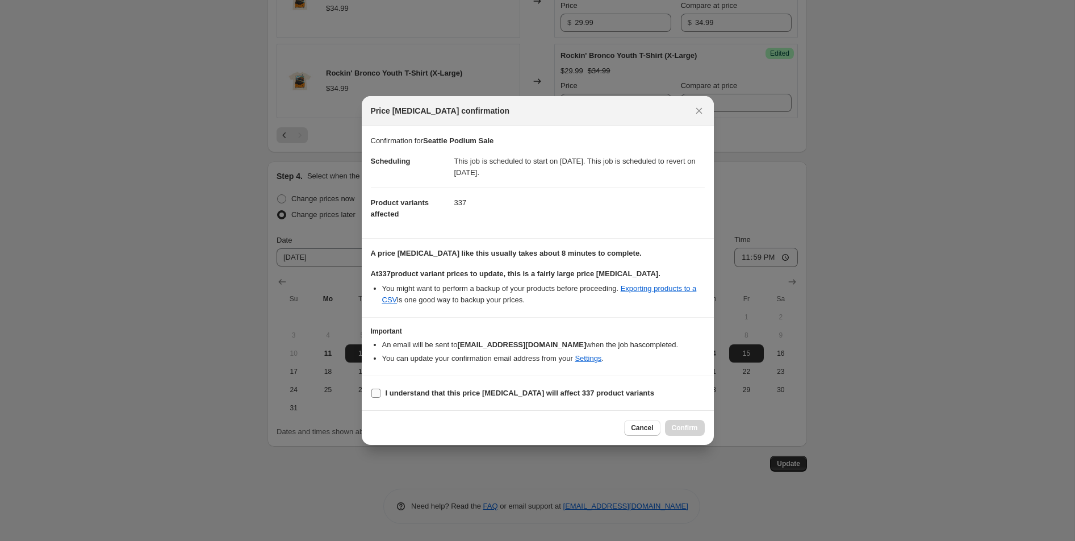
click at [533, 391] on b "I understand that this price [MEDICAL_DATA] will affect 337 product variants" at bounding box center [520, 393] width 269 height 9
click at [381, 391] on input "I understand that this price [MEDICAL_DATA] will affect 337 product variants" at bounding box center [376, 393] width 9 height 9
checkbox input "true"
click at [695, 431] on span "Confirm" at bounding box center [685, 427] width 26 height 9
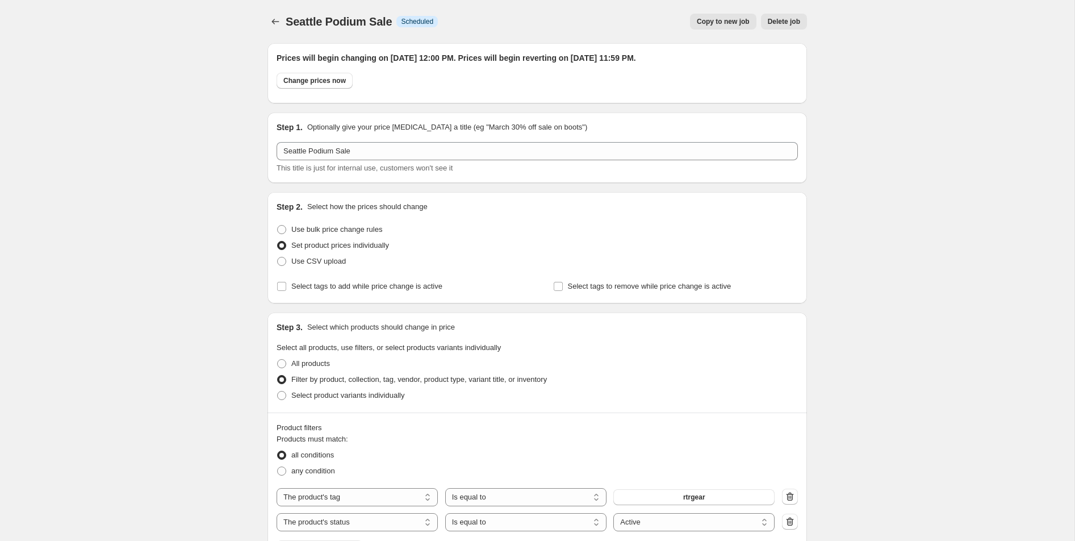
scroll to position [1762, 0]
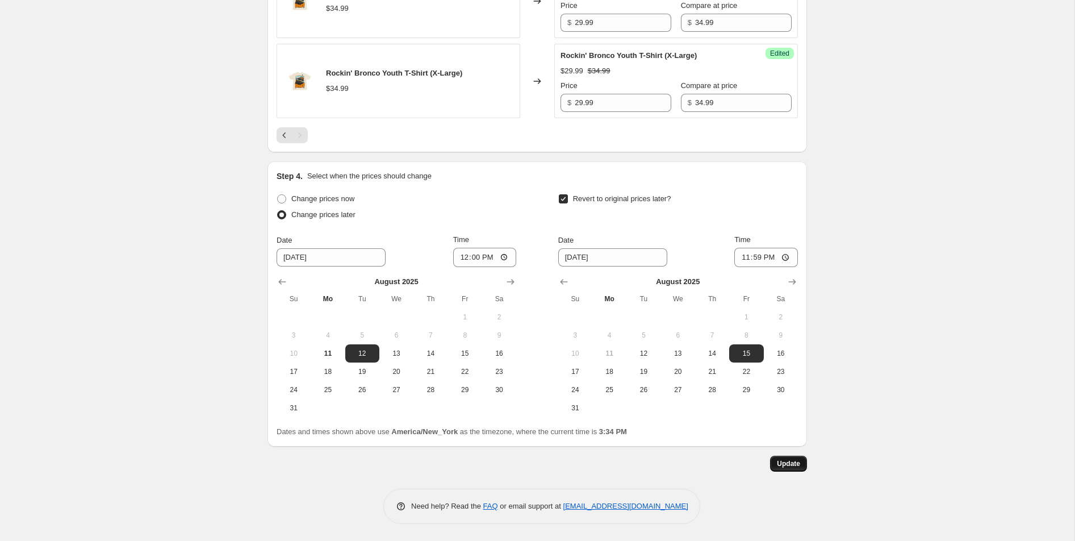
click at [784, 468] on span "Update" at bounding box center [788, 463] width 23 height 9
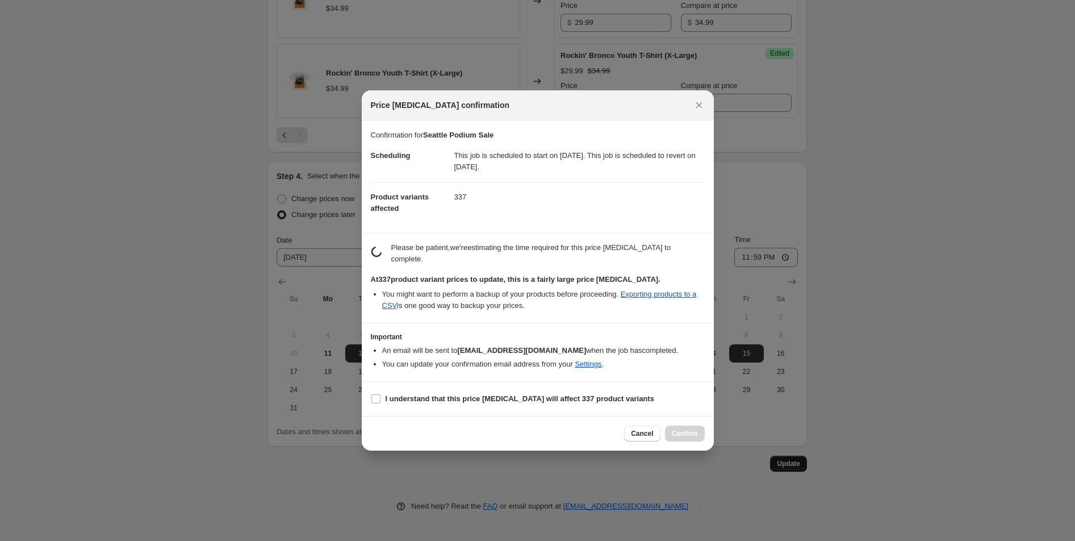
scroll to position [0, 0]
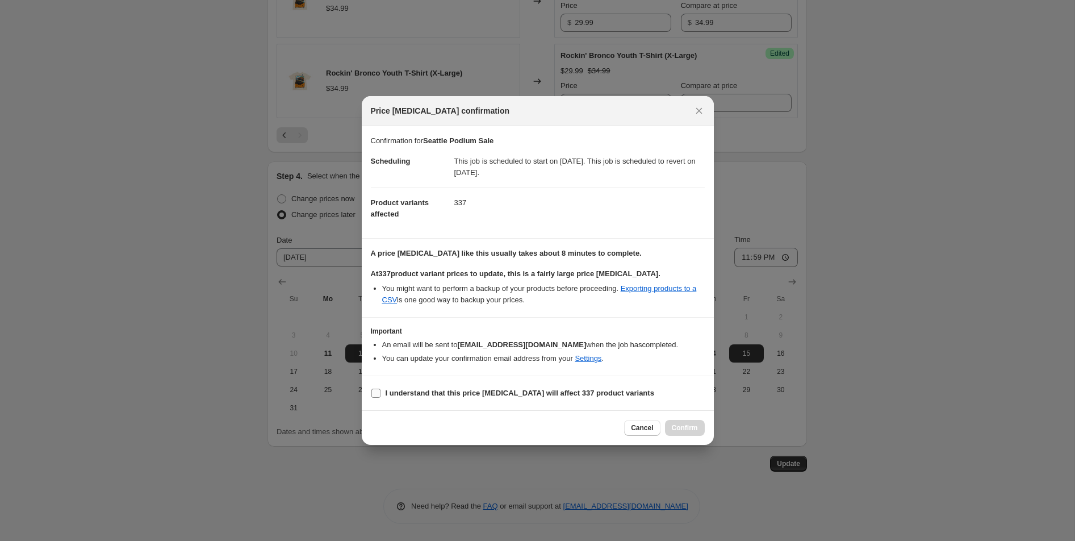
click at [482, 387] on span "I understand that this price [MEDICAL_DATA] will affect 337 product variants" at bounding box center [520, 392] width 269 height 11
click at [381, 389] on input "I understand that this price [MEDICAL_DATA] will affect 337 product variants" at bounding box center [376, 393] width 9 height 9
checkbox input "true"
click at [682, 423] on button "Confirm" at bounding box center [685, 428] width 40 height 16
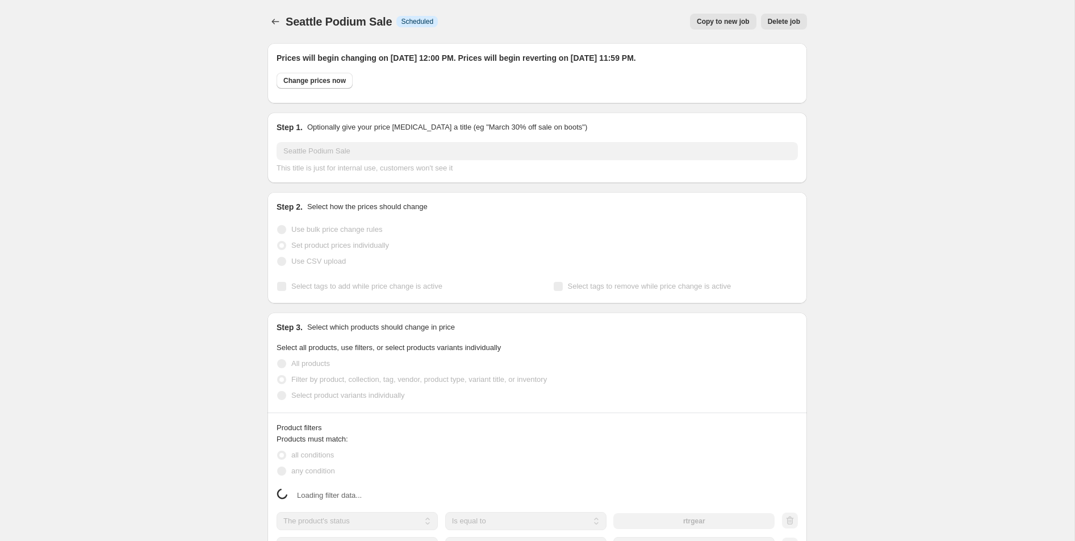
select select "tag"
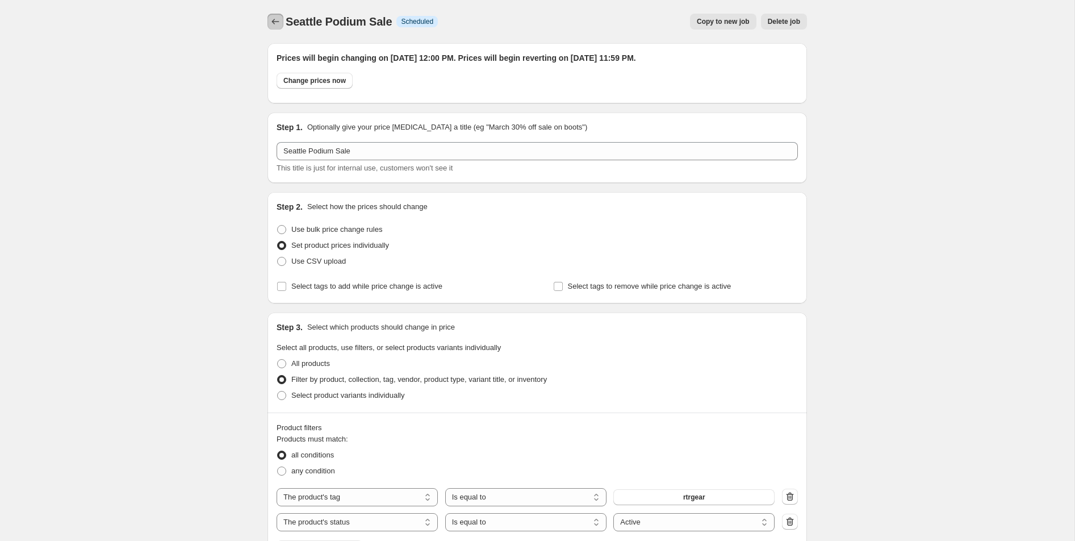
click at [268, 23] on button "Price change jobs" at bounding box center [276, 22] width 16 height 16
